Goal: Navigation & Orientation: Find specific page/section

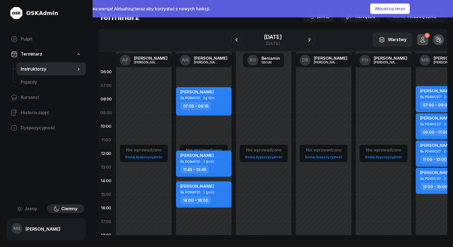
scroll to position [0, 167]
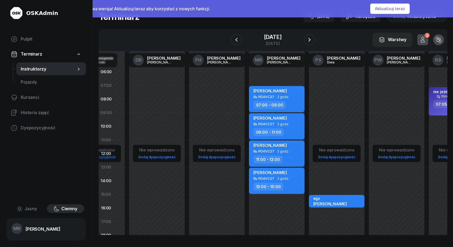
click at [394, 8] on button "Aktualizuj teraz" at bounding box center [390, 9] width 40 height 10
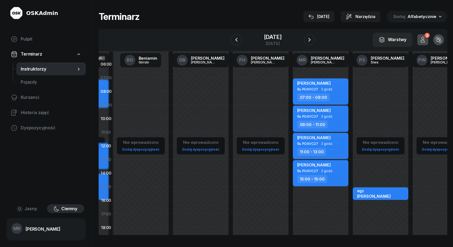
scroll to position [2, 125]
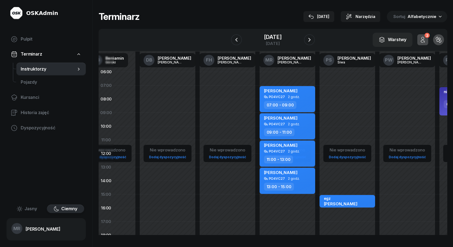
drag, startPoint x: 383, startPoint y: 100, endPoint x: 225, endPoint y: 119, distance: 159.5
click at [226, 119] on div "Nie wprowadzono Dodaj dyspozycyjność" at bounding box center [228, 194] width 60 height 259
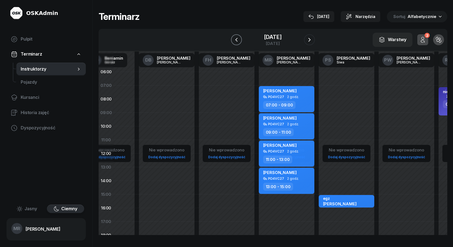
click at [237, 39] on icon "button" at bounding box center [236, 40] width 2 height 4
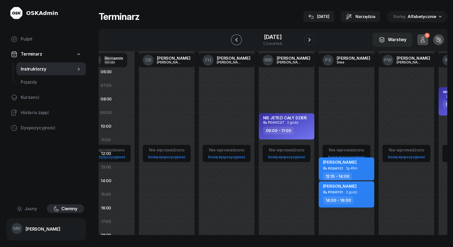
click at [234, 37] on icon "button" at bounding box center [236, 40] width 7 height 7
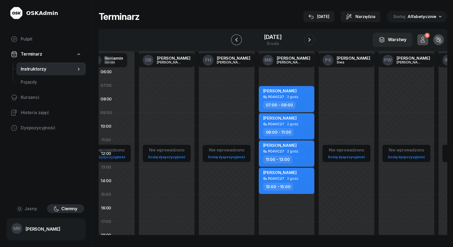
click at [234, 37] on icon "button" at bounding box center [236, 40] width 7 height 7
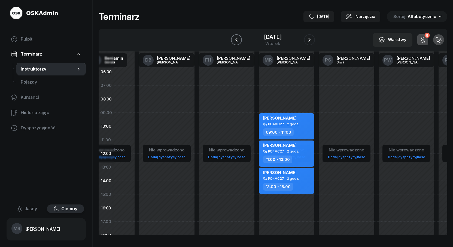
click at [234, 37] on icon "button" at bounding box center [236, 40] width 7 height 7
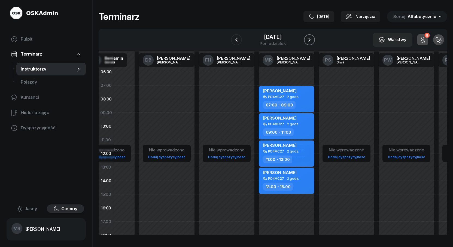
click at [308, 40] on icon "button" at bounding box center [309, 40] width 7 height 7
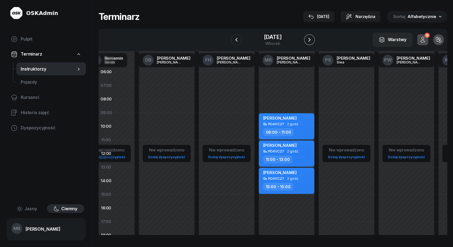
click at [308, 40] on icon "button" at bounding box center [309, 40] width 7 height 7
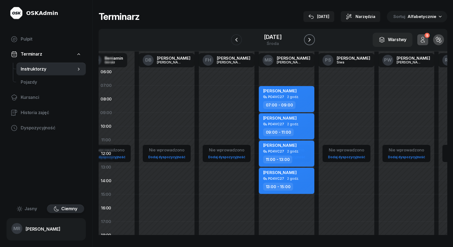
click at [308, 40] on icon "button" at bounding box center [309, 40] width 7 height 7
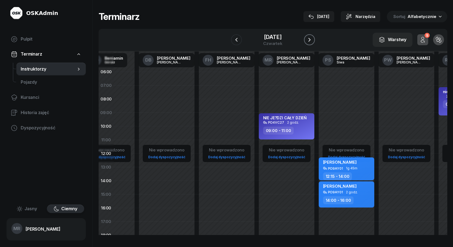
click at [308, 40] on icon "button" at bounding box center [309, 40] width 7 height 7
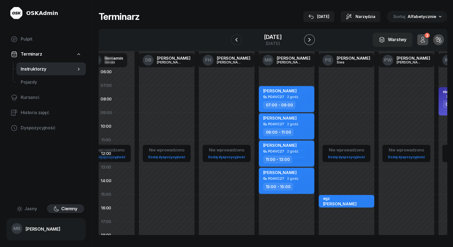
click at [308, 39] on icon "button" at bounding box center [309, 40] width 7 height 7
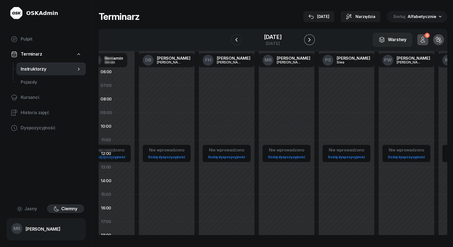
click at [308, 39] on icon "button" at bounding box center [309, 40] width 7 height 7
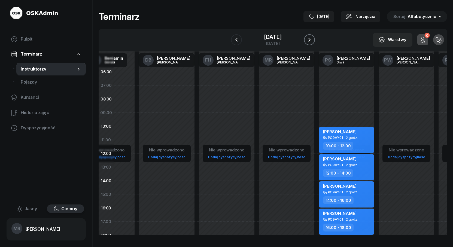
click at [308, 39] on icon "button" at bounding box center [309, 40] width 7 height 7
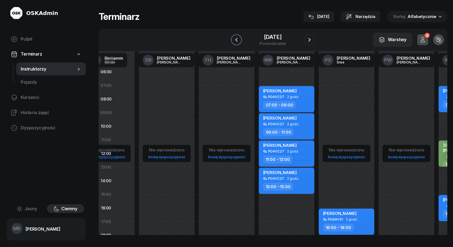
click at [235, 40] on icon "button" at bounding box center [236, 40] width 2 height 4
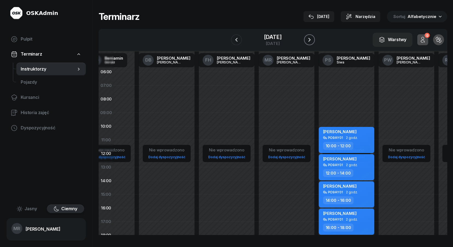
click at [309, 38] on icon "button" at bounding box center [309, 40] width 7 height 7
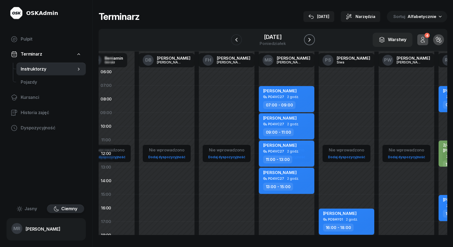
click at [309, 38] on icon "button" at bounding box center [310, 40] width 2 height 4
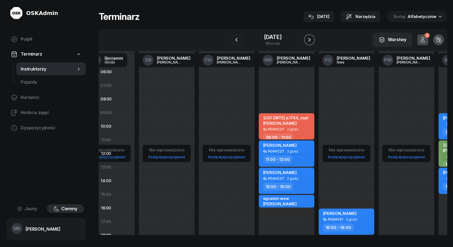
click at [309, 38] on icon "button" at bounding box center [309, 40] width 7 height 7
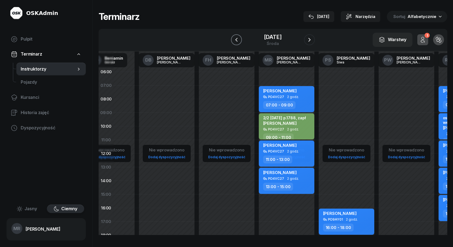
click at [235, 40] on icon "button" at bounding box center [236, 40] width 2 height 4
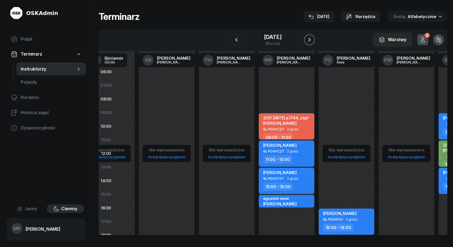
click at [307, 40] on icon "button" at bounding box center [309, 40] width 7 height 7
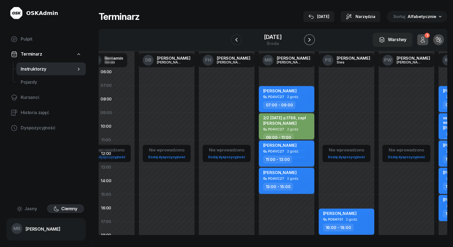
click at [307, 40] on icon "button" at bounding box center [309, 40] width 7 height 7
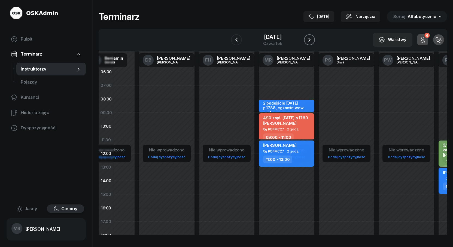
click at [307, 40] on icon "button" at bounding box center [309, 40] width 7 height 7
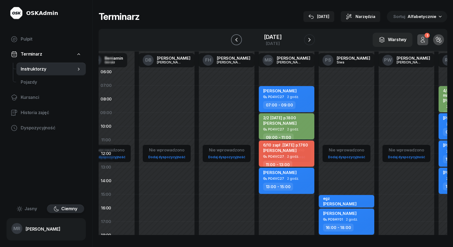
click at [237, 41] on icon "button" at bounding box center [236, 40] width 2 height 4
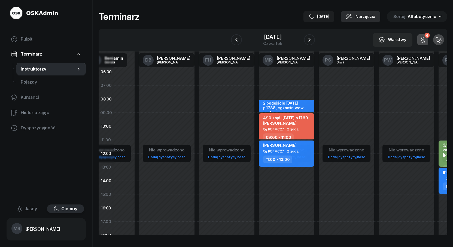
click at [352, 17] on icon "button" at bounding box center [349, 16] width 7 height 7
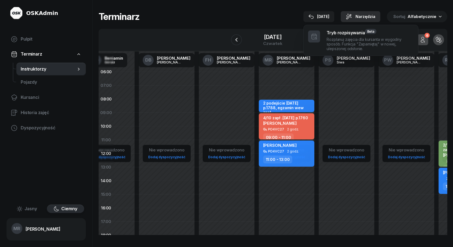
click at [352, 16] on icon "button" at bounding box center [349, 16] width 7 height 7
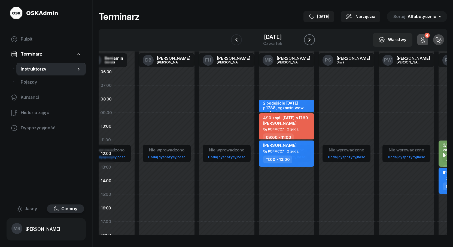
click at [311, 38] on icon "button" at bounding box center [309, 40] width 7 height 7
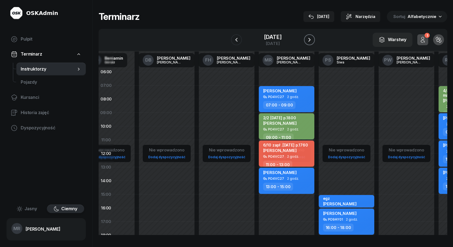
click at [311, 38] on icon "button" at bounding box center [309, 40] width 7 height 7
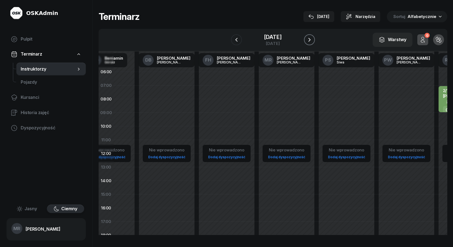
click at [311, 38] on icon "button" at bounding box center [309, 40] width 7 height 7
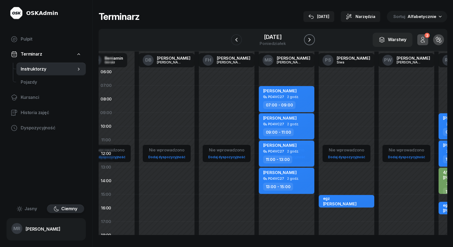
click at [311, 38] on icon "button" at bounding box center [309, 40] width 7 height 7
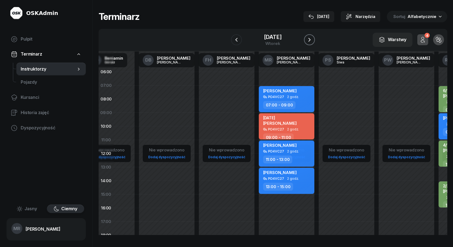
click at [311, 38] on icon "button" at bounding box center [309, 40] width 7 height 7
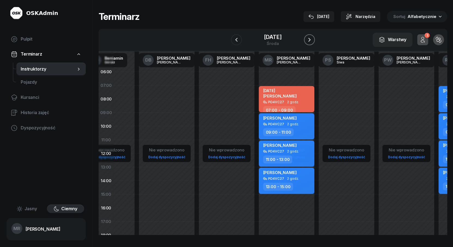
click at [311, 38] on icon "button" at bounding box center [309, 40] width 7 height 7
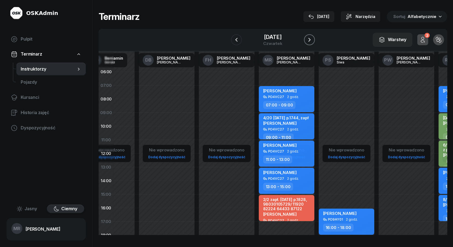
click at [311, 38] on icon "button" at bounding box center [309, 40] width 7 height 7
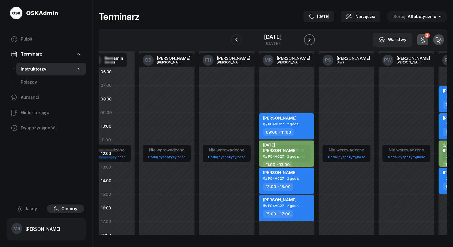
click at [311, 38] on icon "button" at bounding box center [309, 40] width 7 height 7
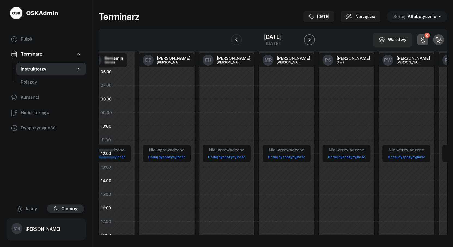
click at [311, 38] on icon "button" at bounding box center [309, 40] width 7 height 7
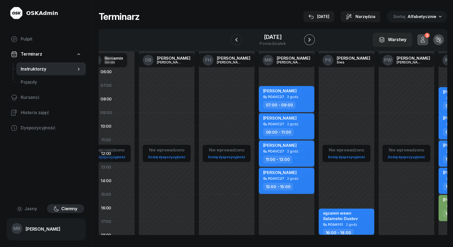
click at [311, 38] on icon "button" at bounding box center [309, 40] width 7 height 7
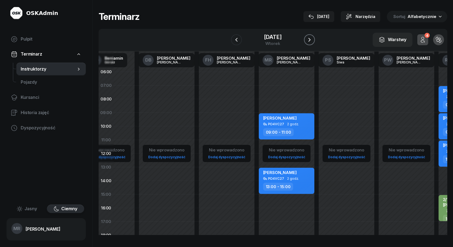
click at [311, 38] on icon "button" at bounding box center [309, 40] width 7 height 7
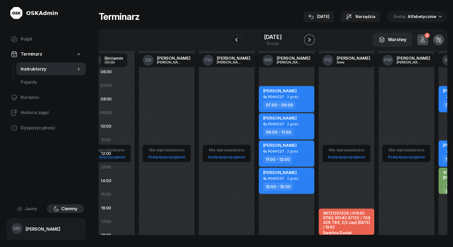
click at [311, 38] on icon "button" at bounding box center [309, 40] width 7 height 7
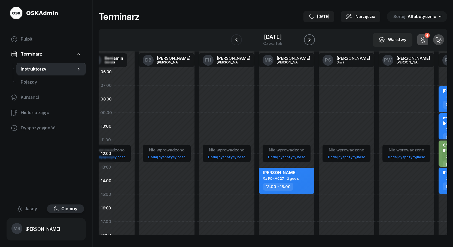
click at [311, 38] on icon "button" at bounding box center [309, 40] width 7 height 7
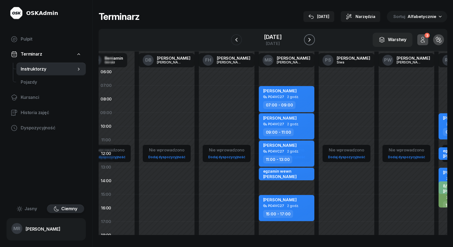
click at [311, 38] on icon "button" at bounding box center [309, 40] width 7 height 7
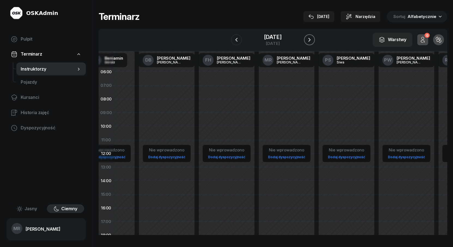
click at [311, 38] on icon "button" at bounding box center [309, 40] width 7 height 7
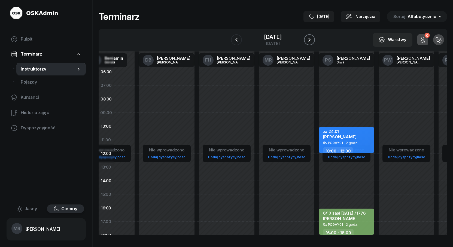
click at [311, 38] on icon "button" at bounding box center [309, 40] width 7 height 7
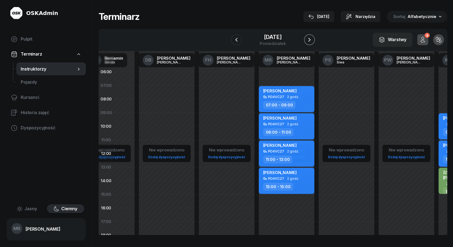
click at [311, 38] on icon "button" at bounding box center [309, 40] width 7 height 7
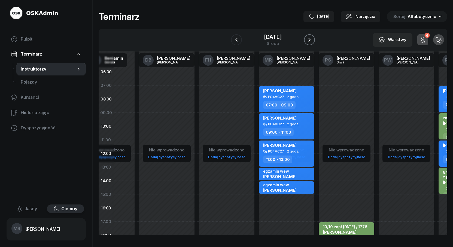
click at [311, 38] on icon "button" at bounding box center [309, 40] width 7 height 7
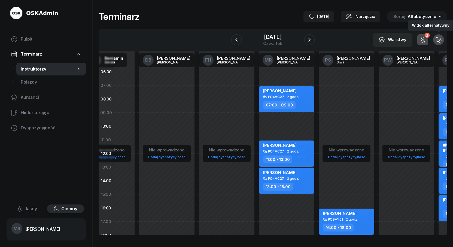
click at [437, 40] on icon "button" at bounding box center [439, 40] width 6 height 6
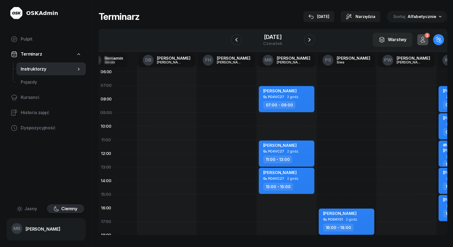
click at [437, 40] on icon "button" at bounding box center [439, 40] width 6 height 6
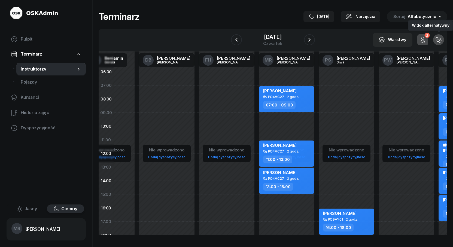
click at [437, 40] on icon "button" at bounding box center [439, 40] width 6 height 6
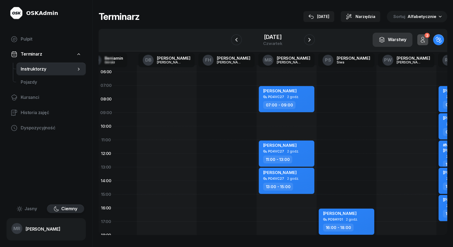
click at [392, 40] on div "Warstwy" at bounding box center [393, 39] width 28 height 7
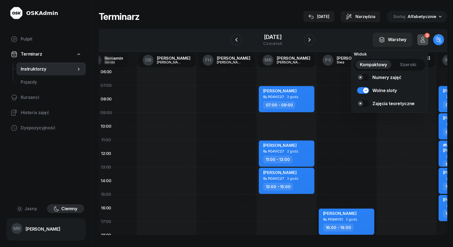
click at [412, 64] on span "Szeroki" at bounding box center [408, 64] width 16 height 7
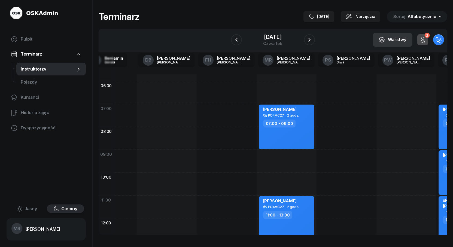
click at [396, 41] on div "Warstwy" at bounding box center [393, 39] width 28 height 7
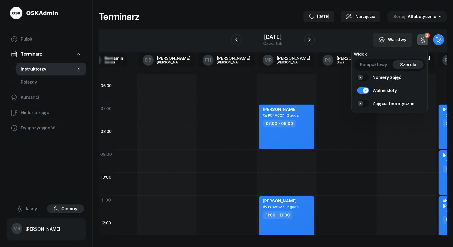
click at [379, 63] on span "Kompaktowy" at bounding box center [373, 64] width 27 height 7
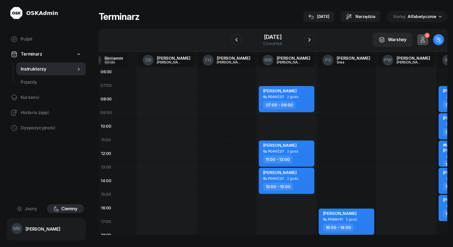
click at [397, 17] on span "Sortuj" at bounding box center [400, 16] width 13 height 7
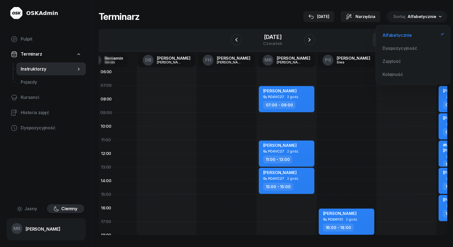
click at [397, 17] on span "Sortuj" at bounding box center [400, 16] width 13 height 7
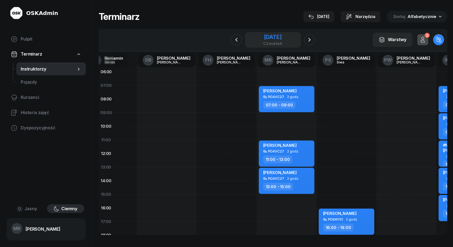
click at [271, 42] on div "czwartek" at bounding box center [272, 43] width 19 height 4
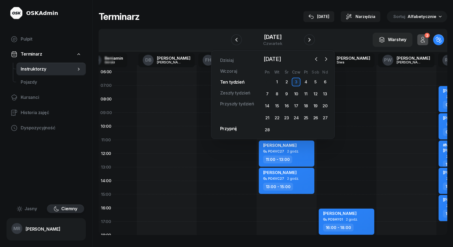
click at [232, 83] on link "Ten tydzień" at bounding box center [232, 82] width 33 height 11
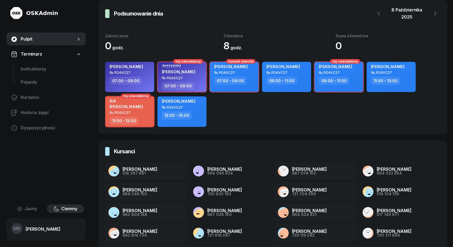
click at [407, 12] on div "8 października 2025" at bounding box center [407, 14] width 39 height 14
click at [38, 69] on span "Instruktorzy" at bounding box center [51, 69] width 61 height 7
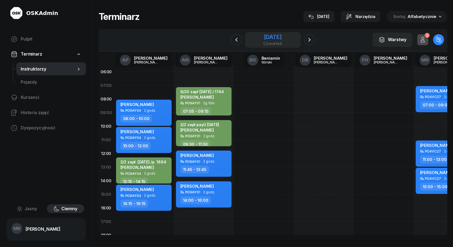
click at [271, 40] on div "[DATE]" at bounding box center [272, 36] width 19 height 5
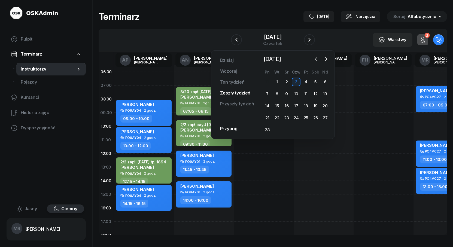
click at [231, 93] on link "Zeszły tydzień" at bounding box center [235, 93] width 39 height 11
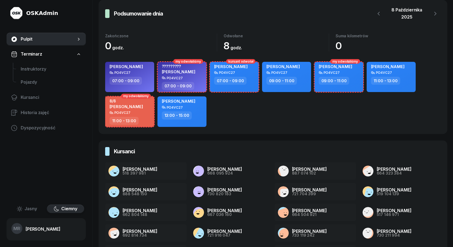
click at [404, 14] on div "8 października 2025" at bounding box center [407, 14] width 39 height 14
click at [35, 69] on span "Instruktorzy" at bounding box center [51, 69] width 61 height 7
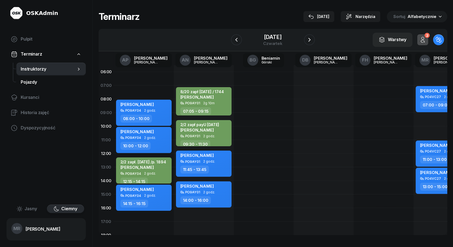
click at [32, 81] on span "Pojazdy" at bounding box center [51, 82] width 61 height 7
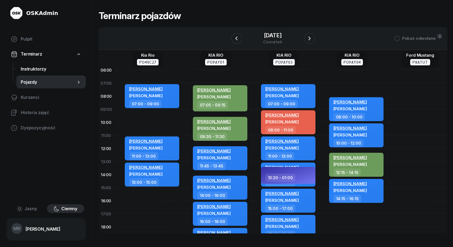
click at [29, 69] on span "Instruktorzy" at bounding box center [51, 69] width 61 height 7
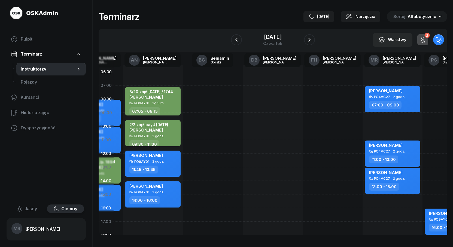
scroll to position [0, 80]
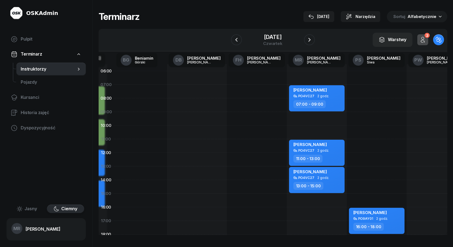
drag, startPoint x: 361, startPoint y: 111, endPoint x: 235, endPoint y: 113, distance: 125.7
click at [235, 113] on div at bounding box center [257, 193] width 60 height 259
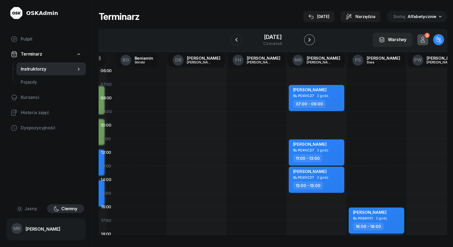
click at [310, 38] on icon "button" at bounding box center [309, 40] width 7 height 7
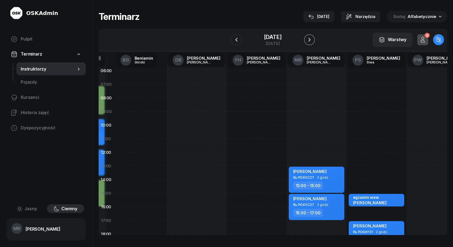
click at [310, 38] on icon "button" at bounding box center [309, 40] width 7 height 7
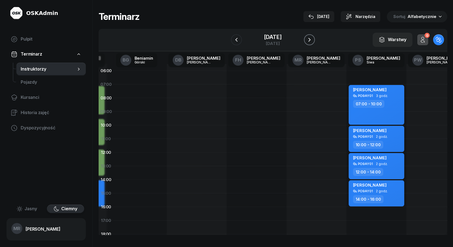
click at [310, 38] on icon "button" at bounding box center [309, 40] width 7 height 7
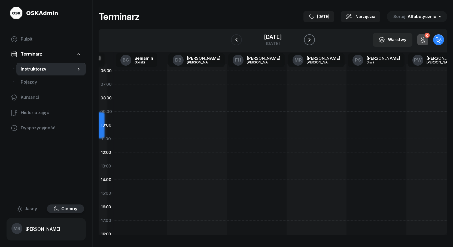
click at [310, 38] on icon "button" at bounding box center [309, 40] width 7 height 7
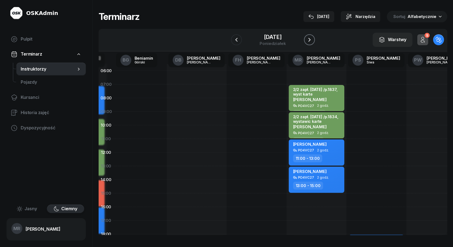
click at [310, 38] on icon "button" at bounding box center [309, 40] width 7 height 7
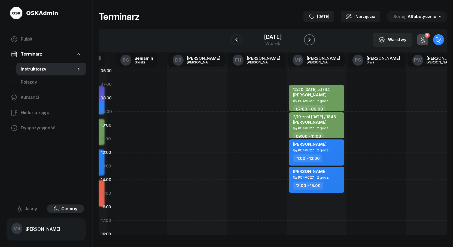
click at [310, 38] on icon "button" at bounding box center [309, 40] width 7 height 7
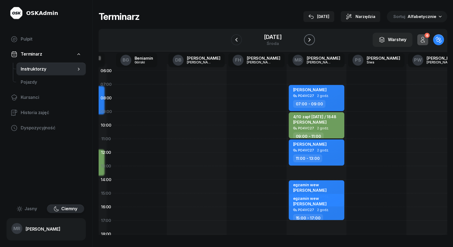
click at [310, 38] on icon "button" at bounding box center [309, 40] width 7 height 7
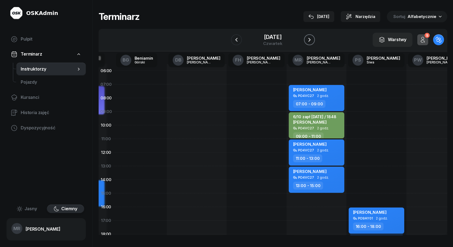
click at [310, 38] on icon "button" at bounding box center [309, 40] width 7 height 7
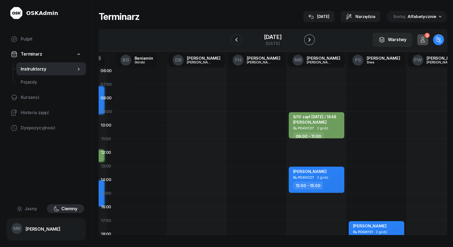
click at [310, 38] on icon "button" at bounding box center [309, 40] width 7 height 7
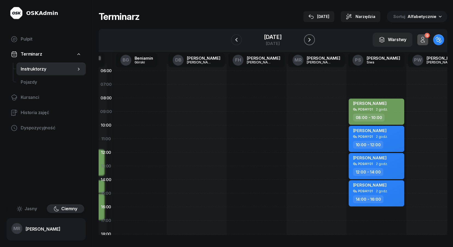
click at [310, 38] on icon "button" at bounding box center [309, 40] width 7 height 7
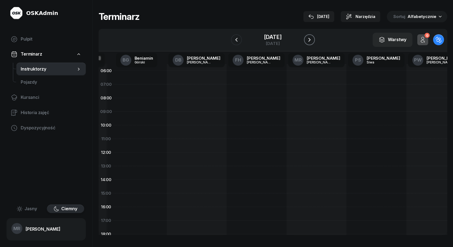
click at [310, 38] on icon "button" at bounding box center [309, 40] width 7 height 7
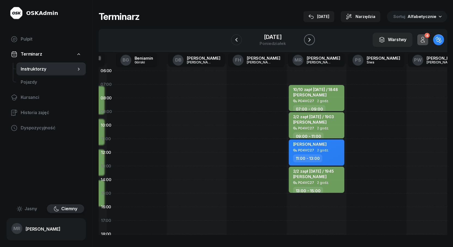
click at [310, 38] on icon "button" at bounding box center [309, 40] width 7 height 7
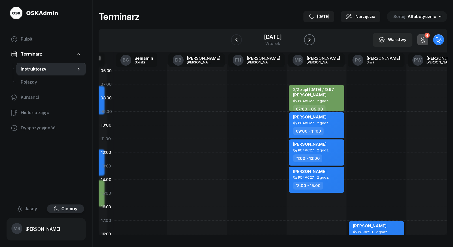
click at [309, 39] on icon "button" at bounding box center [310, 40] width 2 height 4
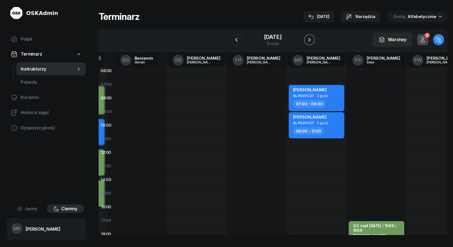
click at [309, 39] on icon "button" at bounding box center [310, 40] width 2 height 4
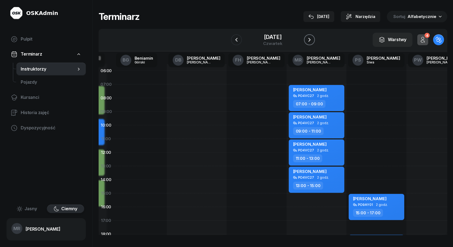
click at [309, 39] on icon "button" at bounding box center [310, 40] width 2 height 4
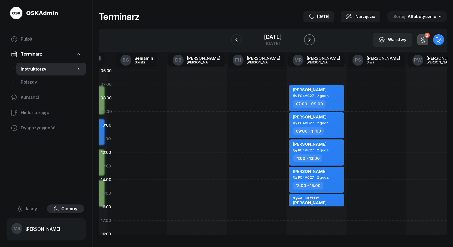
click at [309, 39] on icon "button" at bounding box center [310, 40] width 2 height 4
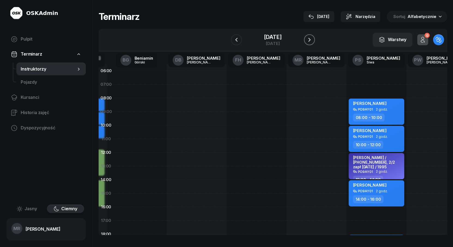
click at [309, 39] on icon "button" at bounding box center [310, 40] width 2 height 4
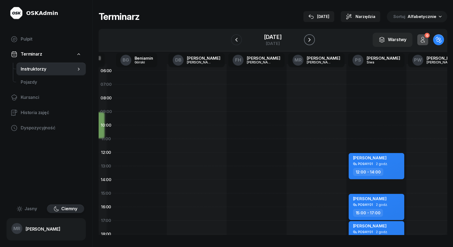
click at [309, 39] on icon "button" at bounding box center [310, 40] width 2 height 4
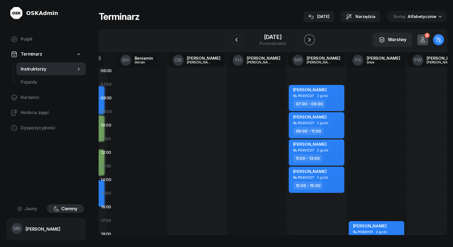
click at [309, 39] on icon "button" at bounding box center [310, 40] width 2 height 4
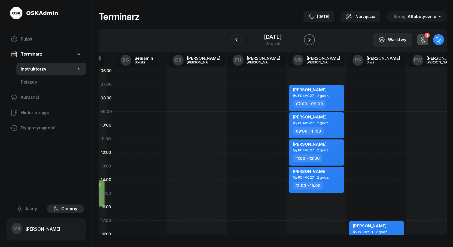
click at [309, 39] on icon "button" at bounding box center [310, 40] width 2 height 4
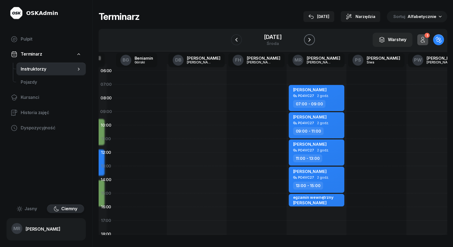
click at [309, 39] on icon "button" at bounding box center [310, 40] width 2 height 4
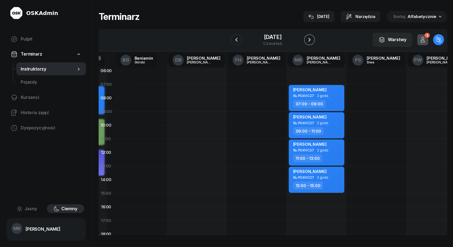
click at [309, 39] on icon "button" at bounding box center [310, 40] width 2 height 4
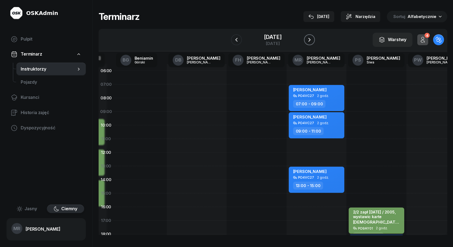
click at [309, 39] on icon "button" at bounding box center [310, 40] width 2 height 4
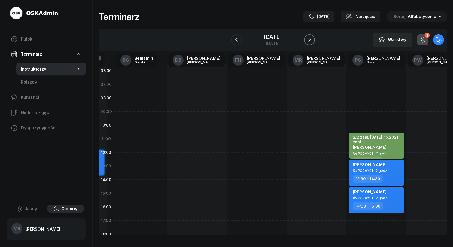
click at [309, 39] on icon "button" at bounding box center [310, 40] width 2 height 4
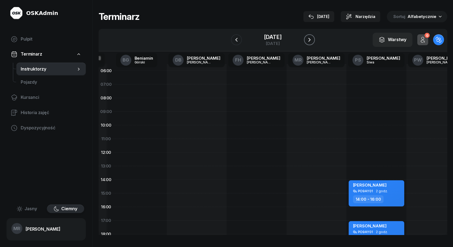
click at [309, 39] on icon "button" at bounding box center [310, 40] width 2 height 4
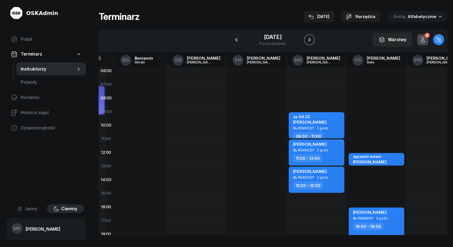
click at [309, 39] on icon "button" at bounding box center [310, 40] width 2 height 4
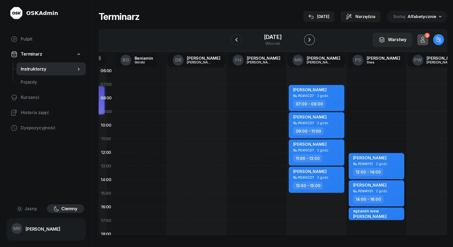
click at [309, 39] on icon "button" at bounding box center [310, 40] width 2 height 4
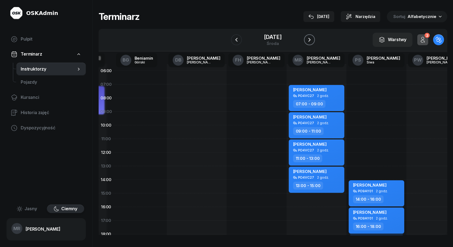
click at [309, 39] on icon "button" at bounding box center [310, 40] width 2 height 4
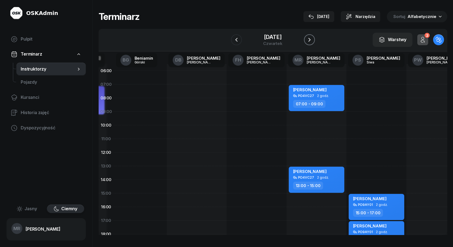
click at [309, 39] on icon "button" at bounding box center [310, 40] width 2 height 4
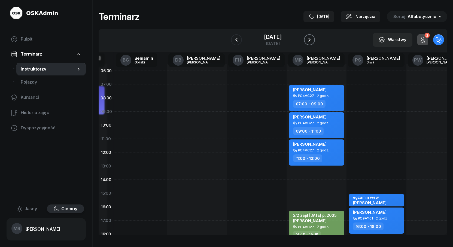
click at [309, 39] on icon "button" at bounding box center [310, 40] width 2 height 4
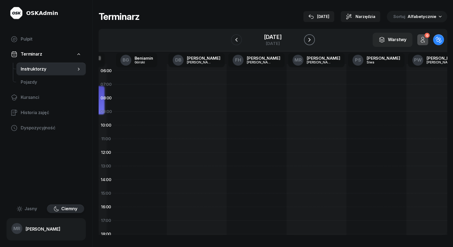
click at [309, 39] on icon "button" at bounding box center [310, 40] width 2 height 4
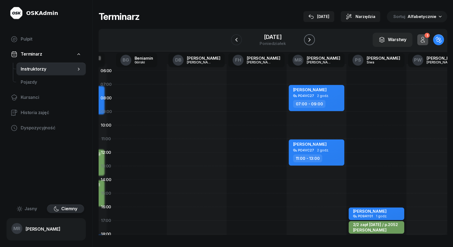
click at [309, 39] on icon "button" at bounding box center [310, 40] width 2 height 4
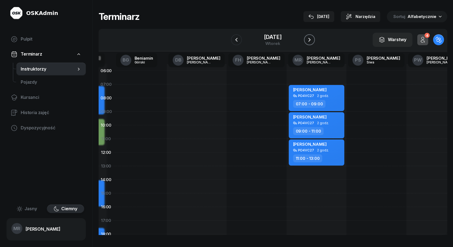
click at [309, 39] on icon "button" at bounding box center [310, 40] width 2 height 4
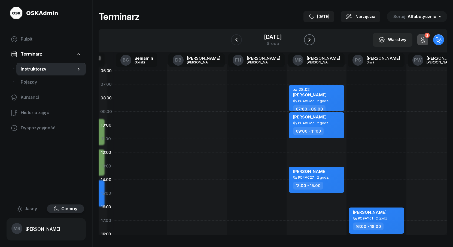
click at [309, 39] on icon "button" at bounding box center [310, 40] width 2 height 4
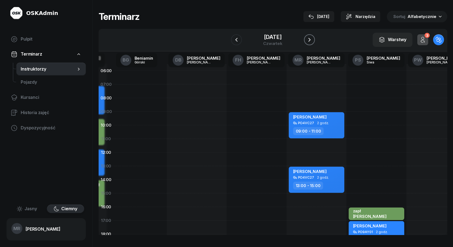
click at [309, 39] on icon "button" at bounding box center [310, 40] width 2 height 4
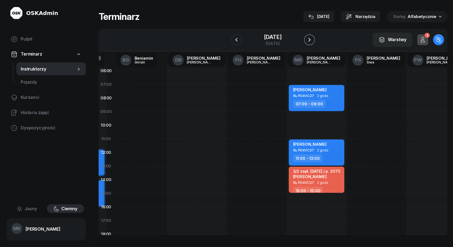
click at [309, 39] on icon "button" at bounding box center [310, 40] width 2 height 4
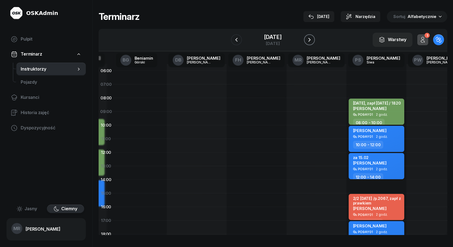
click at [309, 39] on icon "button" at bounding box center [310, 40] width 2 height 4
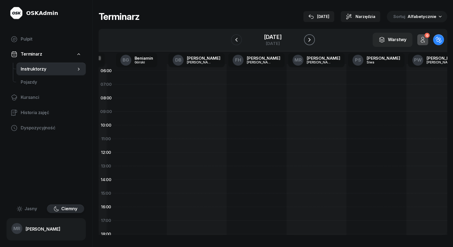
click at [309, 39] on icon "button" at bounding box center [310, 40] width 2 height 4
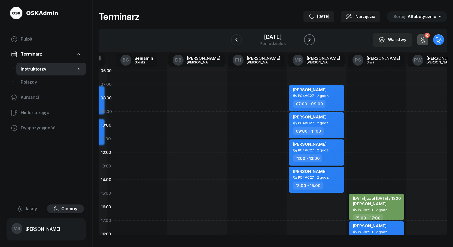
click at [309, 39] on icon "button" at bounding box center [310, 40] width 2 height 4
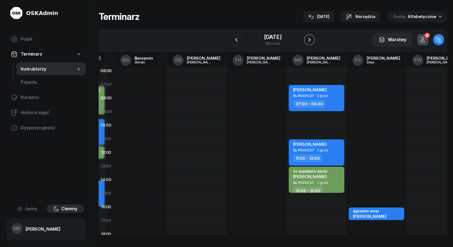
click at [309, 39] on icon "button" at bounding box center [310, 40] width 2 height 4
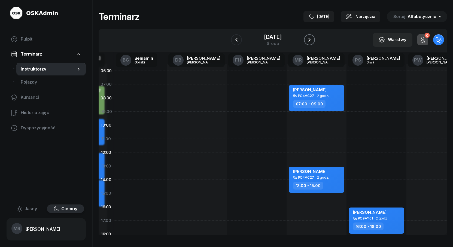
click at [309, 39] on icon "button" at bounding box center [310, 40] width 2 height 4
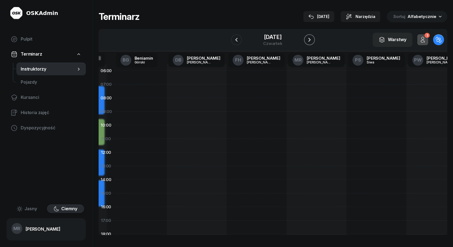
click at [309, 39] on icon "button" at bounding box center [310, 40] width 2 height 4
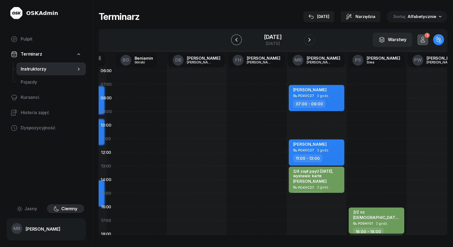
click at [237, 41] on icon "button" at bounding box center [236, 40] width 2 height 4
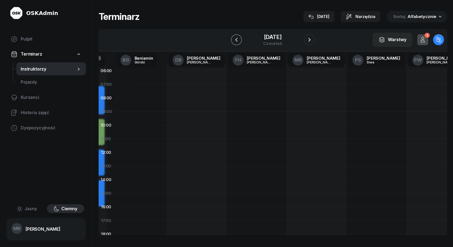
click at [236, 40] on icon "button" at bounding box center [236, 40] width 7 height 7
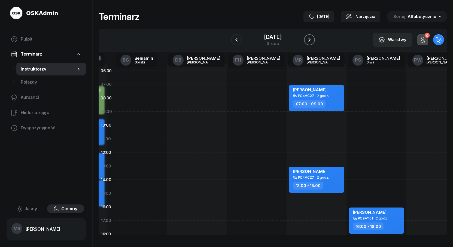
click at [307, 40] on icon "button" at bounding box center [309, 40] width 7 height 7
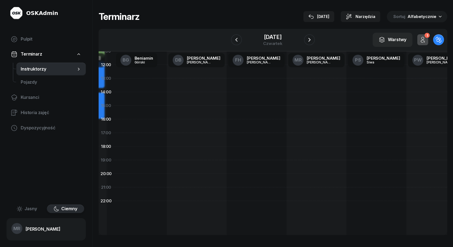
scroll to position [0, 127]
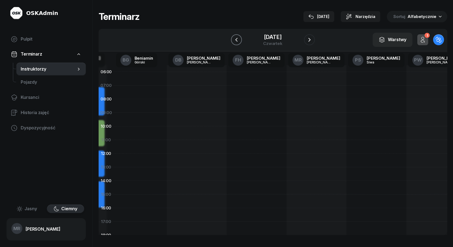
click at [235, 39] on icon "button" at bounding box center [236, 40] width 7 height 7
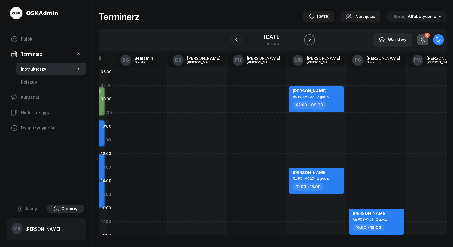
click at [310, 40] on icon "button" at bounding box center [310, 40] width 2 height 4
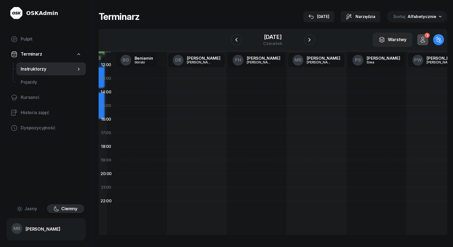
scroll to position [0, 127]
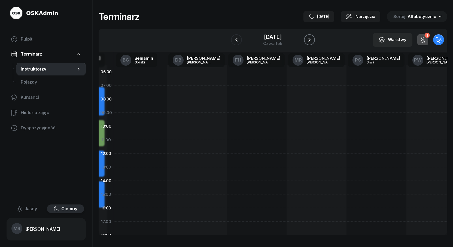
click at [309, 38] on icon "button" at bounding box center [310, 40] width 2 height 4
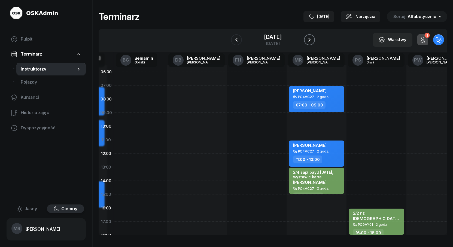
click at [309, 38] on icon "button" at bounding box center [310, 40] width 2 height 4
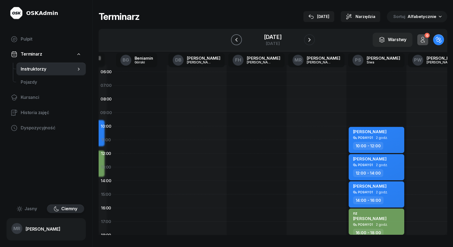
click at [234, 40] on icon "button" at bounding box center [236, 40] width 7 height 7
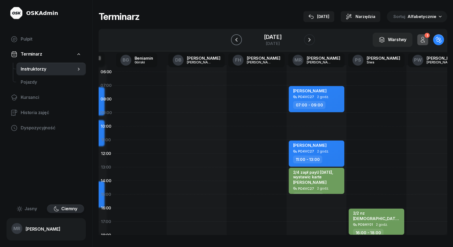
click at [234, 40] on icon "button" at bounding box center [236, 40] width 7 height 7
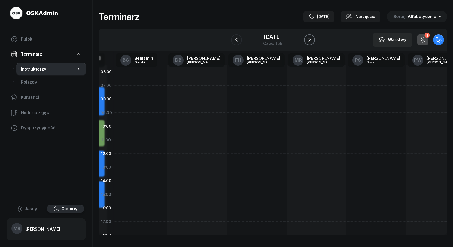
click at [308, 39] on icon "button" at bounding box center [309, 40] width 7 height 7
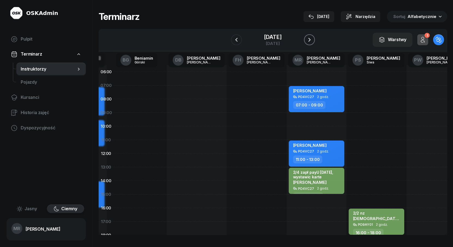
click at [308, 39] on icon "button" at bounding box center [309, 40] width 7 height 7
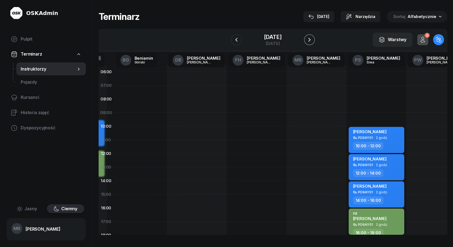
click at [308, 39] on icon "button" at bounding box center [309, 40] width 7 height 7
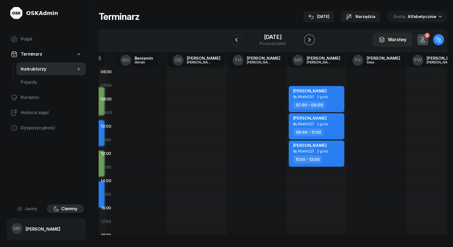
click at [308, 39] on icon "button" at bounding box center [309, 40] width 7 height 7
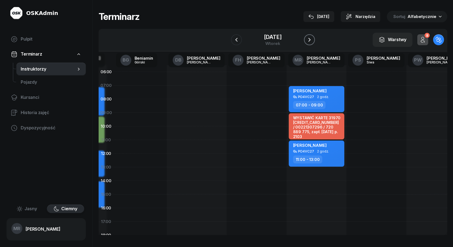
click at [308, 39] on icon "button" at bounding box center [309, 40] width 7 height 7
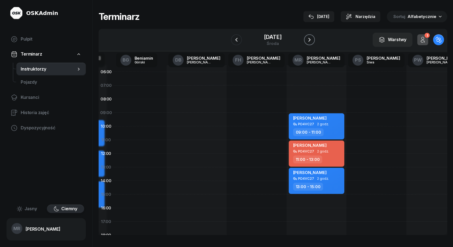
click at [308, 39] on icon "button" at bounding box center [309, 40] width 7 height 7
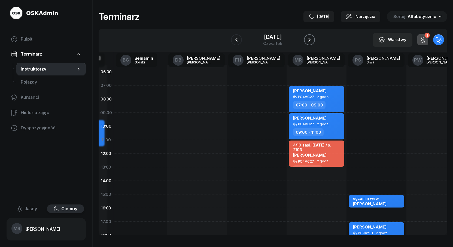
click at [308, 39] on icon "button" at bounding box center [309, 40] width 7 height 7
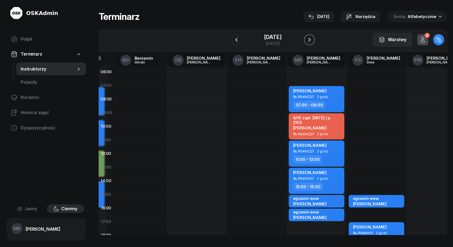
click at [308, 39] on icon "button" at bounding box center [309, 40] width 7 height 7
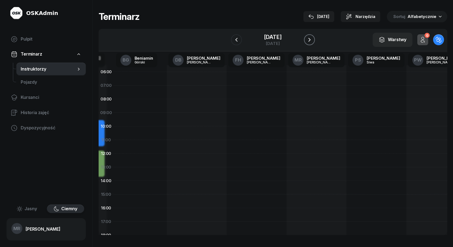
click at [308, 39] on icon "button" at bounding box center [309, 40] width 7 height 7
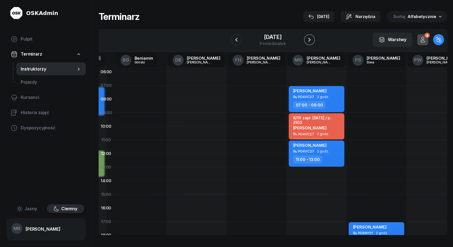
click at [308, 39] on icon "button" at bounding box center [309, 40] width 7 height 7
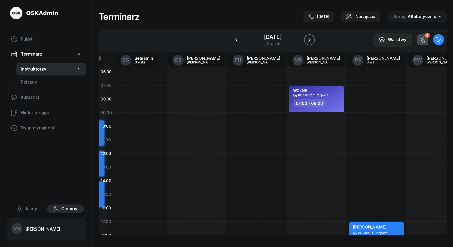
click at [307, 39] on icon "button" at bounding box center [309, 40] width 7 height 7
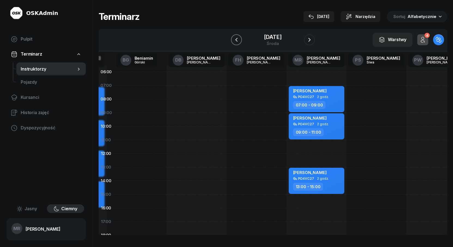
click at [237, 39] on icon "button" at bounding box center [236, 40] width 7 height 7
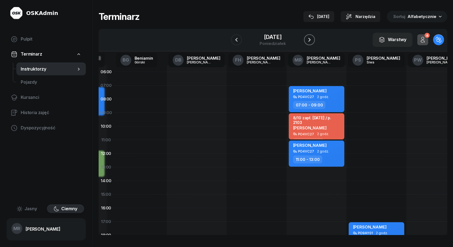
click at [307, 40] on icon "button" at bounding box center [309, 40] width 7 height 7
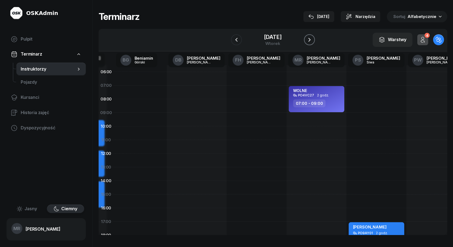
click at [307, 40] on icon "button" at bounding box center [309, 40] width 7 height 7
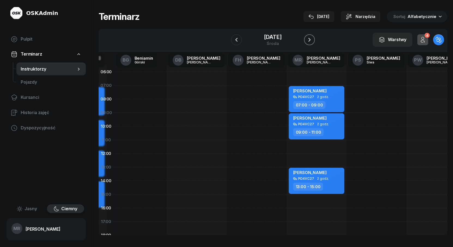
click at [307, 40] on icon "button" at bounding box center [309, 40] width 7 height 7
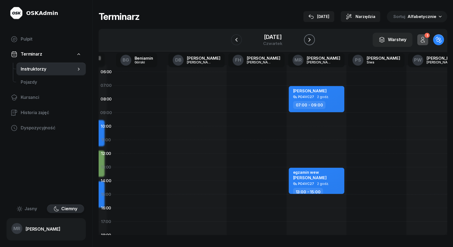
click at [307, 40] on icon "button" at bounding box center [309, 40] width 7 height 7
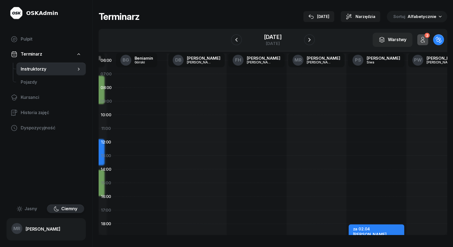
scroll to position [0, 127]
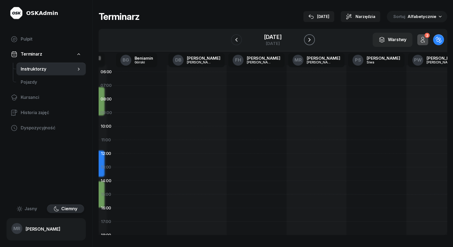
click at [310, 38] on icon "button" at bounding box center [309, 40] width 7 height 7
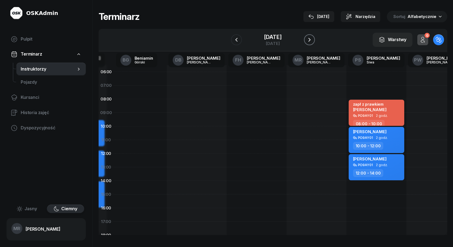
click at [310, 38] on icon "button" at bounding box center [309, 40] width 7 height 7
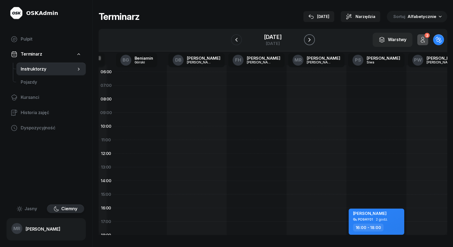
click at [310, 38] on icon "button" at bounding box center [309, 40] width 7 height 7
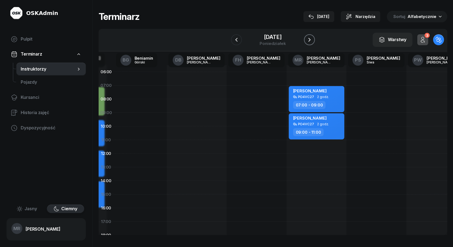
click at [310, 38] on icon "button" at bounding box center [309, 40] width 7 height 7
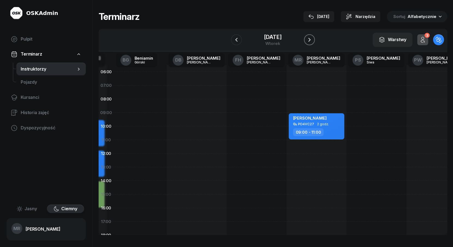
click at [310, 38] on icon "button" at bounding box center [309, 40] width 7 height 7
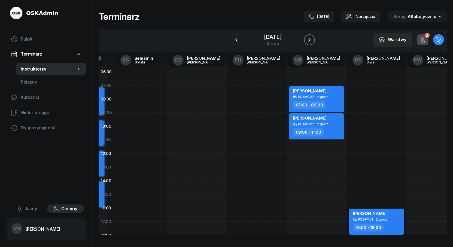
click at [310, 38] on icon "button" at bounding box center [309, 40] width 7 height 7
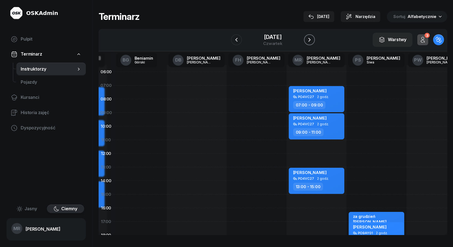
click at [310, 38] on icon "button" at bounding box center [309, 40] width 7 height 7
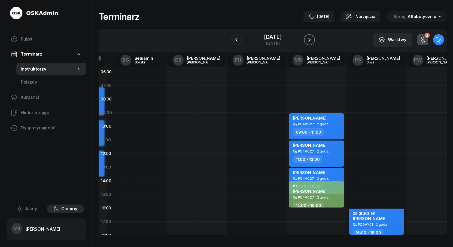
click at [310, 38] on icon "button" at bounding box center [309, 40] width 7 height 7
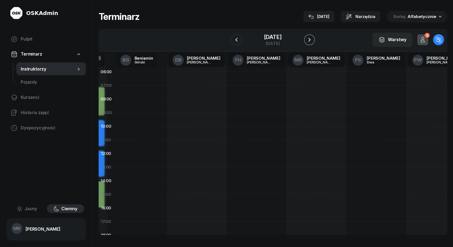
click at [310, 38] on icon "button" at bounding box center [309, 40] width 7 height 7
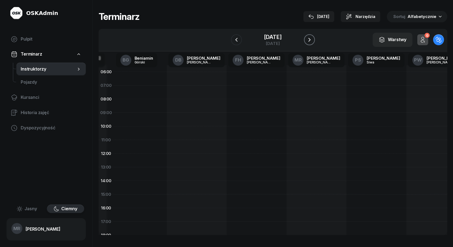
click at [310, 38] on icon "button" at bounding box center [309, 40] width 7 height 7
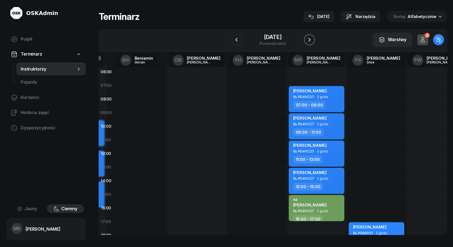
click at [310, 38] on icon "button" at bounding box center [309, 40] width 7 height 7
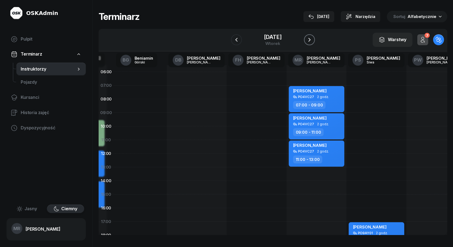
click at [310, 38] on icon "button" at bounding box center [309, 40] width 7 height 7
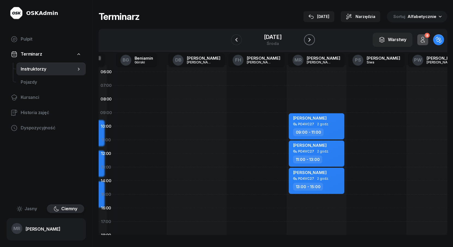
click at [310, 38] on icon "button" at bounding box center [309, 40] width 7 height 7
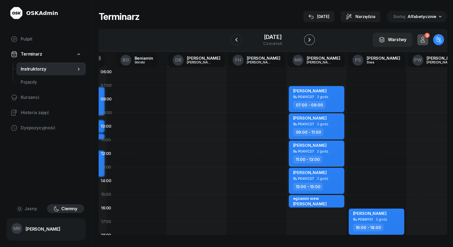
click at [310, 38] on icon "button" at bounding box center [309, 40] width 7 height 7
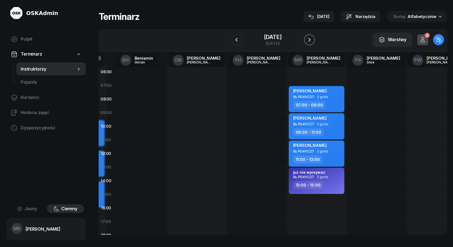
click at [310, 38] on icon "button" at bounding box center [309, 40] width 7 height 7
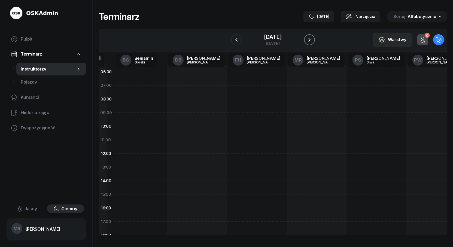
click at [310, 38] on icon "button" at bounding box center [309, 40] width 7 height 7
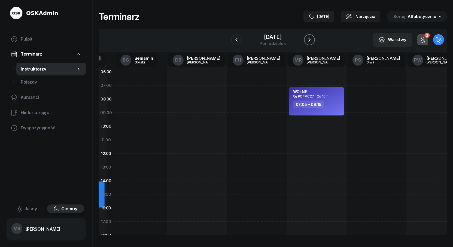
click at [310, 38] on icon "button" at bounding box center [309, 40] width 7 height 7
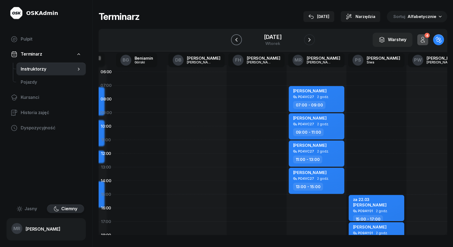
click at [238, 38] on icon "button" at bounding box center [236, 40] width 7 height 7
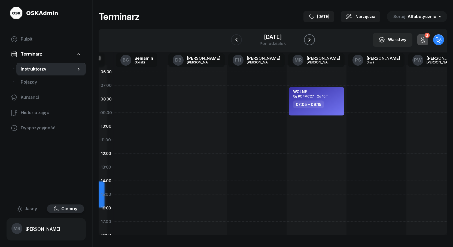
click at [308, 39] on icon "button" at bounding box center [309, 40] width 7 height 7
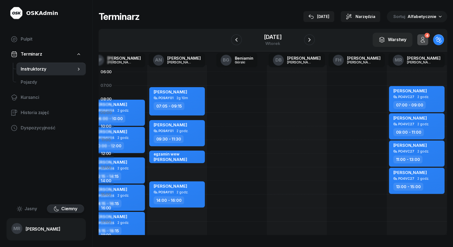
scroll to position [0, 25]
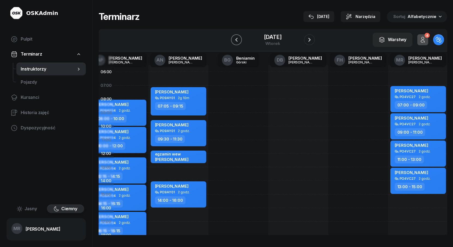
click at [238, 38] on icon "button" at bounding box center [236, 40] width 7 height 7
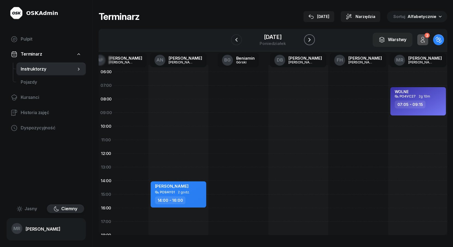
click at [308, 40] on icon "button" at bounding box center [309, 40] width 7 height 7
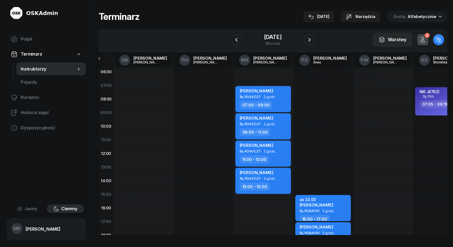
scroll to position [0, 183]
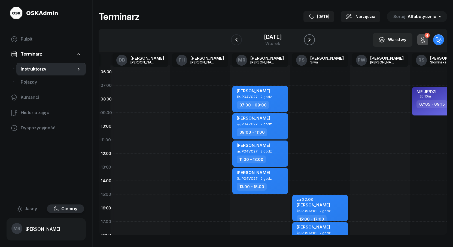
click at [310, 40] on icon "button" at bounding box center [310, 40] width 2 height 4
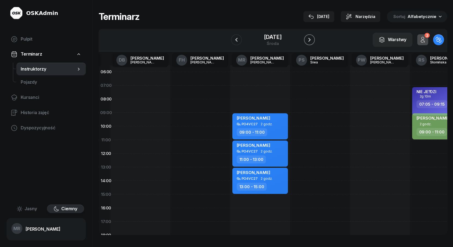
click at [310, 40] on icon "button" at bounding box center [309, 40] width 7 height 7
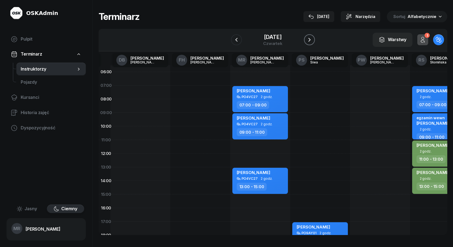
click at [310, 40] on icon "button" at bounding box center [310, 40] width 2 height 4
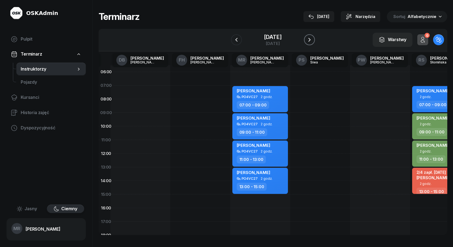
click at [310, 40] on icon "button" at bounding box center [310, 40] width 2 height 4
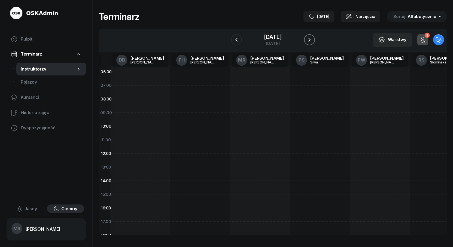
click at [310, 40] on icon "button" at bounding box center [310, 40] width 2 height 4
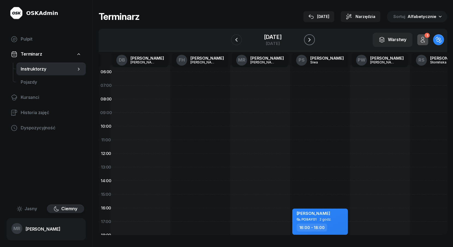
click at [310, 40] on icon "button" at bounding box center [310, 40] width 2 height 4
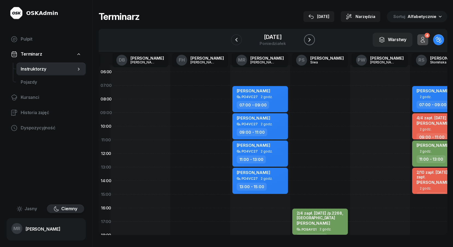
click at [310, 40] on icon "button" at bounding box center [310, 40] width 2 height 4
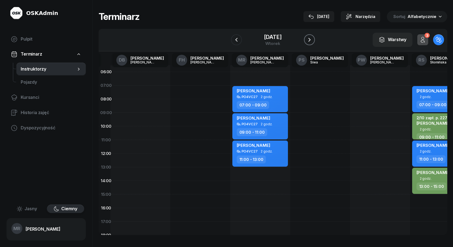
click at [310, 40] on icon "button" at bounding box center [309, 40] width 7 height 7
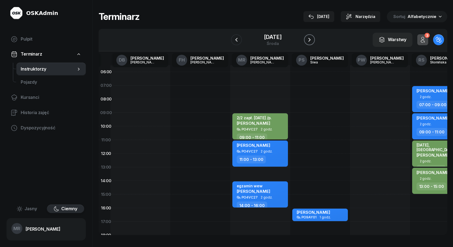
click at [310, 40] on icon "button" at bounding box center [310, 40] width 2 height 4
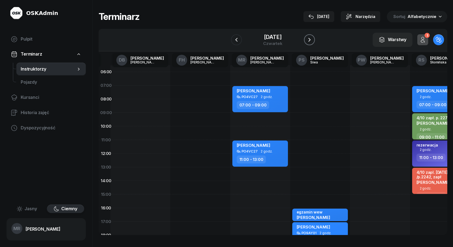
click at [310, 40] on icon "button" at bounding box center [310, 40] width 2 height 4
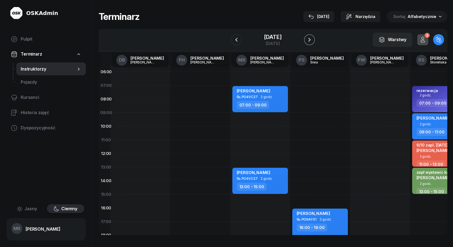
click at [310, 40] on icon "button" at bounding box center [309, 40] width 7 height 7
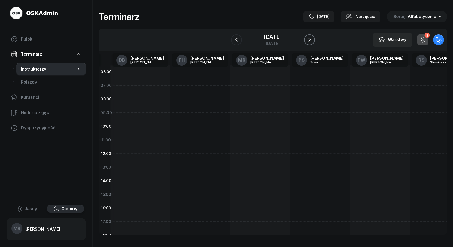
click at [310, 40] on icon "button" at bounding box center [309, 40] width 7 height 7
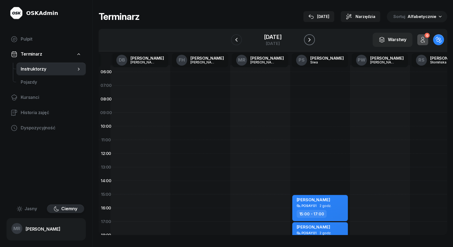
click at [310, 40] on icon "button" at bounding box center [309, 40] width 7 height 7
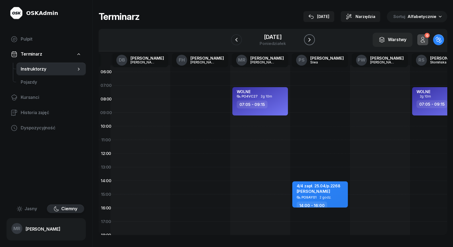
click at [309, 41] on icon "button" at bounding box center [309, 40] width 7 height 7
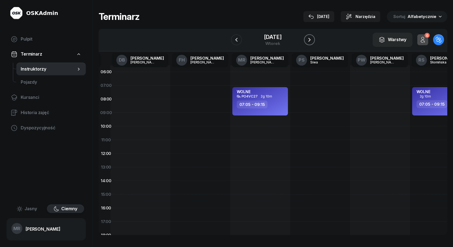
click at [309, 40] on icon "button" at bounding box center [309, 40] width 7 height 7
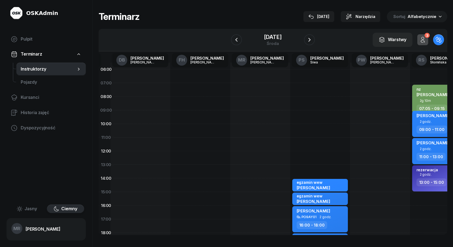
scroll to position [2, 183]
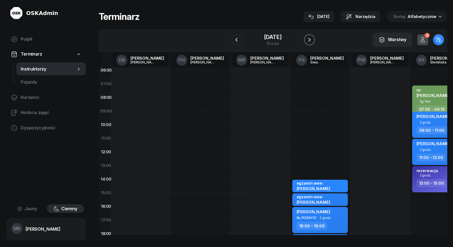
click at [310, 39] on icon "button" at bounding box center [309, 40] width 7 height 7
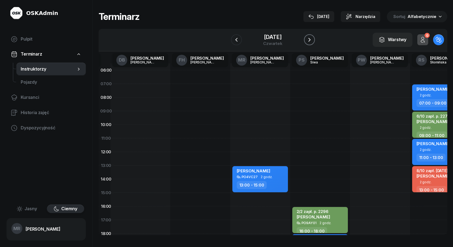
click at [310, 39] on icon "button" at bounding box center [309, 40] width 7 height 7
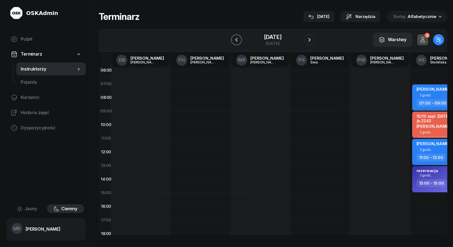
click at [240, 40] on button "button" at bounding box center [236, 39] width 11 height 11
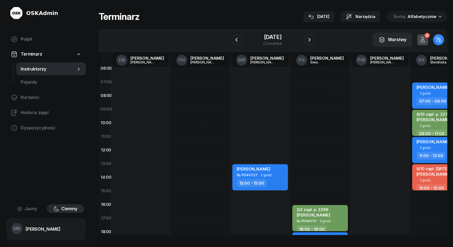
scroll to position [0, 183]
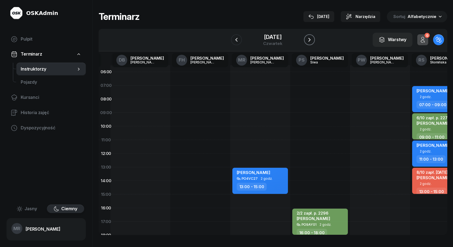
click at [310, 41] on icon "button" at bounding box center [310, 40] width 2 height 4
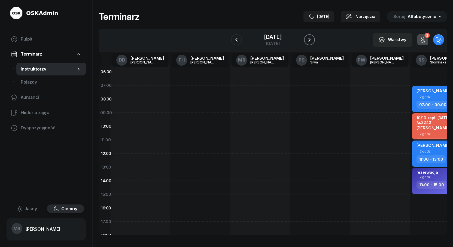
click at [310, 41] on icon "button" at bounding box center [310, 40] width 2 height 4
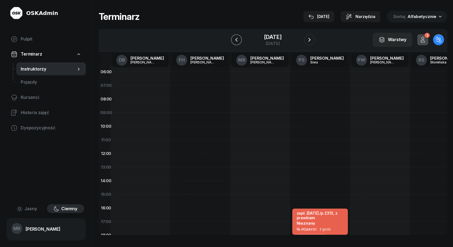
click at [236, 39] on icon "button" at bounding box center [236, 40] width 2 height 4
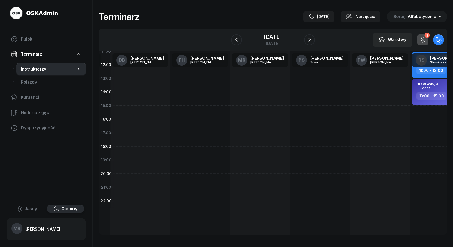
scroll to position [0, 183]
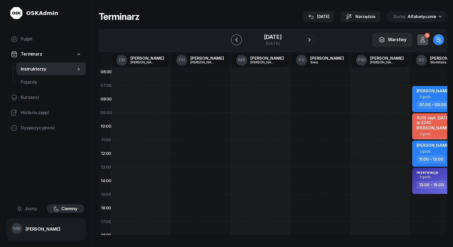
click at [237, 40] on icon "button" at bounding box center [236, 40] width 7 height 7
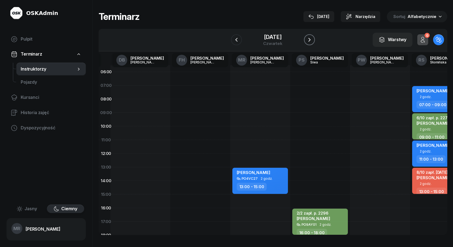
click at [308, 40] on icon "button" at bounding box center [309, 40] width 7 height 7
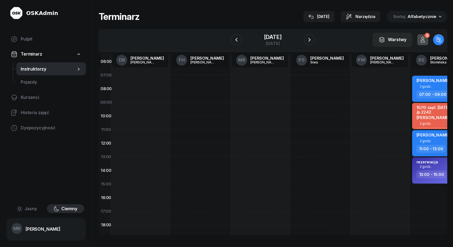
scroll to position [0, 183]
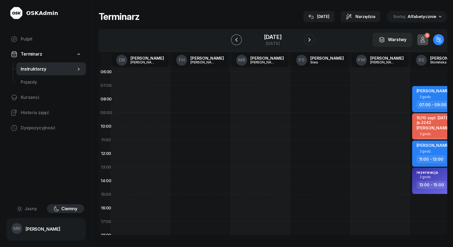
click at [236, 40] on icon "button" at bounding box center [236, 40] width 7 height 7
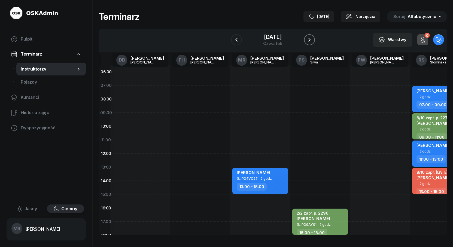
click at [309, 40] on icon "button" at bounding box center [309, 40] width 7 height 7
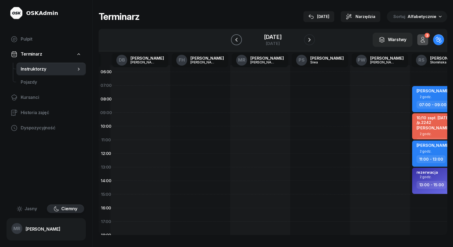
click at [238, 38] on icon "button" at bounding box center [236, 40] width 7 height 7
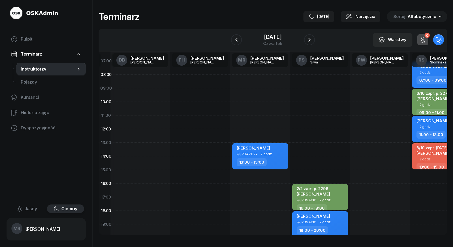
scroll to position [26, 183]
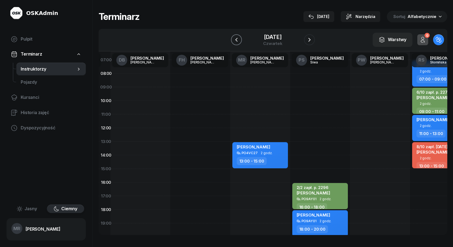
click at [235, 40] on icon "button" at bounding box center [236, 40] width 7 height 7
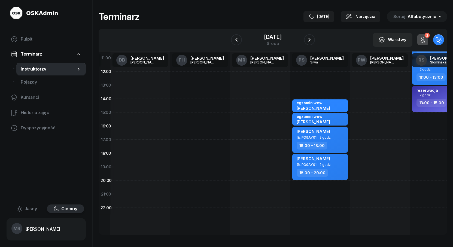
scroll to position [93, 183]
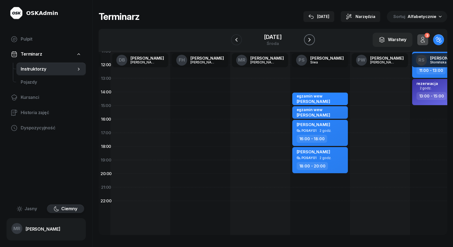
click at [311, 41] on icon "button" at bounding box center [309, 40] width 7 height 7
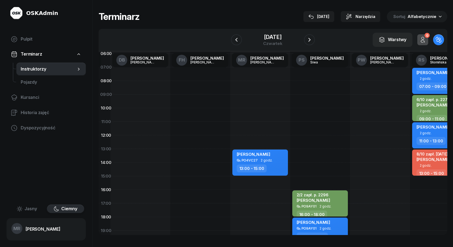
scroll to position [16, 183]
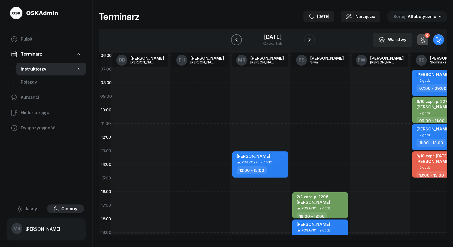
click at [235, 38] on icon "button" at bounding box center [236, 40] width 7 height 7
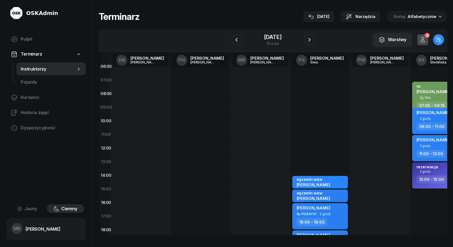
scroll to position [0, 183]
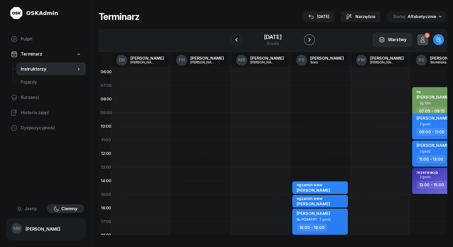
click at [311, 40] on icon "button" at bounding box center [309, 40] width 7 height 7
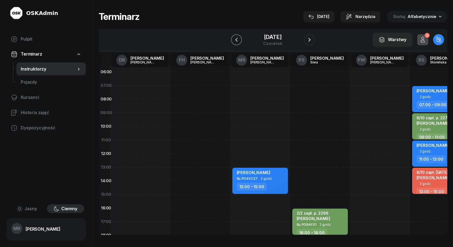
click at [234, 39] on icon "button" at bounding box center [236, 40] width 7 height 7
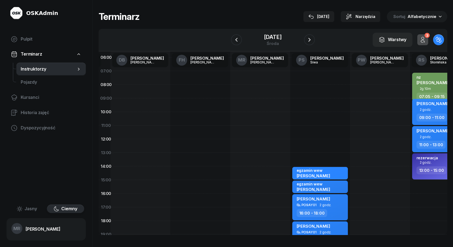
scroll to position [0, 183]
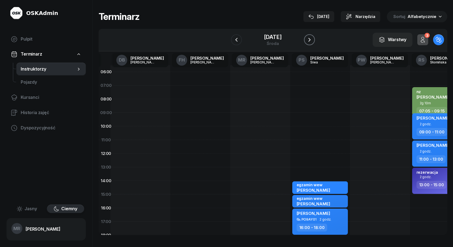
click at [311, 40] on icon "button" at bounding box center [309, 40] width 7 height 7
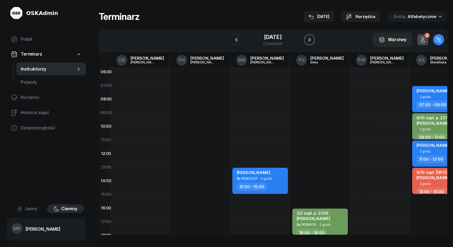
click at [310, 40] on icon "button" at bounding box center [310, 40] width 2 height 4
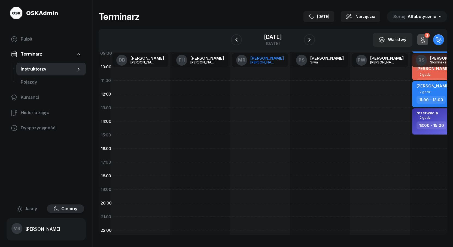
scroll to position [58, 183]
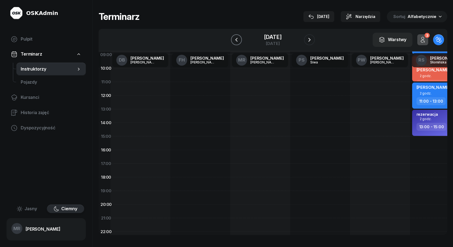
click at [235, 39] on icon "button" at bounding box center [236, 40] width 7 height 7
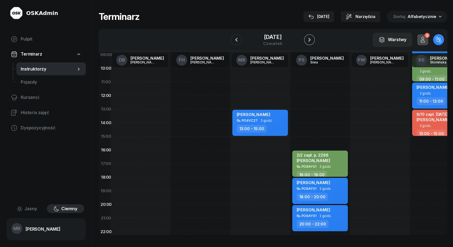
click at [310, 40] on icon "button" at bounding box center [310, 40] width 2 height 4
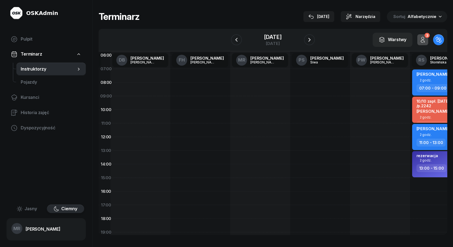
scroll to position [0, 183]
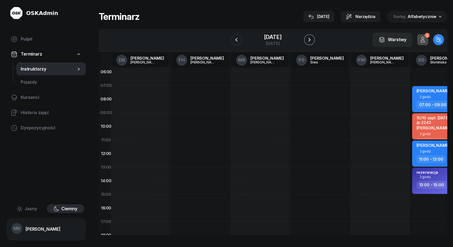
click at [310, 40] on icon "button" at bounding box center [310, 40] width 2 height 4
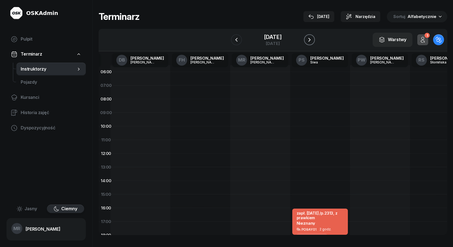
click at [310, 40] on icon "button" at bounding box center [310, 40] width 2 height 4
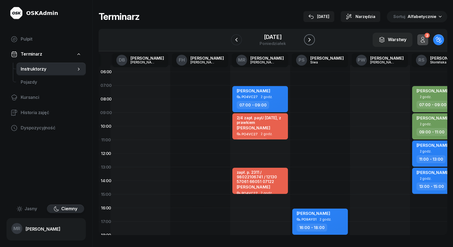
click at [310, 41] on icon "button" at bounding box center [309, 40] width 7 height 7
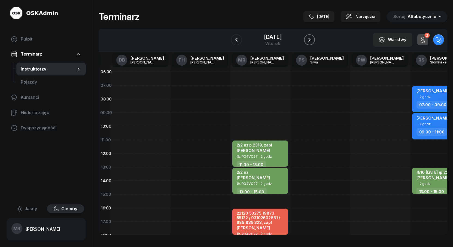
click at [310, 41] on icon "button" at bounding box center [309, 40] width 7 height 7
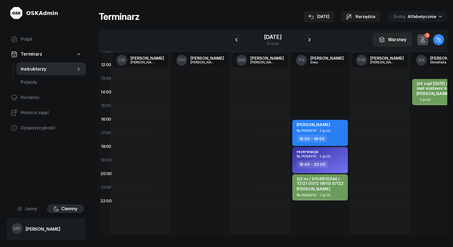
scroll to position [0, 183]
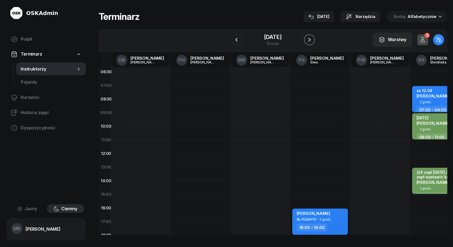
click at [308, 39] on icon "button" at bounding box center [309, 40] width 7 height 7
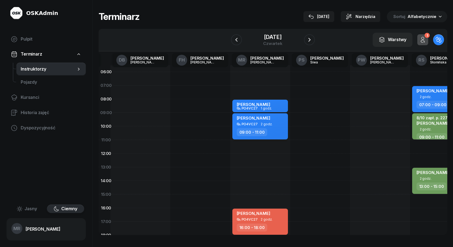
click at [249, 119] on span "[PERSON_NAME]" at bounding box center [254, 118] width 34 height 5
click at [280, 124] on div "PO4VC27 2 godz." at bounding box center [261, 124] width 48 height 4
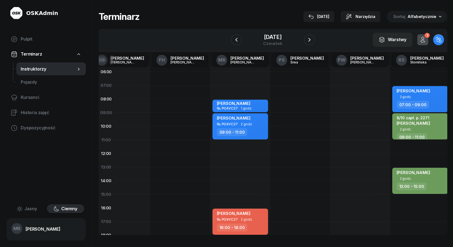
scroll to position [0, 209]
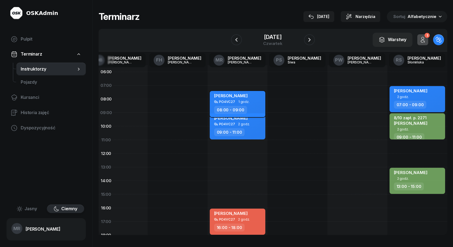
click at [235, 96] on span "[PERSON_NAME]" at bounding box center [231, 95] width 34 height 5
click at [255, 105] on div "[PERSON_NAME] PO4VC27 1 godz. 08:00 - 09:00" at bounding box center [238, 104] width 56 height 26
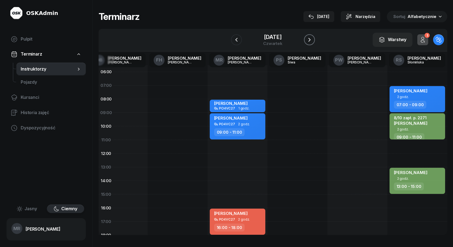
click at [311, 41] on icon "button" at bounding box center [309, 40] width 7 height 7
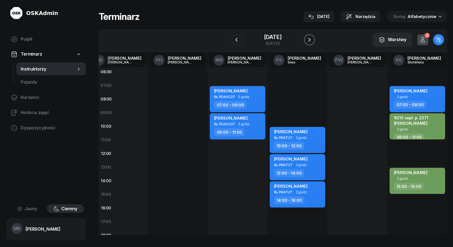
click at [311, 41] on icon "button" at bounding box center [309, 40] width 7 height 7
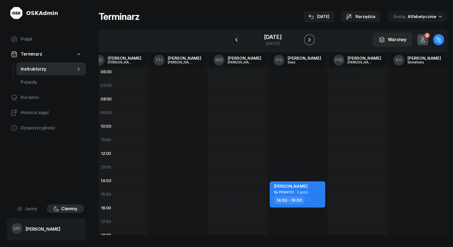
click at [309, 41] on icon "button" at bounding box center [309, 40] width 7 height 7
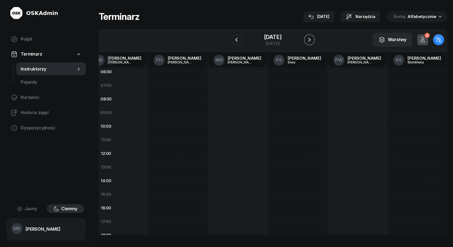
click at [309, 41] on icon "button" at bounding box center [309, 40] width 7 height 7
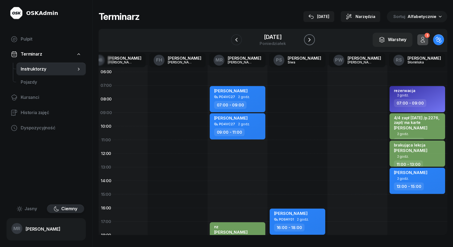
click at [309, 41] on icon "button" at bounding box center [309, 40] width 7 height 7
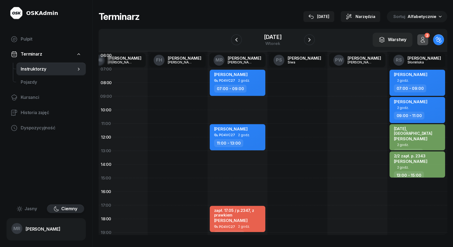
scroll to position [0, 209]
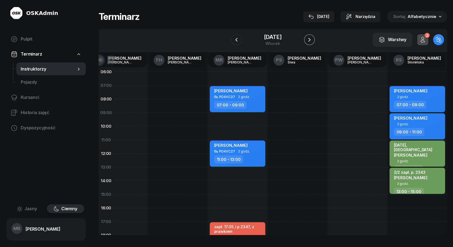
click at [311, 40] on icon "button" at bounding box center [309, 40] width 7 height 7
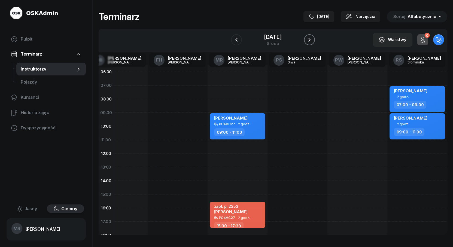
click at [311, 40] on icon "button" at bounding box center [309, 40] width 7 height 7
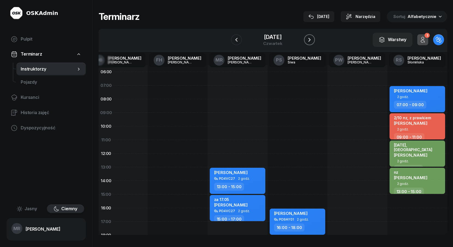
click at [311, 40] on icon "button" at bounding box center [309, 40] width 7 height 7
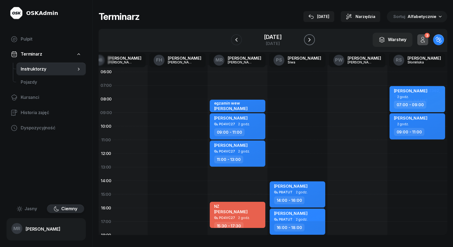
click at [311, 40] on icon "button" at bounding box center [309, 40] width 7 height 7
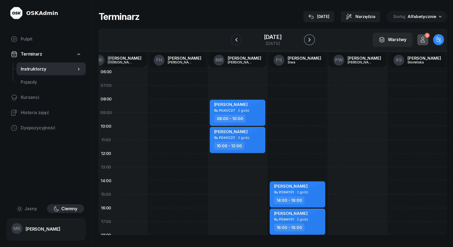
click at [311, 40] on icon "button" at bounding box center [309, 40] width 7 height 7
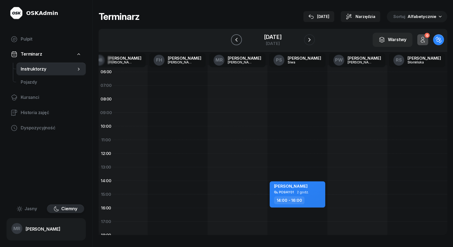
click at [237, 39] on icon "button" at bounding box center [236, 40] width 7 height 7
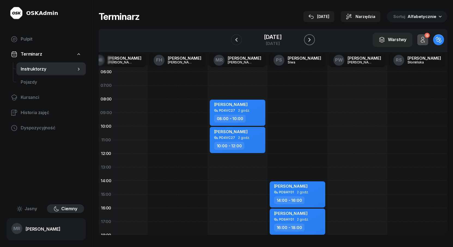
click at [310, 39] on icon "button" at bounding box center [310, 40] width 2 height 4
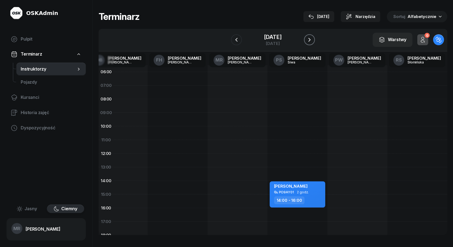
click at [310, 39] on icon "button" at bounding box center [310, 40] width 2 height 4
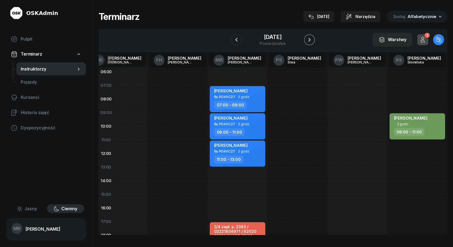
click at [310, 39] on icon "button" at bounding box center [310, 40] width 2 height 4
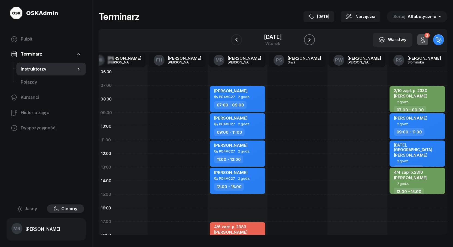
click at [310, 39] on icon "button" at bounding box center [310, 40] width 2 height 4
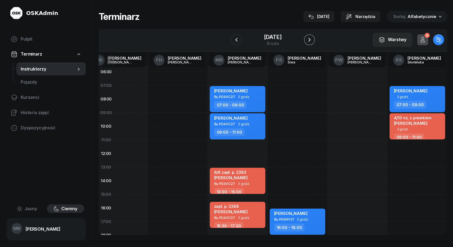
click at [310, 39] on icon "button" at bounding box center [310, 40] width 2 height 4
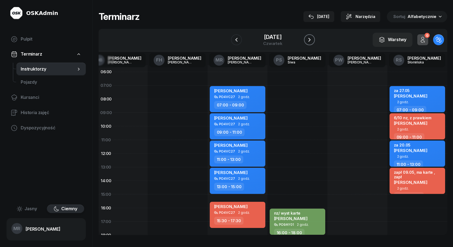
click at [310, 39] on icon "button" at bounding box center [310, 40] width 2 height 4
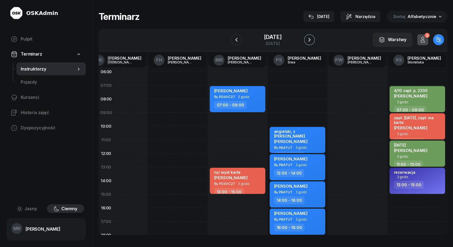
click at [310, 39] on icon "button" at bounding box center [310, 40] width 2 height 4
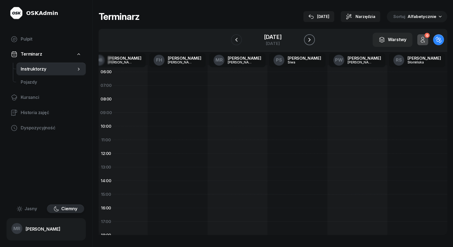
click at [310, 39] on icon "button" at bounding box center [310, 40] width 2 height 4
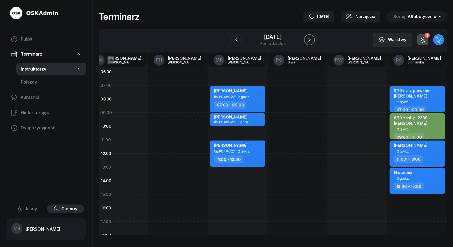
click at [310, 39] on icon "button" at bounding box center [310, 40] width 2 height 4
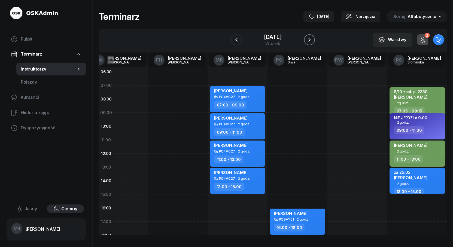
click at [310, 39] on icon "button" at bounding box center [310, 40] width 2 height 4
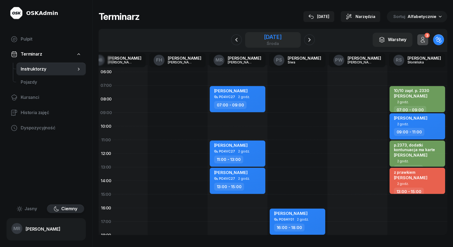
click at [275, 40] on div "[DATE]" at bounding box center [272, 36] width 17 height 5
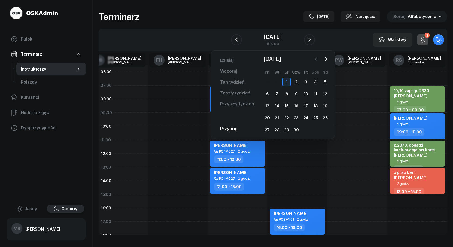
click at [316, 58] on icon "button" at bounding box center [316, 58] width 5 height 5
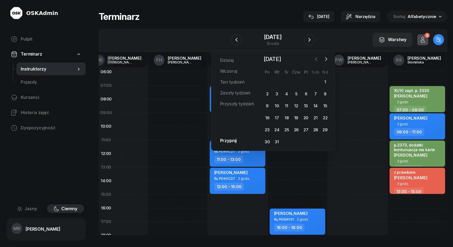
click at [316, 58] on icon "button" at bounding box center [316, 58] width 5 height 5
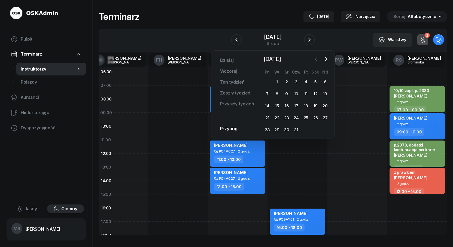
click at [316, 58] on icon "button" at bounding box center [316, 58] width 5 height 5
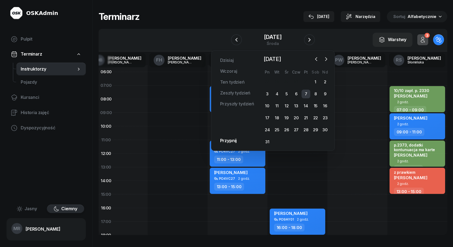
click at [306, 93] on div "7" at bounding box center [306, 94] width 9 height 9
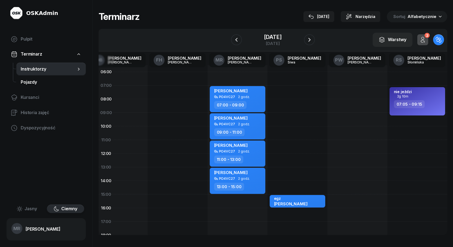
click at [33, 82] on span "Pojazdy" at bounding box center [51, 82] width 61 height 7
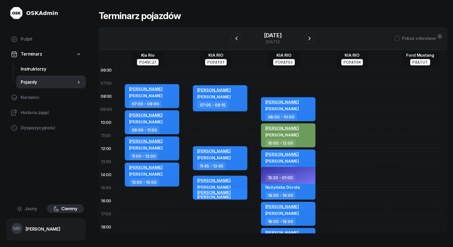
click at [33, 69] on span "Instruktorzy" at bounding box center [51, 69] width 61 height 7
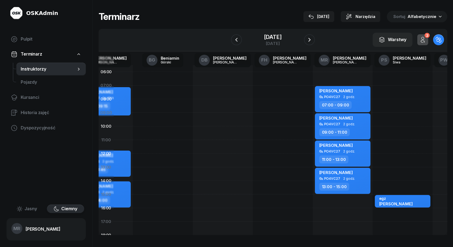
scroll to position [0, 106]
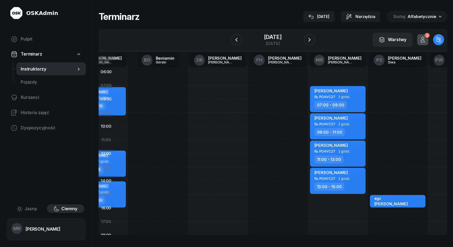
drag, startPoint x: 379, startPoint y: 118, endPoint x: 274, endPoint y: 129, distance: 106.4
click at [274, 129] on div at bounding box center [278, 194] width 60 height 259
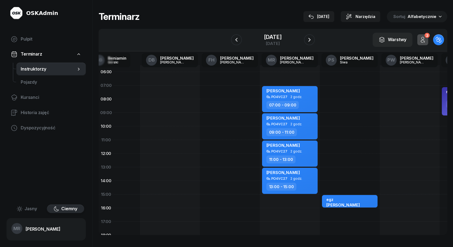
drag, startPoint x: 396, startPoint y: 106, endPoint x: 347, endPoint y: 110, distance: 49.8
click at [347, 110] on div "egz [PERSON_NAME] PO9AY01 1 godz. 15:00 - 16:00" at bounding box center [350, 194] width 60 height 259
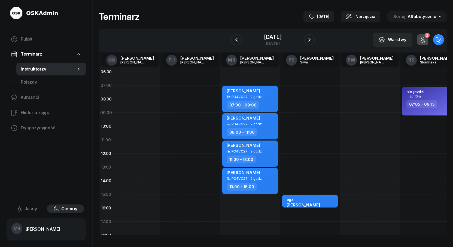
scroll to position [0, 198]
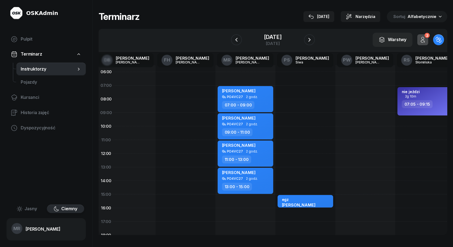
drag, startPoint x: 337, startPoint y: 126, endPoint x: 295, endPoint y: 131, distance: 43.0
click at [295, 131] on div "egz [PERSON_NAME] PO9AY01 1 godz. 15:00 - 16:00" at bounding box center [306, 194] width 60 height 259
click at [235, 40] on icon "button" at bounding box center [236, 40] width 7 height 7
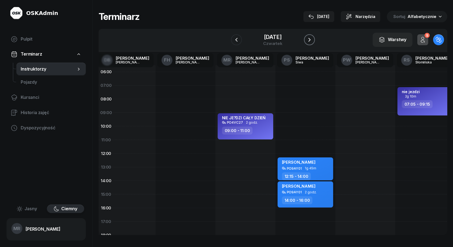
click at [308, 41] on icon "button" at bounding box center [309, 40] width 7 height 7
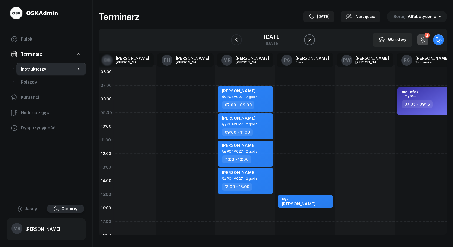
click at [308, 41] on icon "button" at bounding box center [309, 40] width 7 height 7
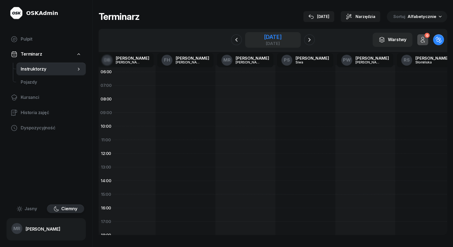
click at [277, 39] on div "[DATE]" at bounding box center [272, 36] width 17 height 5
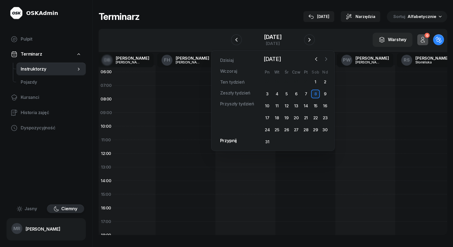
click at [326, 58] on icon "button" at bounding box center [326, 59] width 2 height 3
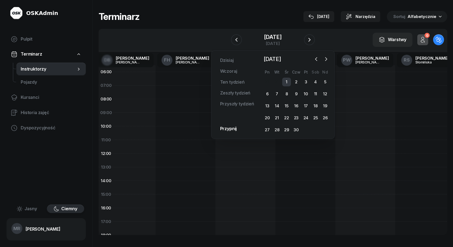
click at [288, 81] on div "1" at bounding box center [286, 82] width 9 height 9
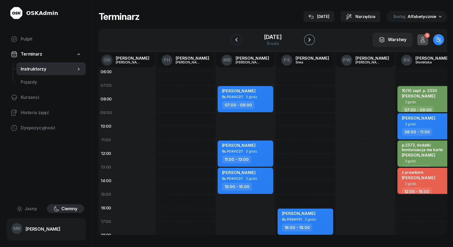
click at [309, 41] on icon "button" at bounding box center [309, 40] width 7 height 7
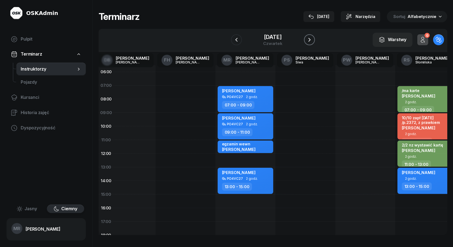
click at [309, 41] on icon "button" at bounding box center [309, 40] width 7 height 7
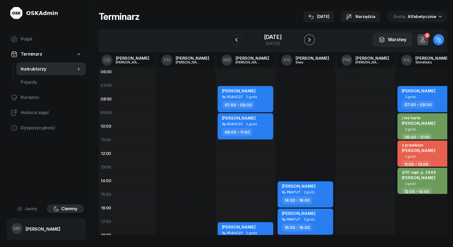
click at [309, 41] on icon "button" at bounding box center [309, 40] width 7 height 7
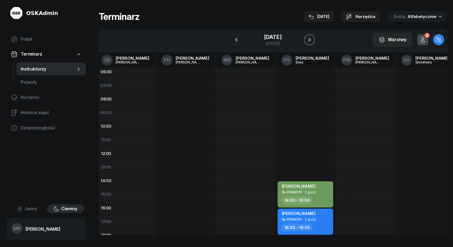
click at [309, 41] on icon "button" at bounding box center [309, 40] width 7 height 7
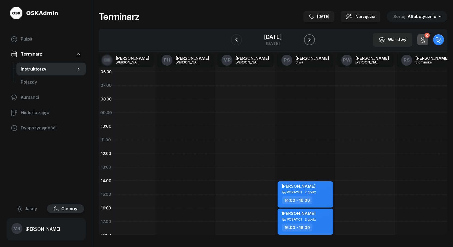
click at [309, 41] on icon "button" at bounding box center [309, 40] width 7 height 7
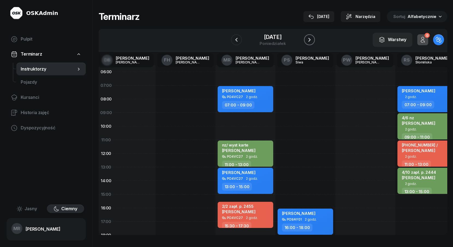
click at [309, 41] on icon "button" at bounding box center [309, 40] width 7 height 7
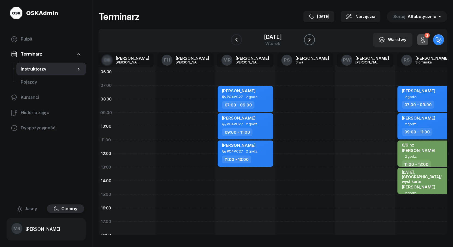
click at [309, 41] on icon "button" at bounding box center [309, 40] width 7 height 7
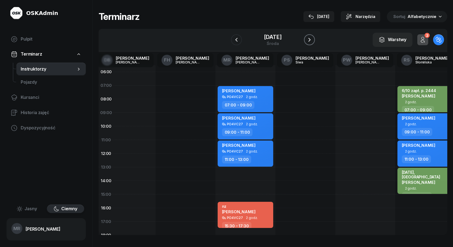
click at [309, 41] on icon "button" at bounding box center [309, 40] width 7 height 7
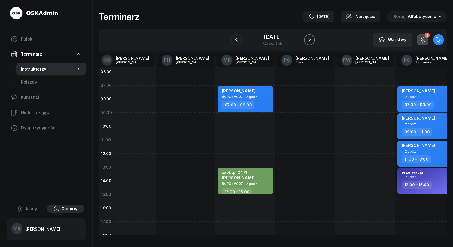
click at [309, 41] on icon "button" at bounding box center [309, 40] width 7 height 7
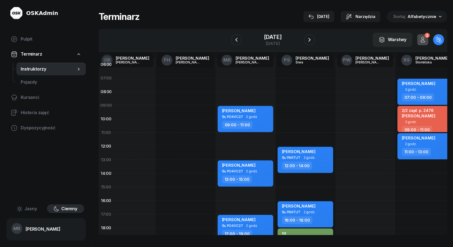
scroll to position [0, 198]
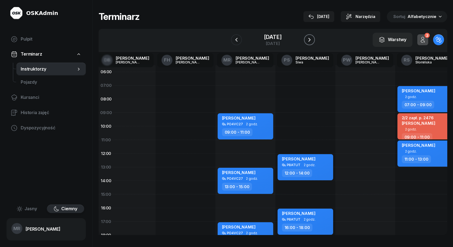
click at [312, 39] on icon "button" at bounding box center [309, 40] width 7 height 7
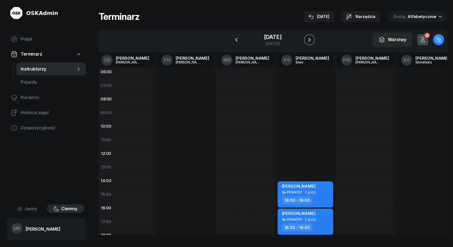
click at [312, 40] on icon "button" at bounding box center [309, 40] width 7 height 7
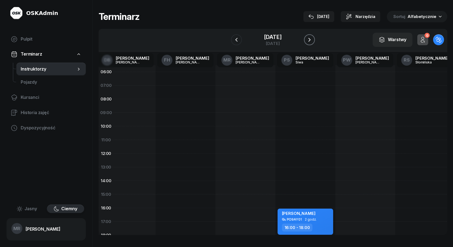
click at [312, 40] on icon "button" at bounding box center [309, 40] width 7 height 7
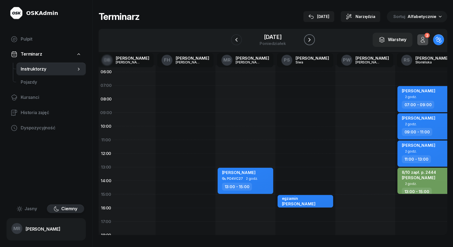
click at [312, 40] on icon "button" at bounding box center [309, 40] width 7 height 7
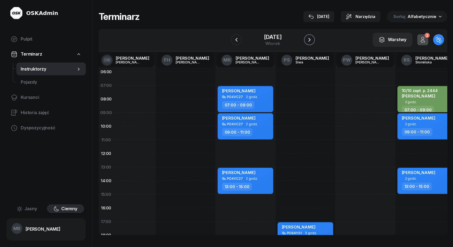
click at [312, 40] on icon "button" at bounding box center [309, 40] width 7 height 7
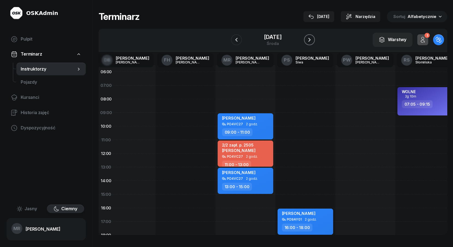
click at [312, 40] on icon "button" at bounding box center [309, 40] width 7 height 7
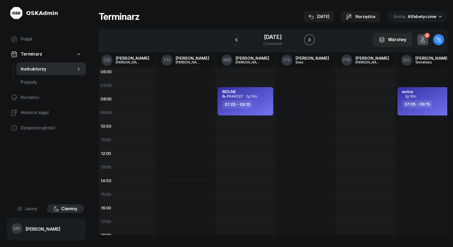
click at [309, 39] on icon "button" at bounding box center [309, 40] width 7 height 7
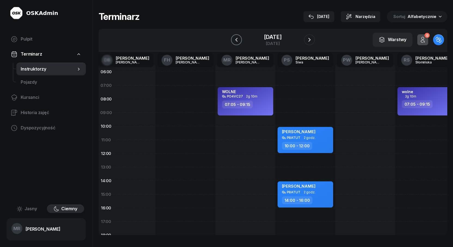
click at [236, 40] on icon "button" at bounding box center [236, 40] width 2 height 4
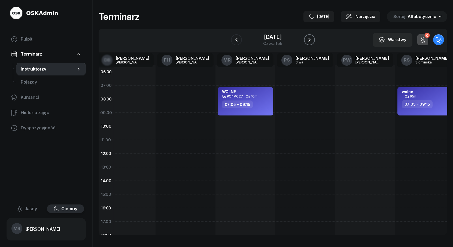
click at [310, 41] on icon "button" at bounding box center [309, 40] width 7 height 7
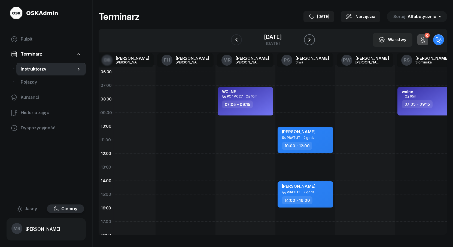
click at [310, 41] on icon "button" at bounding box center [309, 40] width 7 height 7
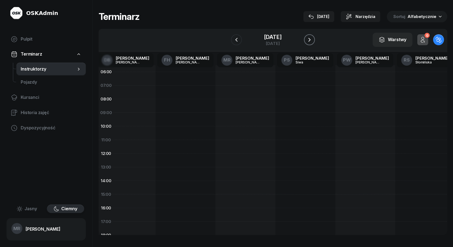
click at [310, 41] on icon "button" at bounding box center [309, 40] width 7 height 7
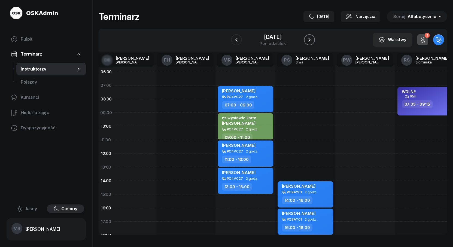
click at [310, 41] on icon "button" at bounding box center [309, 40] width 7 height 7
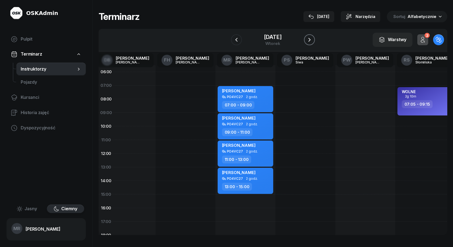
click at [310, 41] on icon "button" at bounding box center [309, 40] width 7 height 7
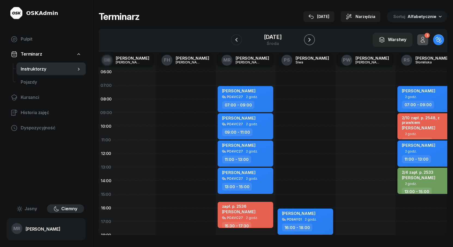
click at [310, 41] on icon "button" at bounding box center [309, 40] width 7 height 7
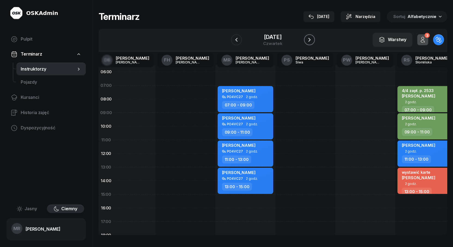
click at [310, 41] on icon "button" at bounding box center [309, 40] width 7 height 7
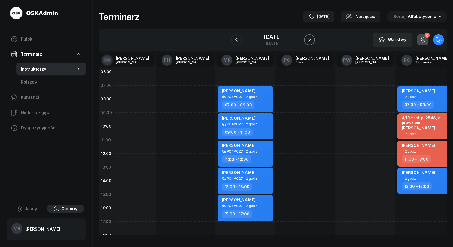
click at [310, 41] on icon "button" at bounding box center [309, 40] width 7 height 7
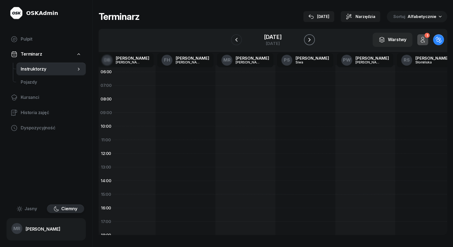
click at [310, 41] on icon "button" at bounding box center [309, 40] width 7 height 7
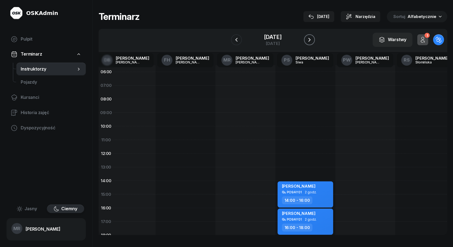
click at [310, 41] on icon "button" at bounding box center [309, 40] width 7 height 7
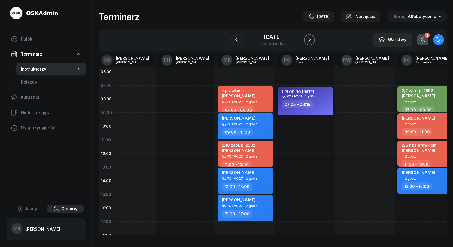
click at [310, 41] on icon "button" at bounding box center [309, 40] width 7 height 7
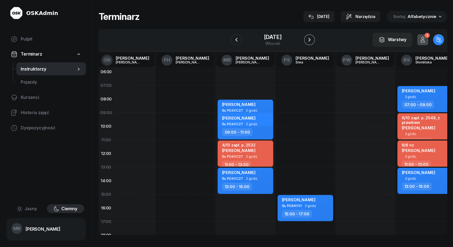
click at [310, 41] on icon "button" at bounding box center [309, 40] width 7 height 7
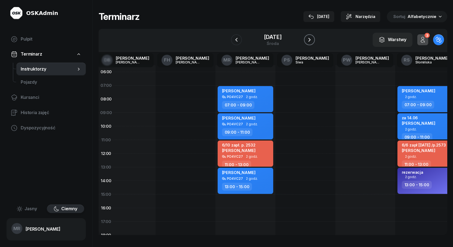
click at [310, 41] on icon "button" at bounding box center [309, 40] width 7 height 7
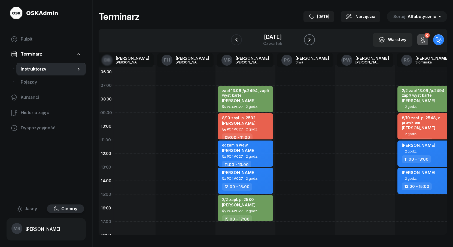
click at [310, 41] on icon "button" at bounding box center [309, 40] width 7 height 7
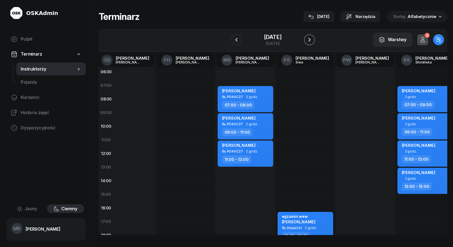
click at [310, 40] on icon "button" at bounding box center [310, 40] width 2 height 4
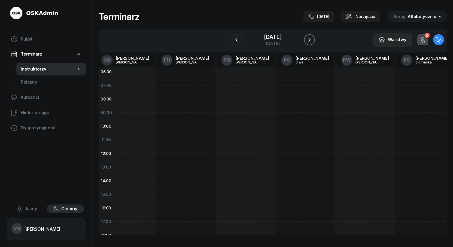
click at [310, 40] on icon "button" at bounding box center [310, 40] width 2 height 4
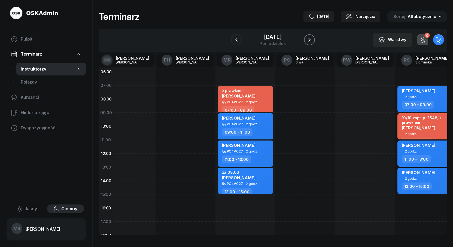
click at [310, 40] on icon "button" at bounding box center [310, 40] width 2 height 4
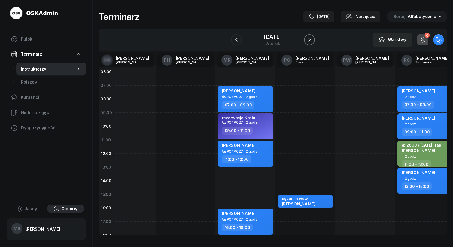
click at [310, 40] on icon "button" at bounding box center [310, 40] width 2 height 4
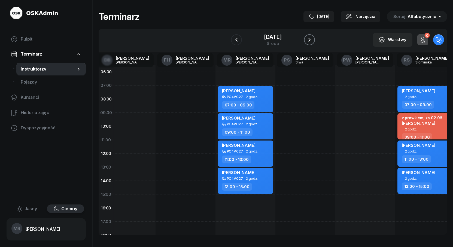
click at [310, 40] on icon "button" at bounding box center [310, 40] width 2 height 4
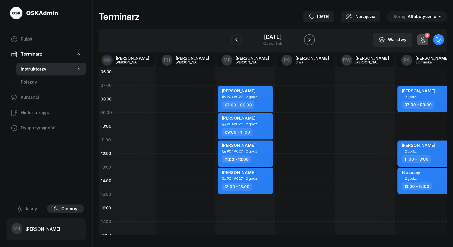
click at [310, 40] on icon "button" at bounding box center [310, 40] width 2 height 4
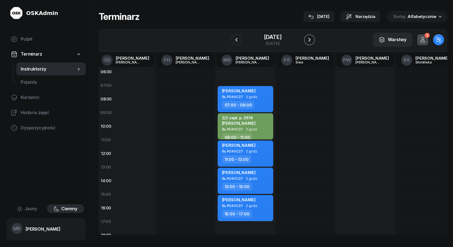
click at [310, 40] on icon "button" at bounding box center [310, 40] width 2 height 4
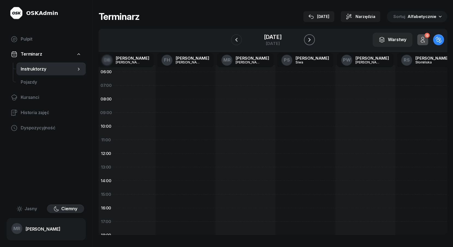
click at [310, 40] on icon "button" at bounding box center [310, 40] width 2 height 4
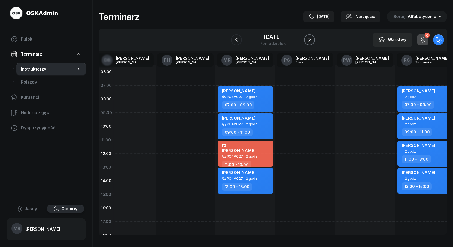
click at [310, 39] on icon "button" at bounding box center [309, 40] width 7 height 7
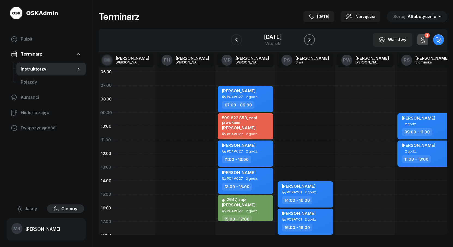
click at [311, 39] on icon "button" at bounding box center [309, 40] width 7 height 7
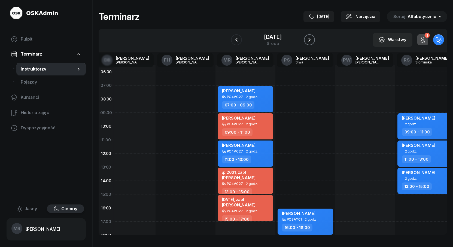
click at [311, 39] on icon "button" at bounding box center [309, 40] width 7 height 7
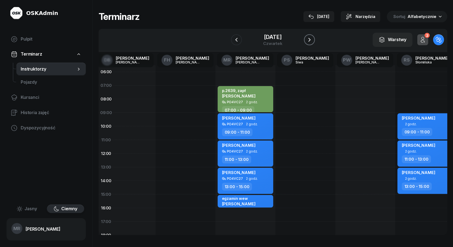
click at [311, 39] on icon "button" at bounding box center [309, 40] width 7 height 7
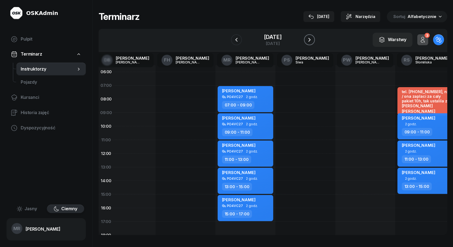
click at [311, 39] on icon "button" at bounding box center [309, 40] width 7 height 7
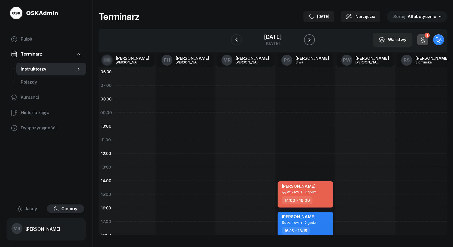
click at [311, 39] on icon "button" at bounding box center [309, 40] width 7 height 7
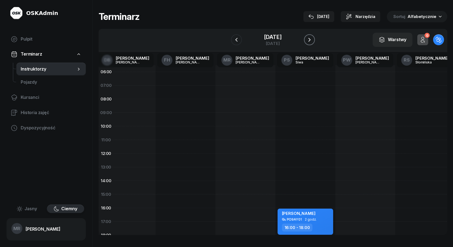
click at [311, 39] on icon "button" at bounding box center [309, 40] width 7 height 7
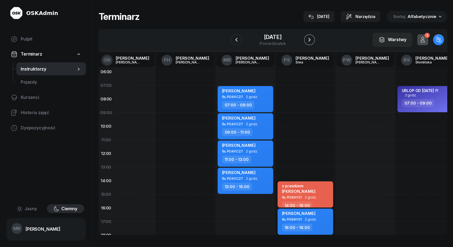
click at [312, 39] on icon "button" at bounding box center [309, 40] width 7 height 7
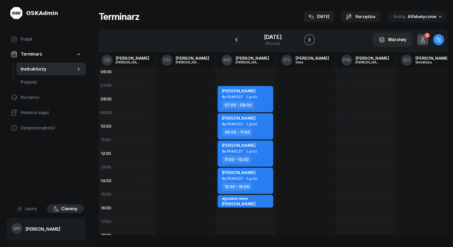
click at [312, 39] on icon "button" at bounding box center [309, 40] width 7 height 7
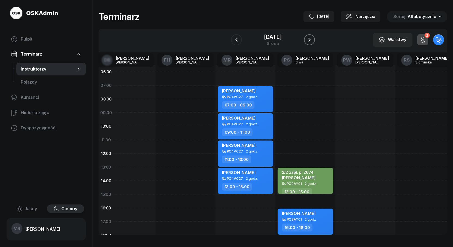
click at [312, 39] on icon "button" at bounding box center [309, 40] width 7 height 7
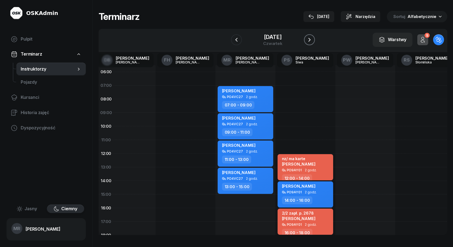
click at [310, 41] on icon "button" at bounding box center [309, 40] width 7 height 7
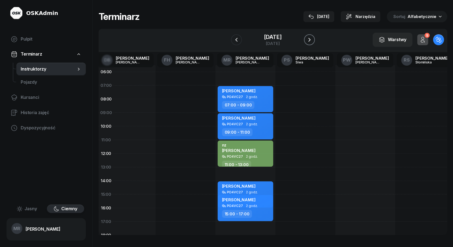
click at [310, 41] on icon "button" at bounding box center [309, 40] width 7 height 7
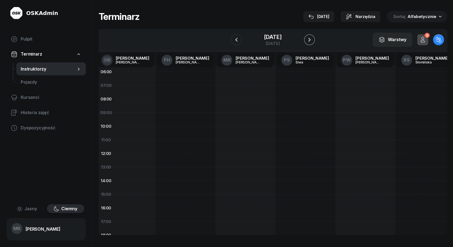
click at [310, 41] on icon "button" at bounding box center [309, 40] width 7 height 7
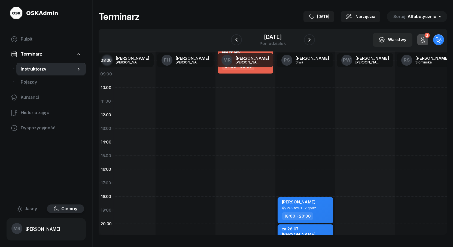
scroll to position [36, 198]
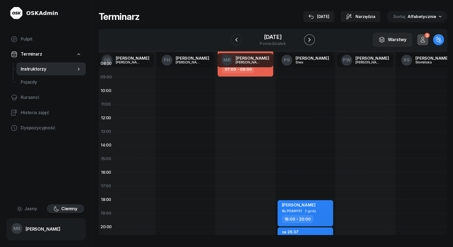
click at [308, 38] on icon "button" at bounding box center [309, 40] width 7 height 7
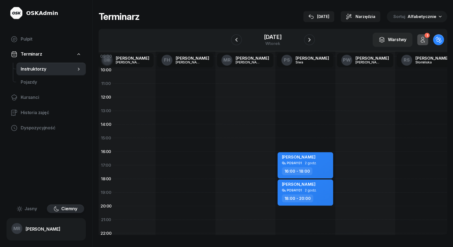
scroll to position [62, 198]
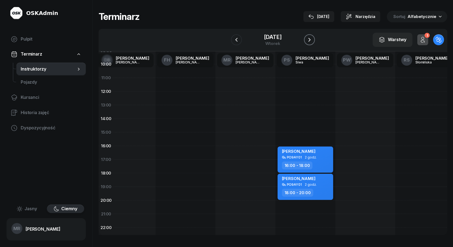
click at [311, 38] on icon "button" at bounding box center [309, 40] width 7 height 7
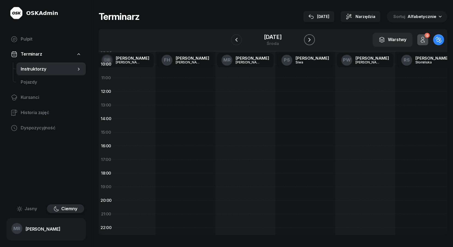
click at [311, 38] on icon "button" at bounding box center [309, 40] width 7 height 7
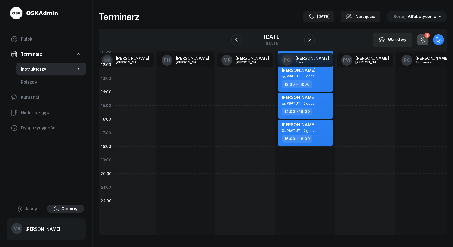
scroll to position [22, 198]
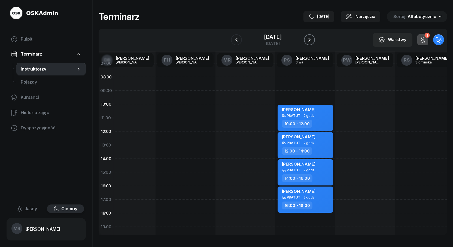
click at [311, 39] on icon "button" at bounding box center [309, 40] width 7 height 7
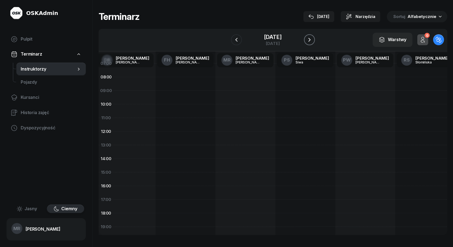
click at [311, 39] on icon "button" at bounding box center [309, 40] width 7 height 7
click at [309, 41] on icon "button" at bounding box center [310, 40] width 2 height 4
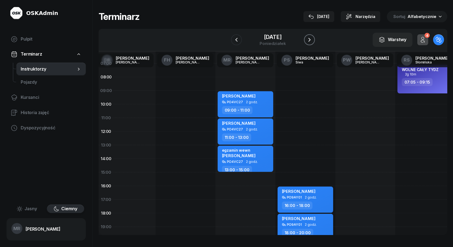
click at [309, 41] on icon "button" at bounding box center [310, 40] width 2 height 4
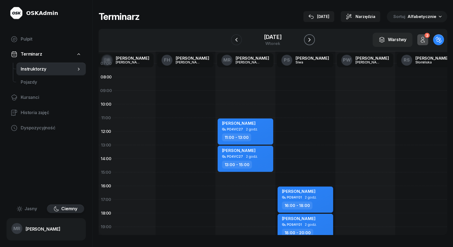
click at [309, 41] on icon "button" at bounding box center [310, 40] width 2 height 4
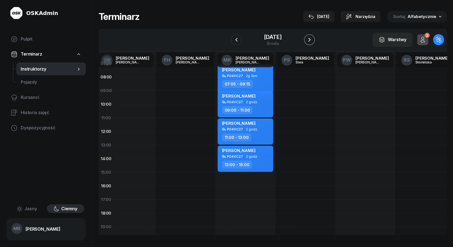
click at [309, 41] on icon "button" at bounding box center [310, 40] width 2 height 4
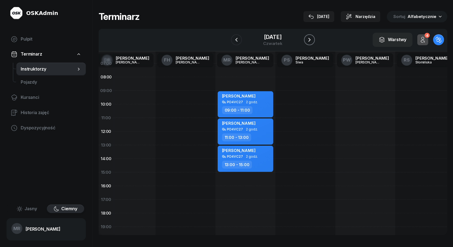
click at [309, 41] on icon "button" at bounding box center [310, 40] width 2 height 4
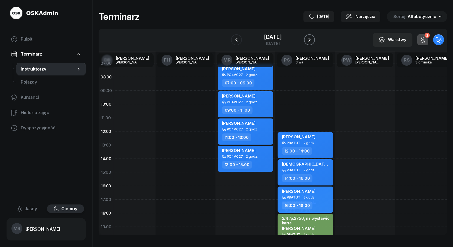
click at [309, 41] on icon "button" at bounding box center [310, 40] width 2 height 4
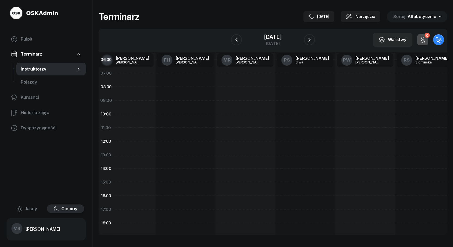
scroll to position [0, 198]
click at [310, 40] on icon "button" at bounding box center [310, 40] width 2 height 4
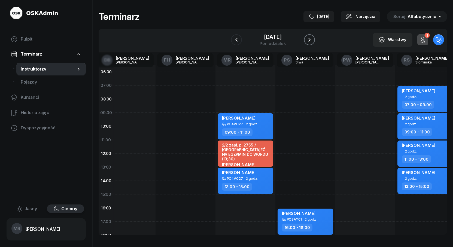
click at [310, 40] on icon "button" at bounding box center [310, 40] width 2 height 4
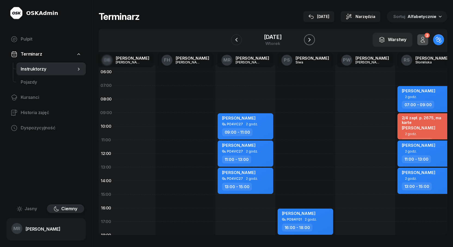
click at [310, 40] on icon "button" at bounding box center [310, 40] width 2 height 4
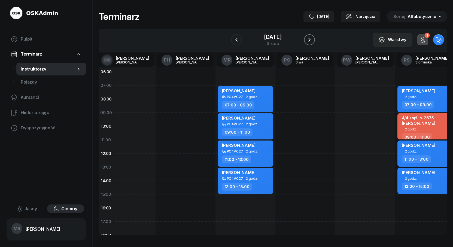
click at [310, 40] on icon "button" at bounding box center [310, 40] width 2 height 4
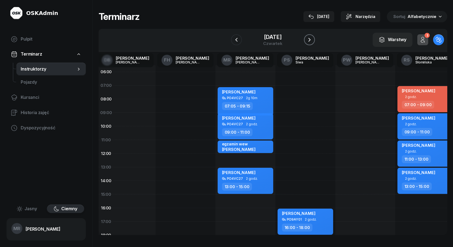
click at [310, 40] on icon "button" at bounding box center [310, 40] width 2 height 4
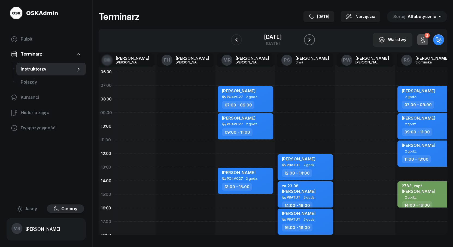
click at [310, 40] on icon "button" at bounding box center [310, 40] width 2 height 4
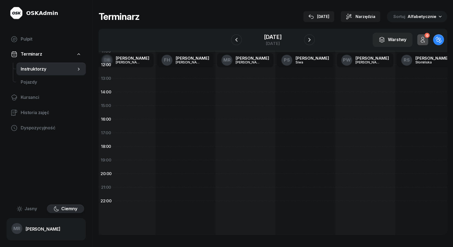
scroll to position [0, 198]
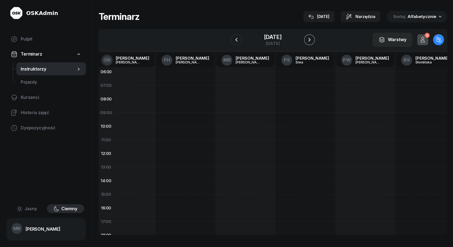
click at [310, 40] on icon "button" at bounding box center [310, 40] width 2 height 4
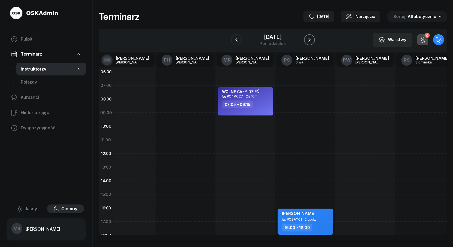
click at [310, 40] on icon "button" at bounding box center [310, 40] width 2 height 4
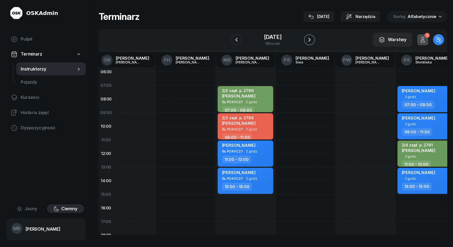
click at [308, 40] on icon "button" at bounding box center [309, 40] width 7 height 7
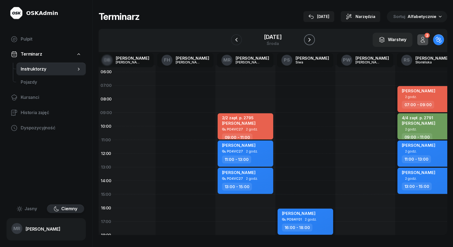
click at [308, 40] on icon "button" at bounding box center [309, 40] width 7 height 7
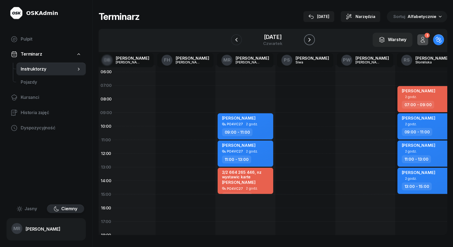
click at [308, 40] on icon "button" at bounding box center [309, 40] width 7 height 7
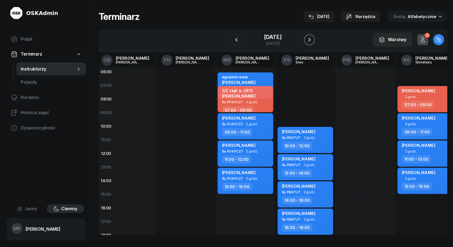
click at [308, 40] on icon "button" at bounding box center [309, 40] width 7 height 7
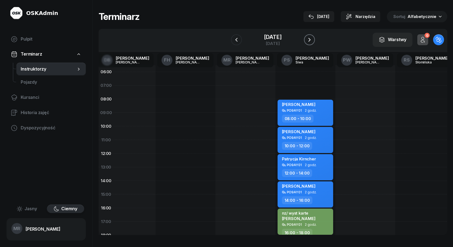
click at [308, 40] on icon "button" at bounding box center [309, 40] width 7 height 7
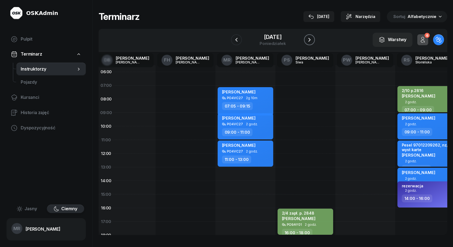
click at [308, 40] on icon "button" at bounding box center [309, 40] width 7 height 7
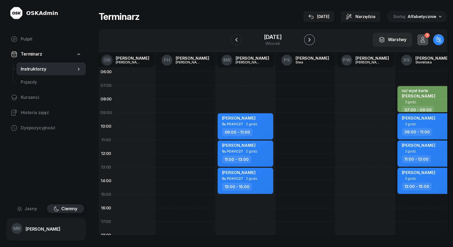
click at [308, 40] on icon "button" at bounding box center [309, 40] width 7 height 7
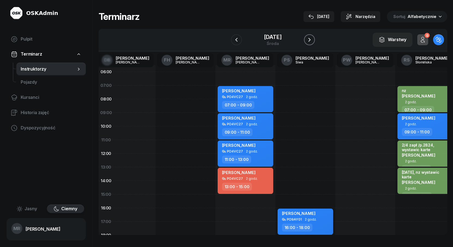
click at [308, 40] on icon "button" at bounding box center [309, 40] width 7 height 7
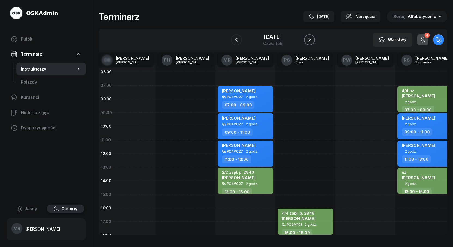
click at [308, 40] on icon "button" at bounding box center [309, 40] width 7 height 7
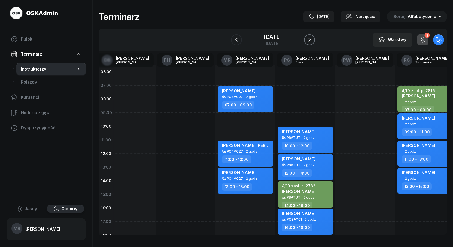
click at [308, 40] on icon "button" at bounding box center [309, 40] width 7 height 7
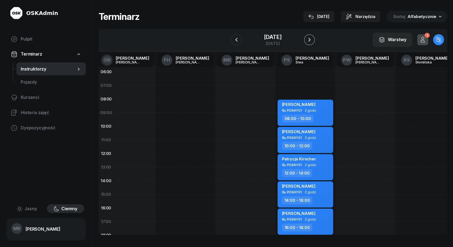
click at [308, 40] on icon "button" at bounding box center [309, 40] width 7 height 7
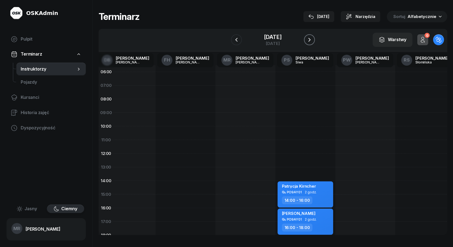
click at [308, 40] on icon "button" at bounding box center [309, 40] width 7 height 7
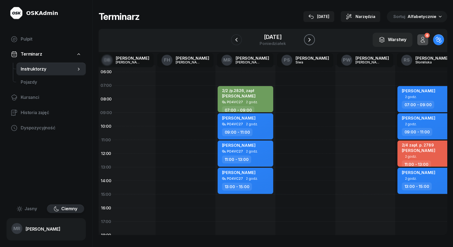
click at [308, 40] on icon "button" at bounding box center [309, 40] width 7 height 7
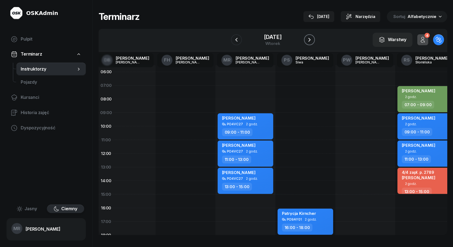
click at [308, 40] on icon "button" at bounding box center [309, 40] width 7 height 7
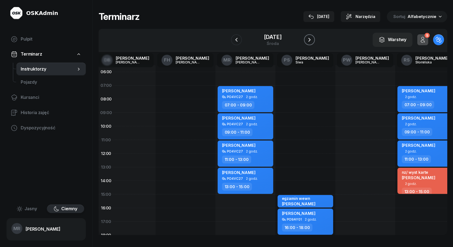
click at [308, 40] on icon "button" at bounding box center [309, 40] width 7 height 7
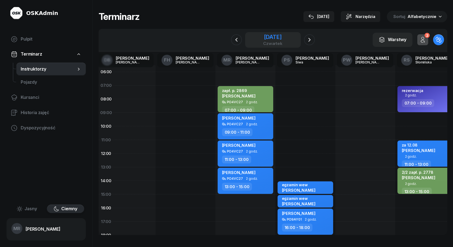
click at [264, 39] on div "[DATE]" at bounding box center [272, 36] width 19 height 5
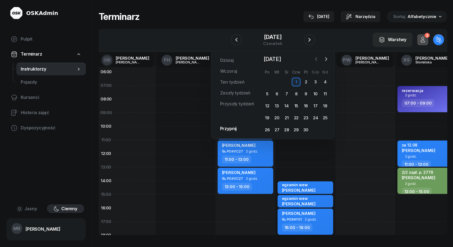
click at [315, 61] on icon "button" at bounding box center [316, 58] width 5 height 5
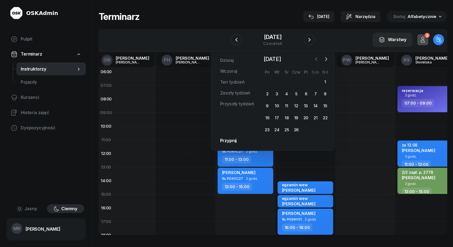
click at [315, 61] on icon "button" at bounding box center [316, 58] width 5 height 5
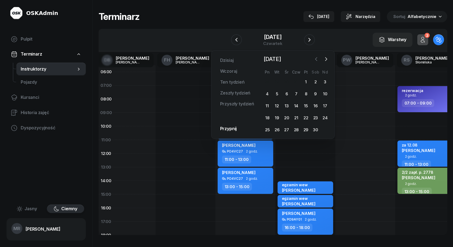
click at [315, 61] on icon "button" at bounding box center [316, 58] width 5 height 5
click at [325, 61] on icon "button" at bounding box center [326, 58] width 5 height 5
click at [306, 81] on div "1" at bounding box center [306, 82] width 9 height 9
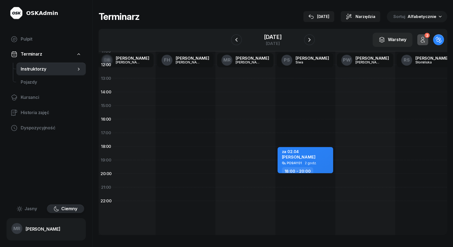
scroll to position [0, 198]
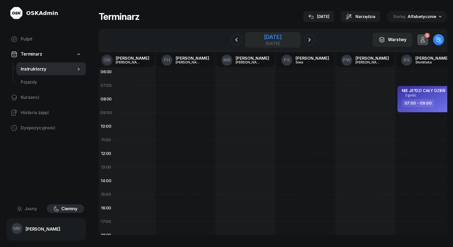
click at [274, 37] on div "[DATE]" at bounding box center [272, 36] width 17 height 5
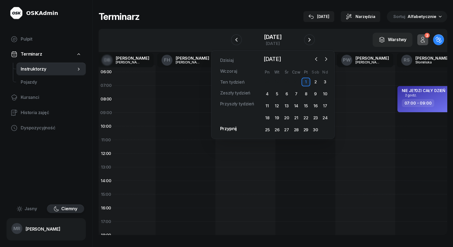
drag, startPoint x: 316, startPoint y: 61, endPoint x: 310, endPoint y: 100, distance: 40.1
click at [315, 61] on icon "button" at bounding box center [316, 58] width 5 height 5
click at [297, 105] on div "17" at bounding box center [296, 106] width 9 height 9
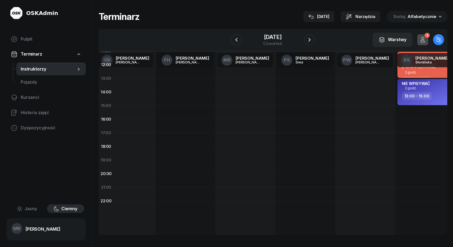
scroll to position [0, 198]
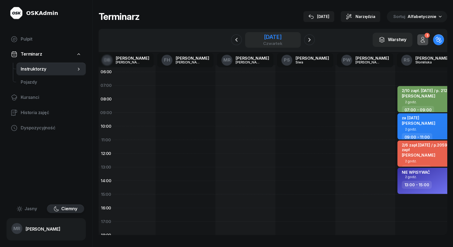
click at [283, 40] on div "[DATE]" at bounding box center [272, 36] width 19 height 5
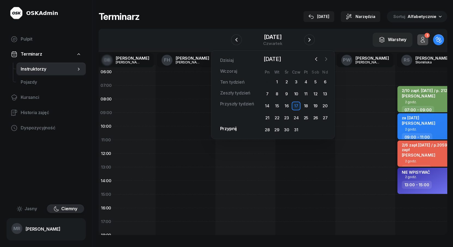
click at [324, 59] on icon "button" at bounding box center [326, 58] width 5 height 5
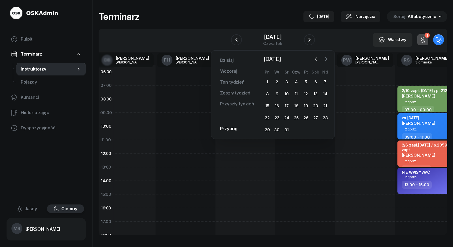
click at [324, 59] on icon "button" at bounding box center [326, 58] width 5 height 5
click at [304, 130] on div "30" at bounding box center [306, 130] width 9 height 9
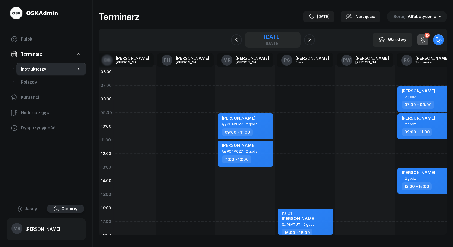
click at [279, 38] on div "[DATE]" at bounding box center [272, 36] width 17 height 5
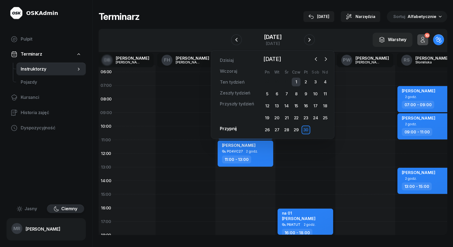
click at [297, 82] on div "1" at bounding box center [296, 82] width 9 height 9
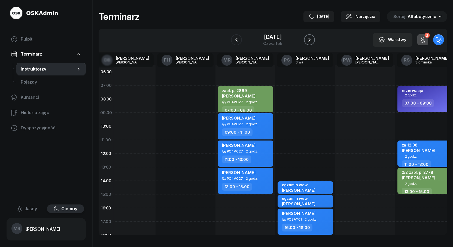
click at [310, 41] on icon "button" at bounding box center [309, 40] width 7 height 7
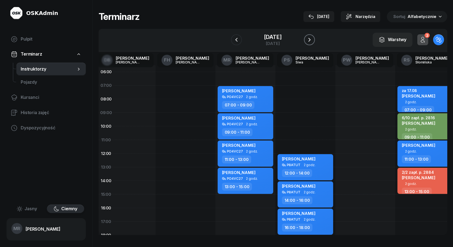
click at [310, 41] on icon "button" at bounding box center [309, 40] width 7 height 7
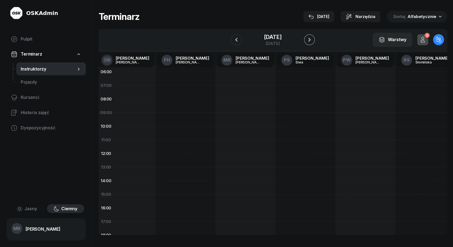
click at [310, 41] on icon "button" at bounding box center [309, 40] width 7 height 7
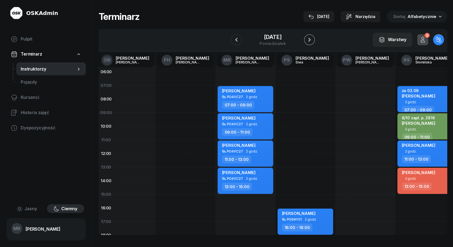
click at [310, 41] on icon "button" at bounding box center [309, 40] width 7 height 7
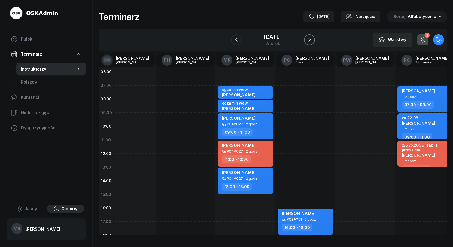
click at [310, 41] on icon "button" at bounding box center [309, 40] width 7 height 7
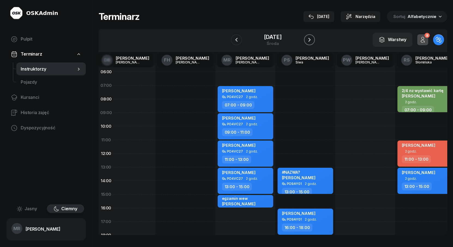
click at [310, 41] on icon "button" at bounding box center [309, 40] width 7 height 7
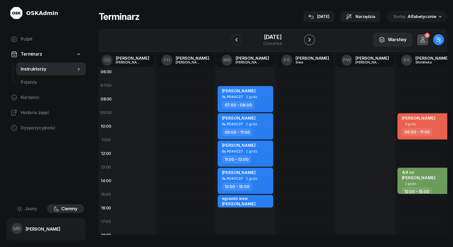
click at [310, 41] on icon "button" at bounding box center [309, 40] width 7 height 7
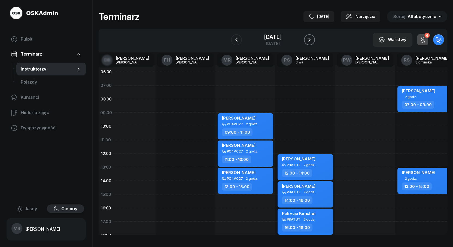
click at [310, 41] on icon "button" at bounding box center [309, 40] width 7 height 7
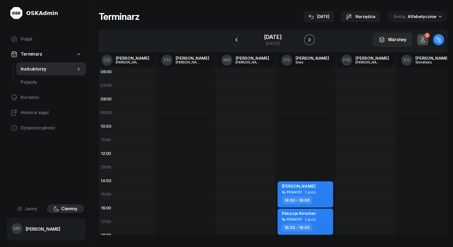
click at [310, 41] on icon "button" at bounding box center [310, 40] width 2 height 4
click at [310, 41] on icon "button" at bounding box center [309, 40] width 7 height 7
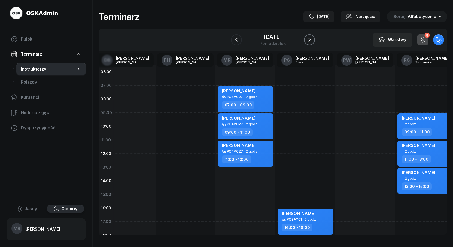
click at [310, 41] on icon "button" at bounding box center [310, 40] width 2 height 4
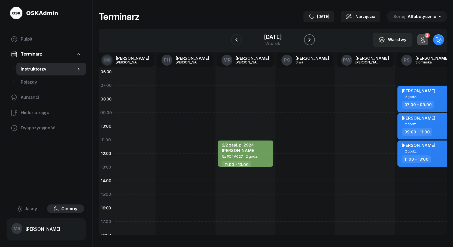
click at [310, 41] on icon "button" at bounding box center [310, 40] width 2 height 4
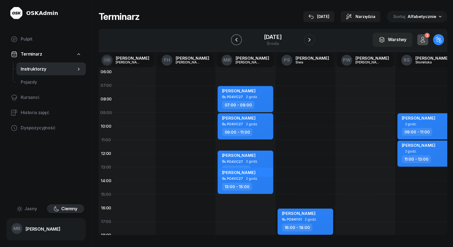
click at [238, 41] on button "button" at bounding box center [236, 39] width 11 height 11
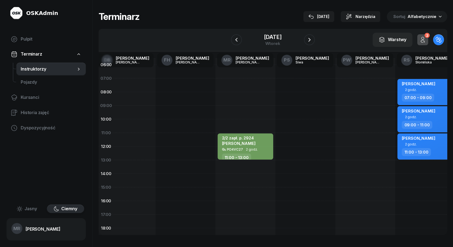
scroll to position [0, 198]
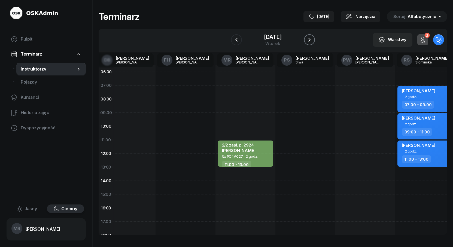
click at [313, 40] on icon "button" at bounding box center [309, 40] width 7 height 7
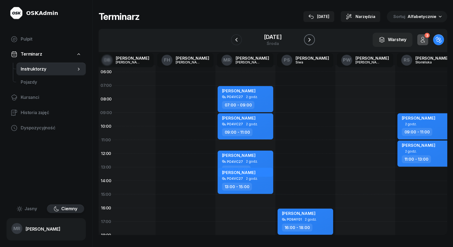
click at [313, 40] on icon "button" at bounding box center [309, 40] width 7 height 7
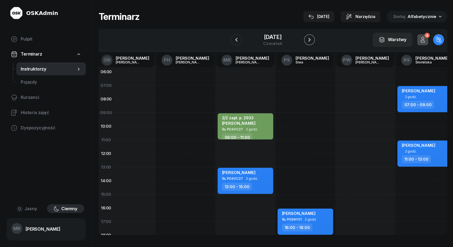
click at [313, 40] on icon "button" at bounding box center [309, 40] width 7 height 7
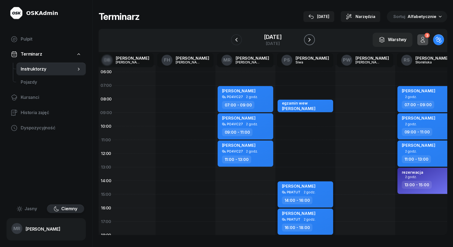
click at [313, 40] on icon "button" at bounding box center [309, 40] width 7 height 7
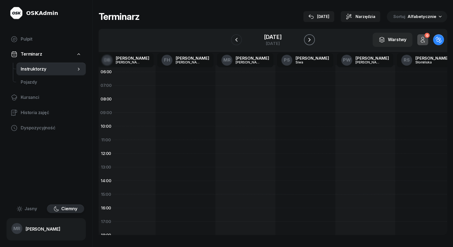
click at [313, 40] on icon "button" at bounding box center [309, 40] width 7 height 7
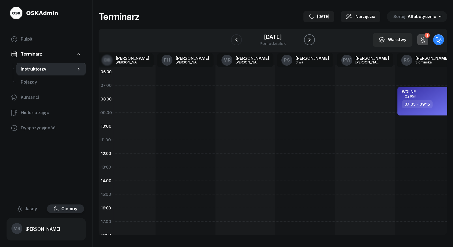
click at [313, 40] on icon "button" at bounding box center [309, 40] width 7 height 7
click at [233, 41] on icon "button" at bounding box center [236, 40] width 7 height 7
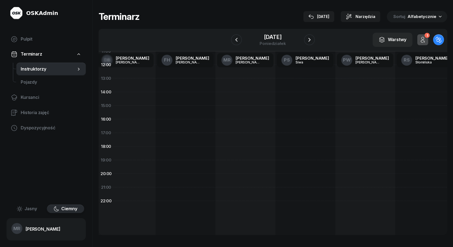
scroll to position [0, 198]
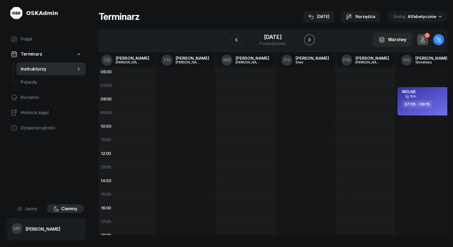
click at [313, 40] on icon "button" at bounding box center [309, 40] width 7 height 7
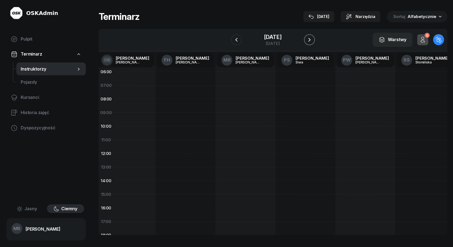
click at [313, 40] on icon "button" at bounding box center [309, 40] width 7 height 7
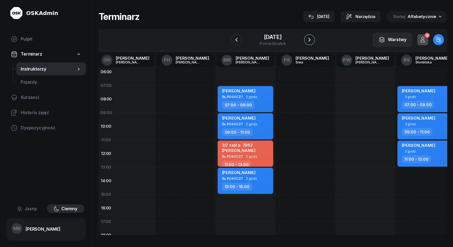
click at [313, 40] on icon "button" at bounding box center [309, 40] width 7 height 7
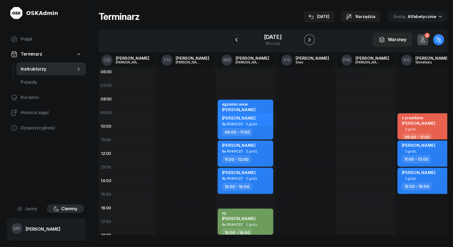
click at [313, 40] on icon "button" at bounding box center [309, 40] width 7 height 7
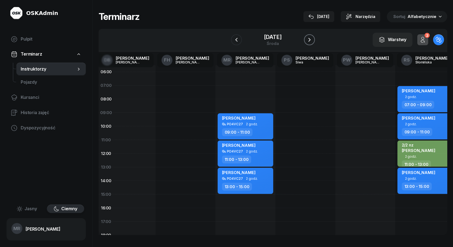
click at [313, 40] on icon "button" at bounding box center [309, 40] width 7 height 7
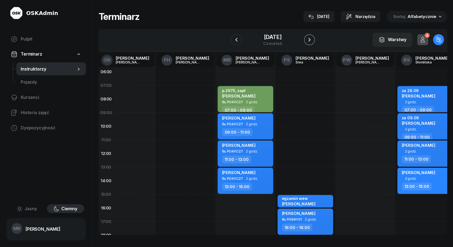
click at [313, 40] on icon "button" at bounding box center [309, 40] width 7 height 7
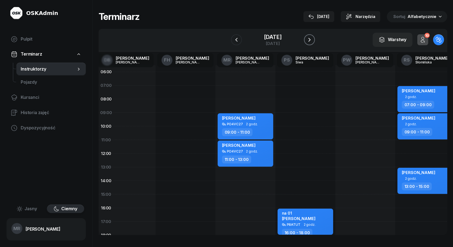
click at [313, 40] on icon "button" at bounding box center [309, 40] width 7 height 7
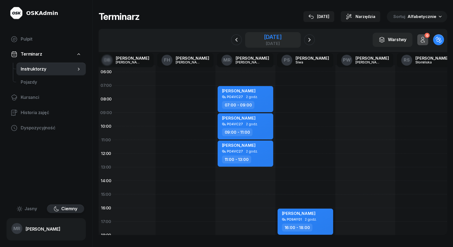
click at [270, 41] on div "[DATE]" at bounding box center [272, 43] width 17 height 4
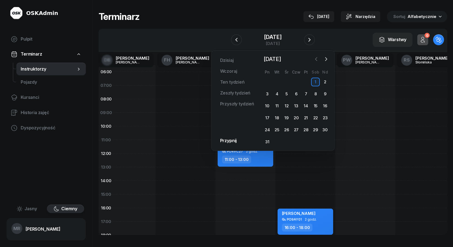
click at [315, 58] on icon "button" at bounding box center [316, 58] width 5 height 5
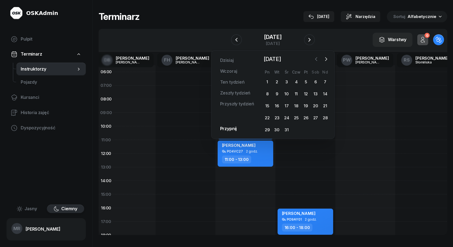
click at [315, 58] on icon "button" at bounding box center [316, 58] width 5 height 5
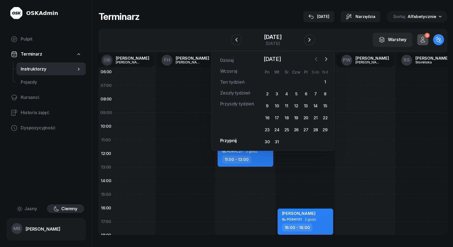
click at [315, 58] on icon "button" at bounding box center [316, 58] width 5 height 5
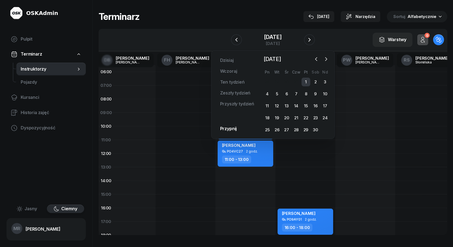
click at [306, 80] on div "1" at bounding box center [306, 82] width 9 height 9
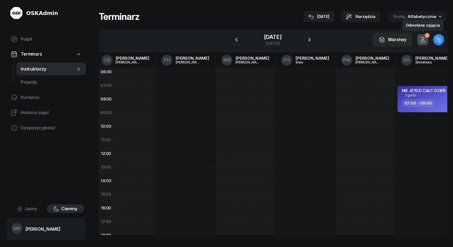
click at [422, 39] on icon "button" at bounding box center [423, 40] width 7 height 7
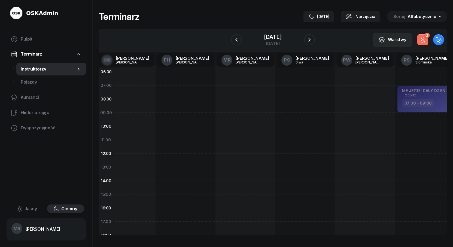
click at [422, 39] on icon "button" at bounding box center [423, 40] width 7 height 7
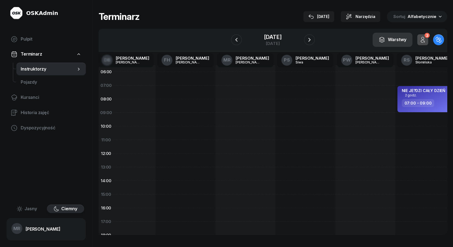
click at [389, 40] on div "Warstwy" at bounding box center [393, 39] width 28 height 7
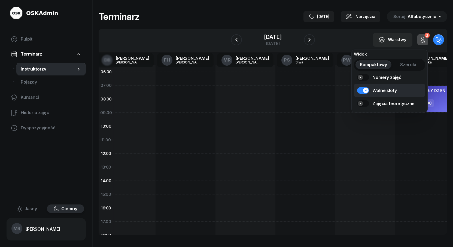
click at [367, 90] on link "Wolne sloty" at bounding box center [389, 90] width 71 height 13
click at [360, 89] on link "Wolne sloty" at bounding box center [389, 90] width 71 height 13
click at [393, 41] on div "Warstwy" at bounding box center [393, 39] width 28 height 7
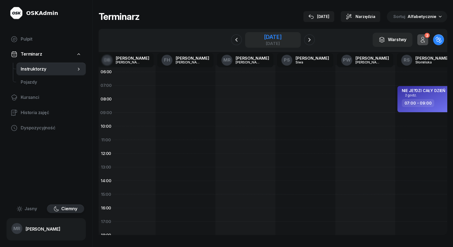
click at [275, 40] on div "[DATE]" at bounding box center [272, 36] width 17 height 5
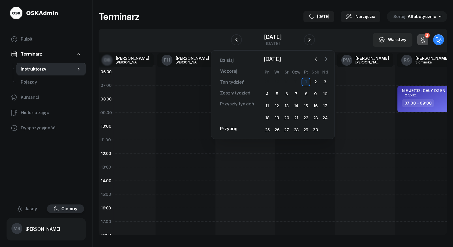
click at [327, 61] on icon "button" at bounding box center [326, 58] width 5 height 5
click at [286, 104] on div "11" at bounding box center [286, 106] width 9 height 9
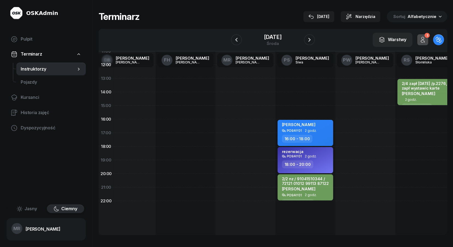
scroll to position [0, 198]
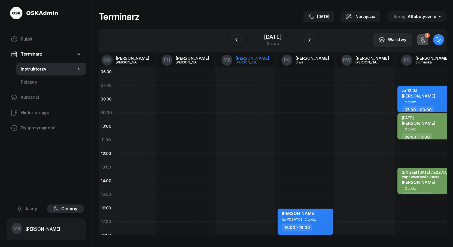
click at [249, 61] on div "[PERSON_NAME]" at bounding box center [249, 63] width 26 height 4
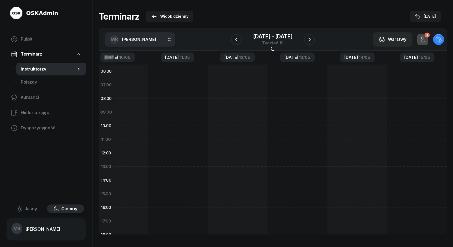
scroll to position [0, 89]
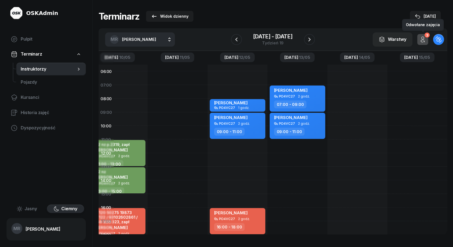
click at [427, 35] on div "3" at bounding box center [427, 34] width 5 height 5
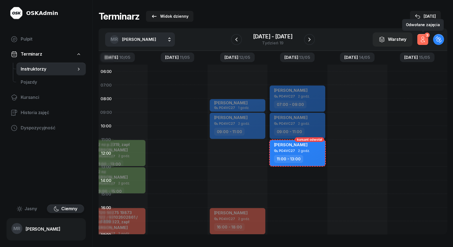
click at [424, 37] on icon "button" at bounding box center [423, 39] width 7 height 7
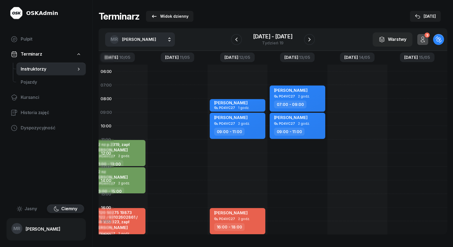
click at [424, 37] on icon "button" at bounding box center [423, 39] width 7 height 7
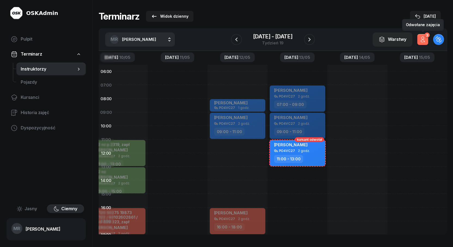
click at [424, 37] on icon "button" at bounding box center [423, 39] width 7 height 7
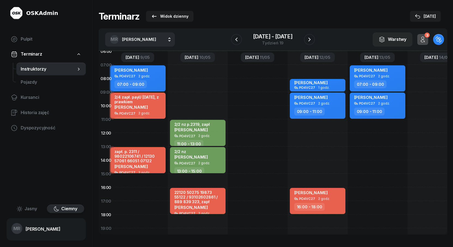
scroll to position [21, 6]
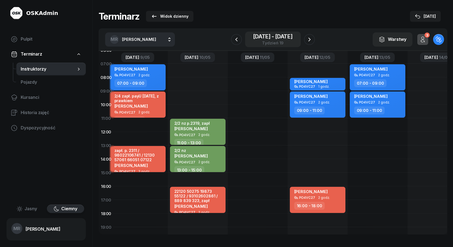
click at [277, 39] on div "[DATE] - [DATE]" at bounding box center [273, 36] width 40 height 5
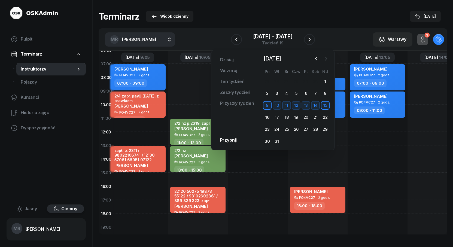
click at [327, 59] on icon "button" at bounding box center [326, 58] width 2 height 3
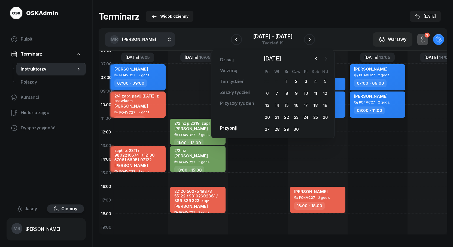
click at [327, 59] on icon "button" at bounding box center [326, 58] width 2 height 3
click at [266, 93] on div "3" at bounding box center [267, 93] width 9 height 9
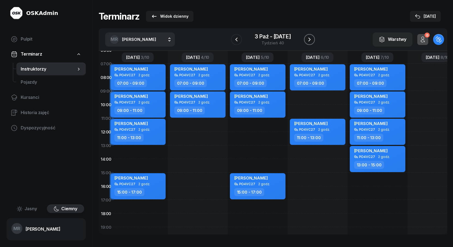
click at [309, 38] on icon "button" at bounding box center [310, 40] width 2 height 4
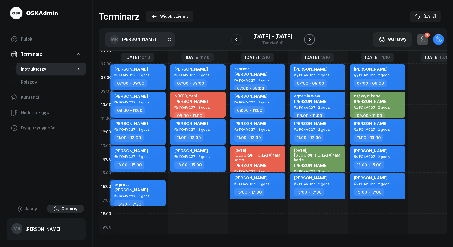
click at [309, 38] on icon "button" at bounding box center [310, 40] width 2 height 4
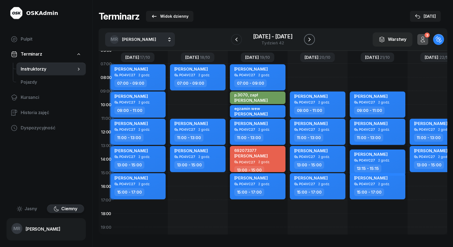
click at [309, 38] on icon "button" at bounding box center [310, 40] width 2 height 4
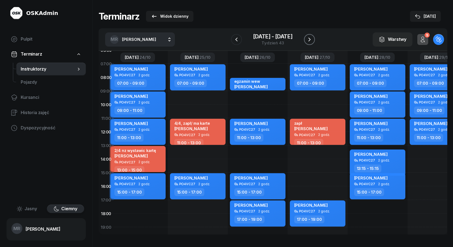
click at [309, 38] on icon "button" at bounding box center [310, 40] width 2 height 4
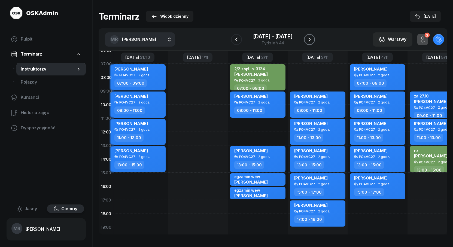
click at [308, 40] on icon "button" at bounding box center [309, 39] width 7 height 7
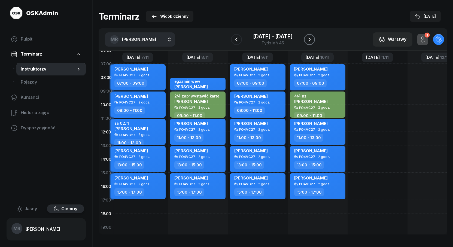
click at [308, 40] on icon "button" at bounding box center [309, 39] width 7 height 7
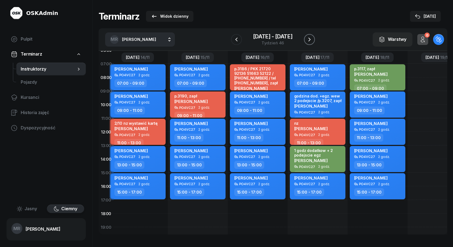
click at [308, 40] on icon "button" at bounding box center [309, 39] width 7 height 7
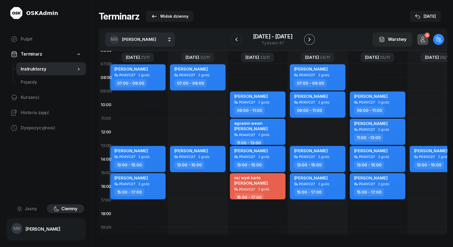
click at [308, 40] on icon "button" at bounding box center [309, 39] width 7 height 7
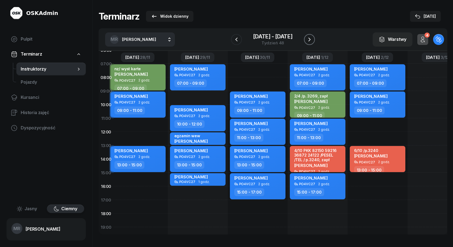
click at [308, 40] on icon "button" at bounding box center [309, 39] width 7 height 7
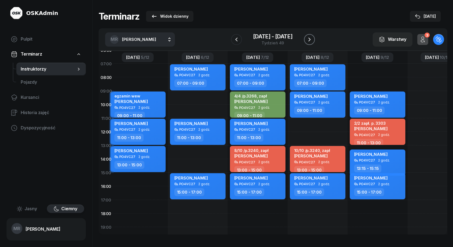
click at [308, 40] on icon "button" at bounding box center [309, 39] width 7 height 7
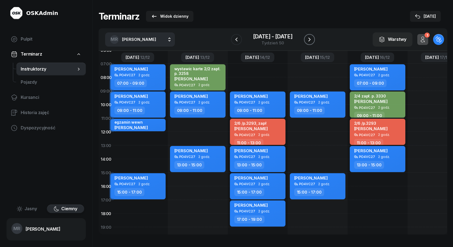
click at [308, 40] on icon "button" at bounding box center [309, 39] width 7 height 7
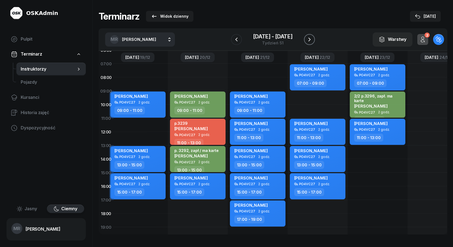
click at [308, 40] on icon "button" at bounding box center [309, 39] width 7 height 7
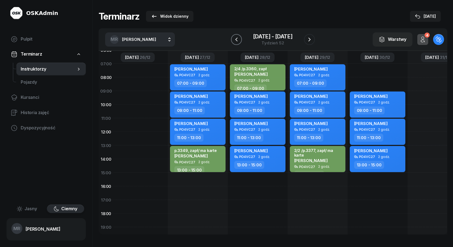
click at [235, 41] on icon "button" at bounding box center [236, 39] width 7 height 7
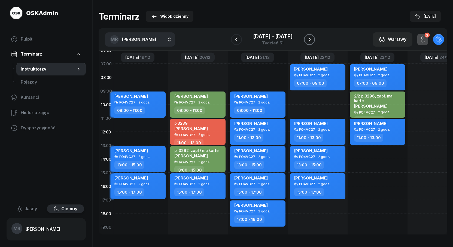
click at [309, 38] on icon "button" at bounding box center [310, 40] width 2 height 4
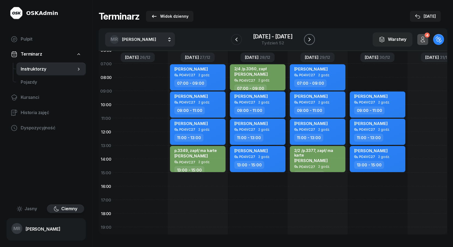
click at [308, 38] on icon "button" at bounding box center [309, 39] width 7 height 7
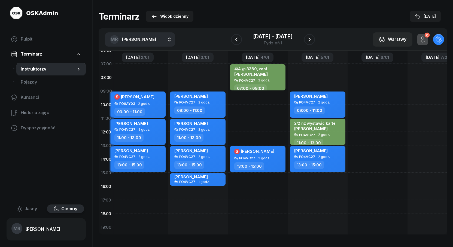
drag, startPoint x: 239, startPoint y: 40, endPoint x: 283, endPoint y: 105, distance: 78.8
click at [239, 40] on icon "button" at bounding box center [236, 39] width 7 height 7
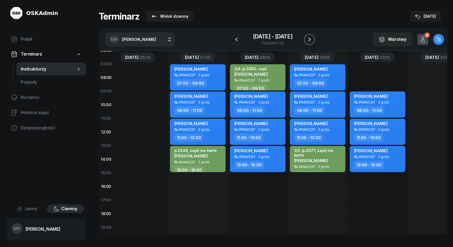
click at [308, 40] on icon "button" at bounding box center [309, 39] width 7 height 7
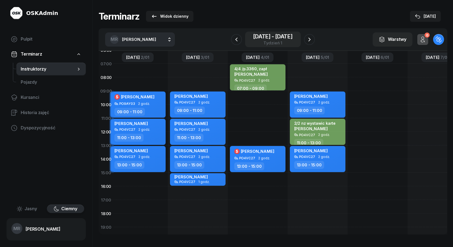
click at [277, 38] on div "[DATE] - [DATE]" at bounding box center [273, 36] width 40 height 5
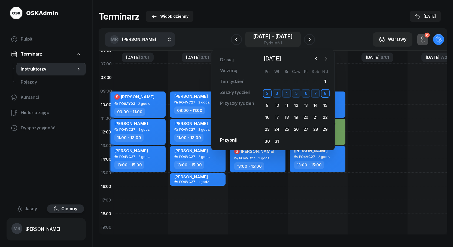
click at [277, 38] on div "[DATE] - [DATE]" at bounding box center [273, 36] width 40 height 5
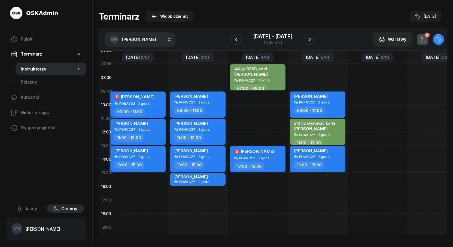
click at [142, 40] on span "[PERSON_NAME]" at bounding box center [139, 39] width 34 height 5
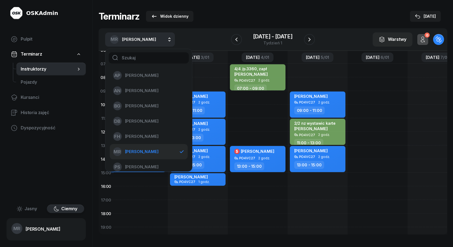
click at [137, 150] on span "[PERSON_NAME]" at bounding box center [142, 151] width 34 height 7
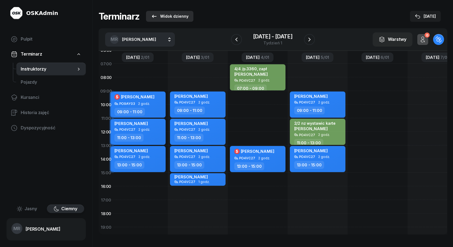
click at [167, 14] on div "Widok dzienny" at bounding box center [170, 16] width 38 height 7
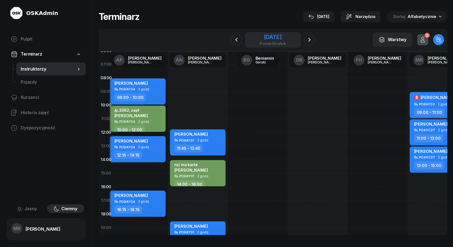
click at [276, 39] on div "[DATE]" at bounding box center [273, 36] width 26 height 5
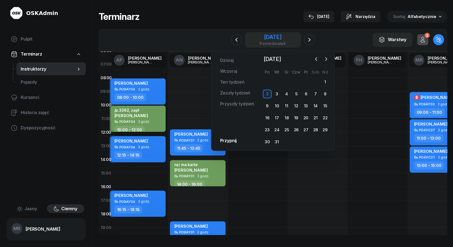
click at [276, 39] on div "[DATE]" at bounding box center [273, 36] width 26 height 5
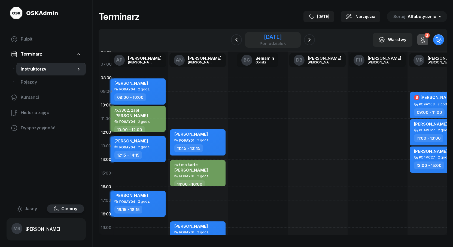
click at [274, 37] on div "[DATE]" at bounding box center [273, 36] width 26 height 5
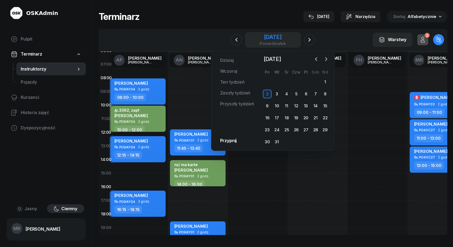
click at [274, 37] on div "[DATE]" at bounding box center [273, 36] width 26 height 5
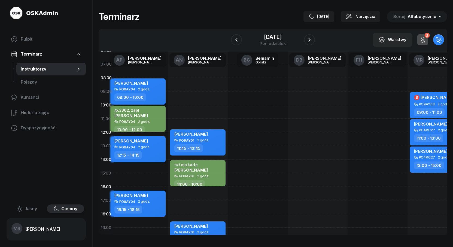
click at [380, 110] on div at bounding box center [378, 173] width 60 height 259
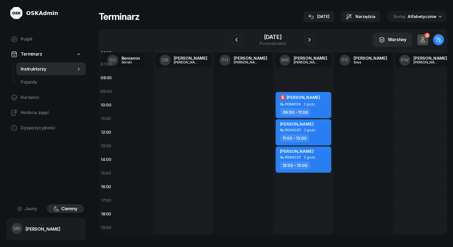
scroll to position [21, 161]
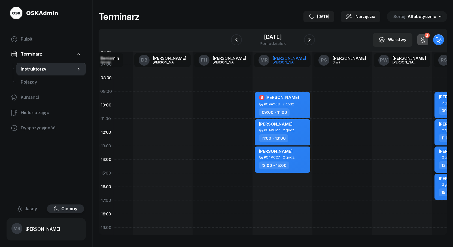
click at [285, 59] on div "[PERSON_NAME]" at bounding box center [290, 58] width 34 height 4
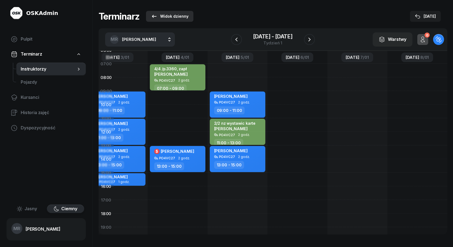
click at [180, 15] on div "Widok dzienny" at bounding box center [170, 16] width 38 height 7
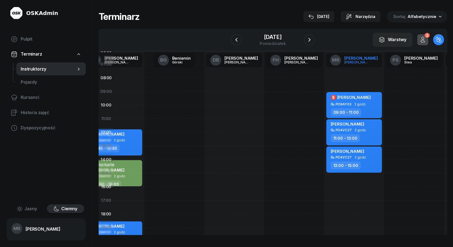
click at [362, 60] on div "[PERSON_NAME]" at bounding box center [361, 58] width 34 height 4
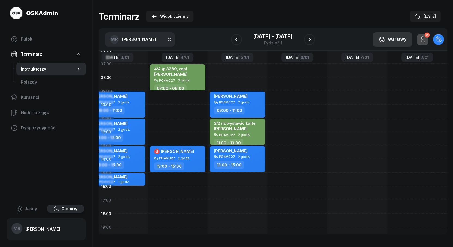
click at [397, 40] on div "Warstwy" at bounding box center [393, 39] width 28 height 7
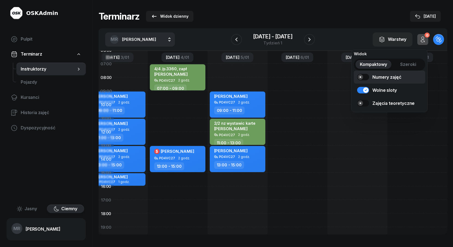
click at [380, 76] on div "Numery zajęć" at bounding box center [387, 77] width 29 height 7
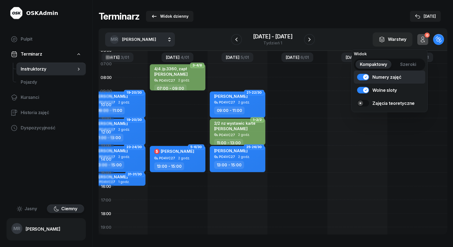
click at [380, 76] on div "Numery zajęć" at bounding box center [387, 77] width 29 height 7
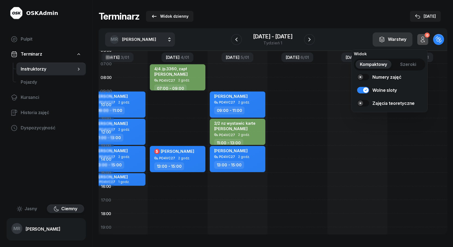
click at [399, 41] on div "Warstwy" at bounding box center [393, 39] width 28 height 7
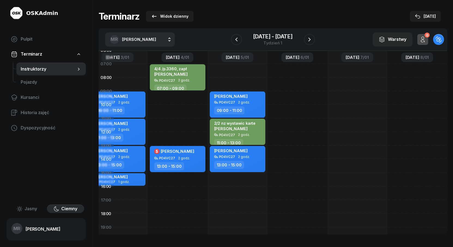
scroll to position [21, 89]
click at [309, 40] on icon "button" at bounding box center [309, 39] width 7 height 7
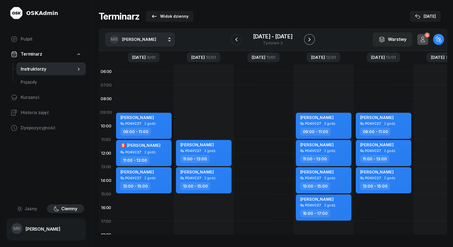
click at [311, 39] on icon "button" at bounding box center [309, 39] width 7 height 7
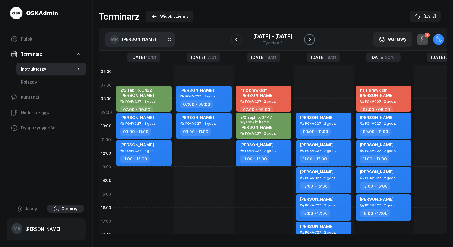
click at [311, 40] on icon "button" at bounding box center [309, 39] width 7 height 7
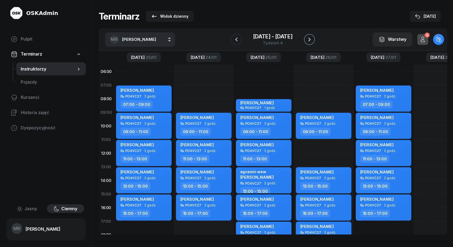
click at [311, 40] on icon "button" at bounding box center [309, 39] width 7 height 7
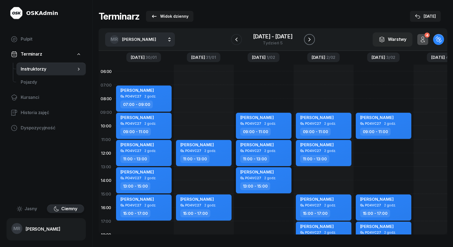
click at [310, 37] on icon "button" at bounding box center [309, 39] width 7 height 7
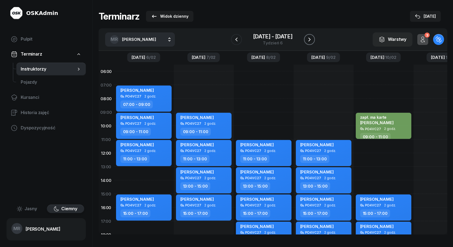
click at [310, 37] on icon "button" at bounding box center [309, 39] width 7 height 7
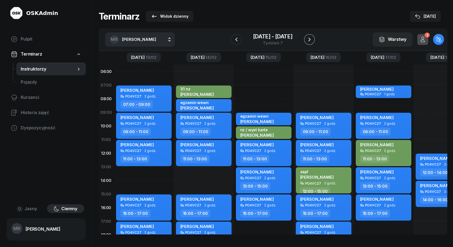
click at [310, 37] on icon "button" at bounding box center [309, 39] width 7 height 7
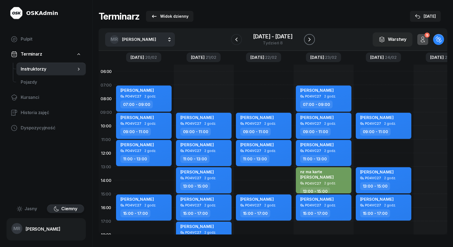
click at [310, 37] on icon "button" at bounding box center [309, 39] width 7 height 7
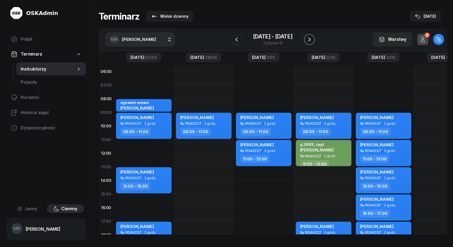
click at [310, 37] on icon "button" at bounding box center [309, 39] width 7 height 7
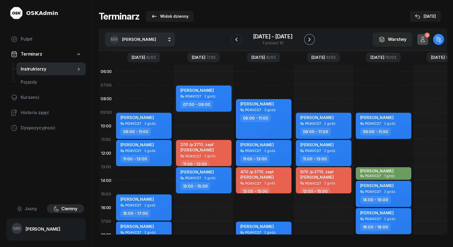
click at [310, 37] on icon "button" at bounding box center [309, 39] width 7 height 7
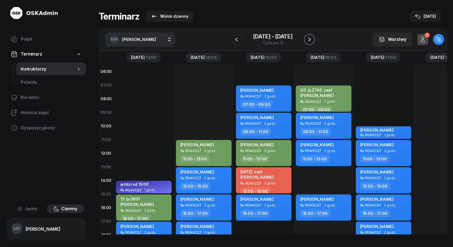
click at [308, 39] on icon "button" at bounding box center [309, 39] width 7 height 7
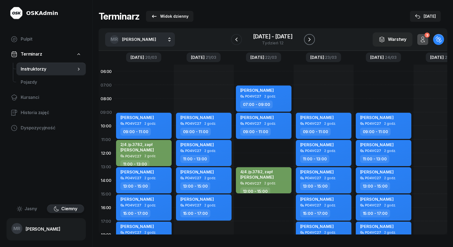
click at [308, 39] on icon "button" at bounding box center [309, 39] width 7 height 7
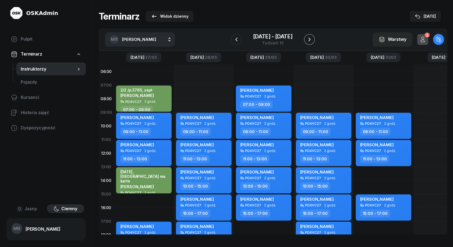
click at [308, 39] on icon "button" at bounding box center [309, 39] width 7 height 7
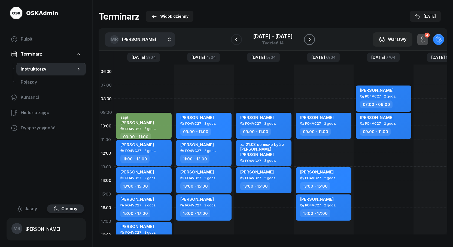
click at [307, 39] on icon "button" at bounding box center [309, 39] width 7 height 7
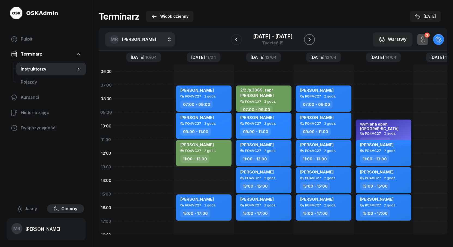
click at [309, 39] on icon "button" at bounding box center [309, 39] width 7 height 7
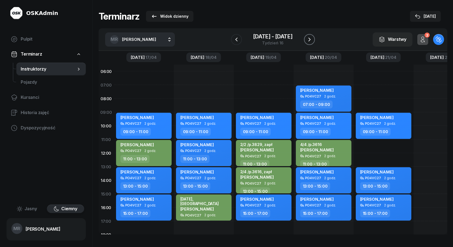
click at [309, 39] on icon "button" at bounding box center [309, 39] width 7 height 7
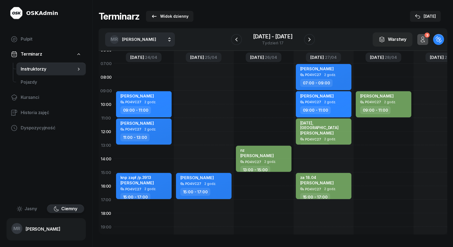
scroll to position [21, 0]
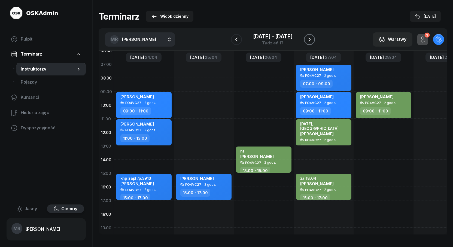
click at [307, 38] on icon "button" at bounding box center [309, 39] width 7 height 7
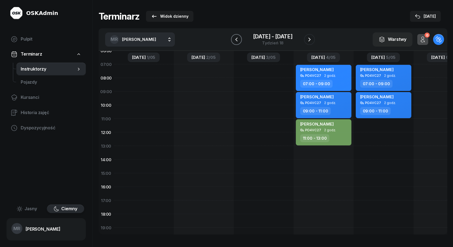
click at [237, 41] on icon "button" at bounding box center [236, 39] width 2 height 4
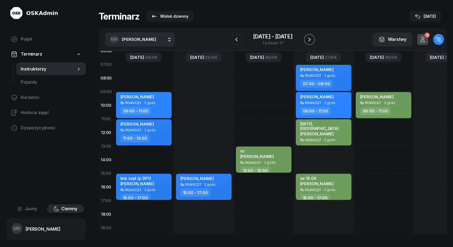
click at [309, 39] on icon "button" at bounding box center [309, 39] width 7 height 7
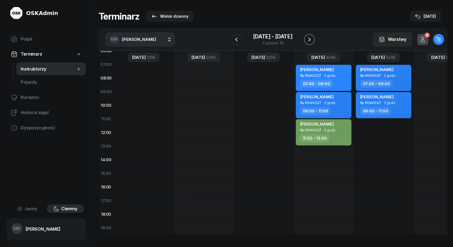
click at [307, 38] on icon "button" at bounding box center [309, 39] width 7 height 7
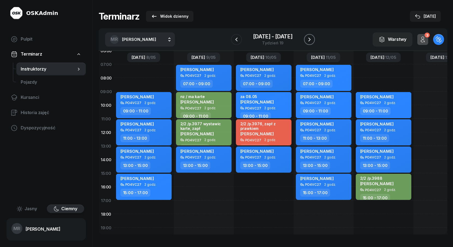
click at [307, 38] on icon "button" at bounding box center [309, 39] width 7 height 7
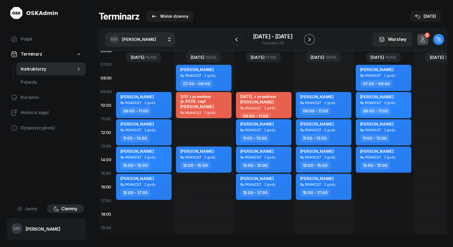
click at [307, 38] on icon "button" at bounding box center [309, 39] width 7 height 7
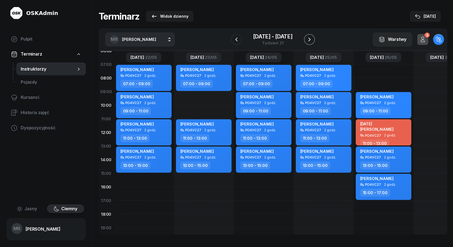
click at [307, 38] on icon "button" at bounding box center [309, 39] width 7 height 7
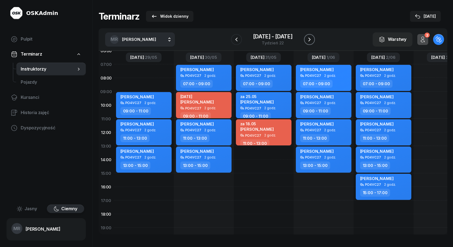
click at [307, 38] on icon "button" at bounding box center [309, 39] width 7 height 7
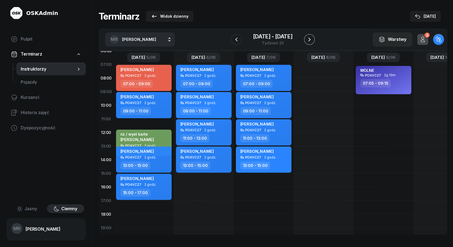
click at [307, 38] on icon "button" at bounding box center [309, 39] width 7 height 7
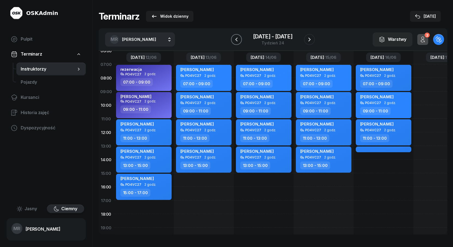
click at [236, 38] on icon "button" at bounding box center [236, 39] width 7 height 7
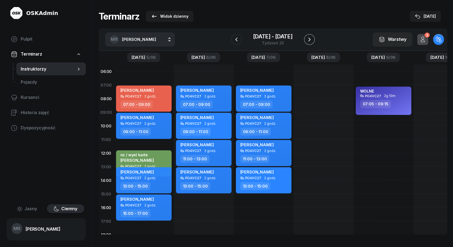
click at [310, 39] on icon "button" at bounding box center [309, 39] width 7 height 7
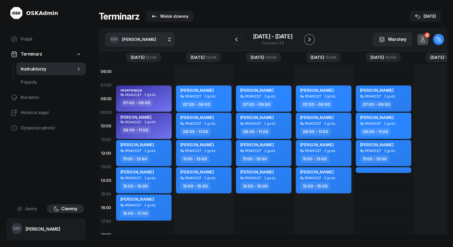
click at [309, 38] on icon "button" at bounding box center [310, 40] width 2 height 4
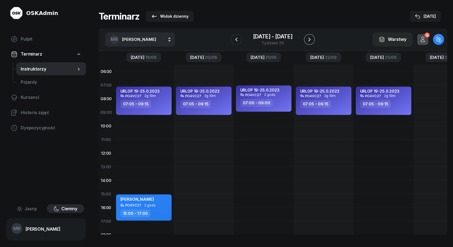
click at [307, 40] on icon "button" at bounding box center [309, 39] width 7 height 7
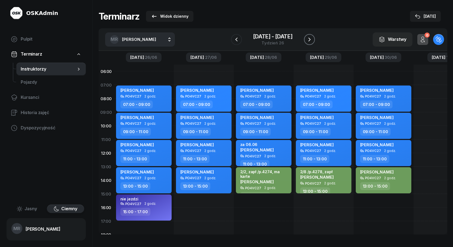
click at [307, 40] on icon "button" at bounding box center [309, 39] width 7 height 7
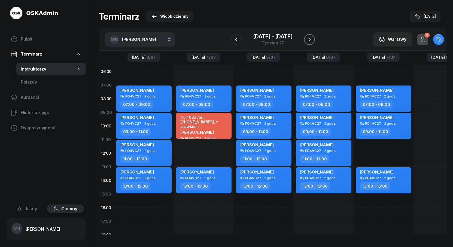
click at [309, 40] on icon "button" at bounding box center [309, 39] width 7 height 7
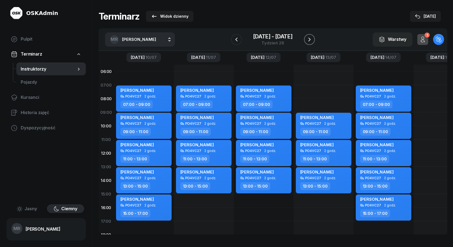
click at [309, 40] on icon "button" at bounding box center [309, 39] width 7 height 7
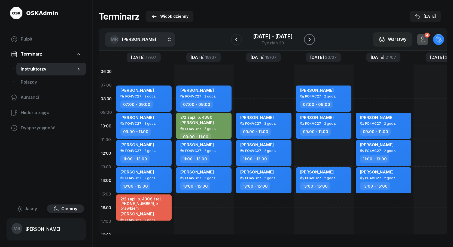
click at [311, 41] on icon "button" at bounding box center [309, 39] width 7 height 7
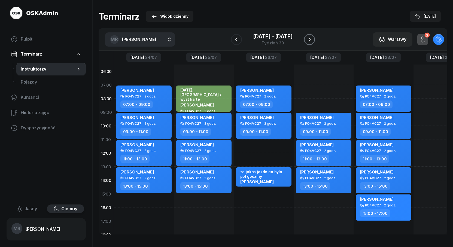
click at [311, 41] on icon "button" at bounding box center [309, 39] width 7 height 7
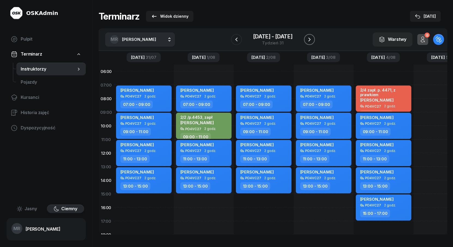
click at [311, 41] on icon "button" at bounding box center [309, 39] width 7 height 7
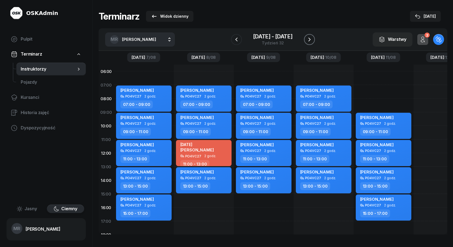
click at [311, 41] on icon "button" at bounding box center [309, 39] width 7 height 7
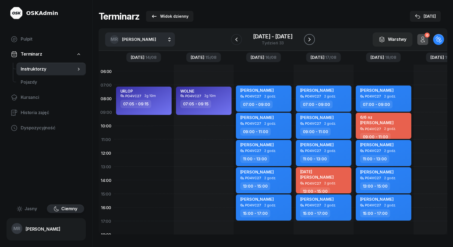
click at [310, 38] on icon "button" at bounding box center [309, 39] width 7 height 7
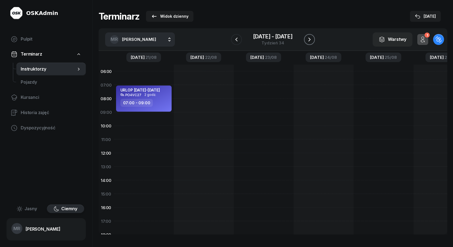
click at [310, 38] on icon "button" at bounding box center [309, 39] width 7 height 7
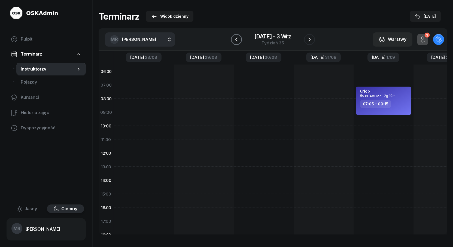
click at [237, 39] on icon "button" at bounding box center [236, 39] width 7 height 7
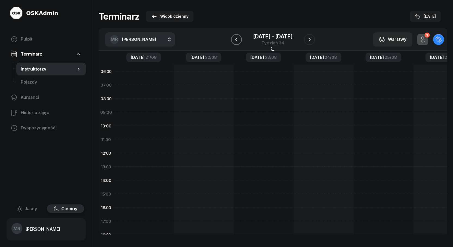
click at [237, 39] on icon "button" at bounding box center [236, 39] width 7 height 7
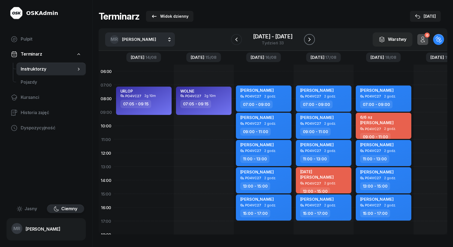
click at [311, 40] on icon "button" at bounding box center [309, 39] width 7 height 7
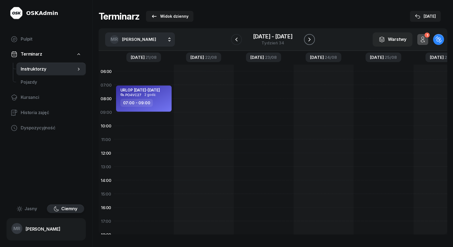
click at [311, 40] on icon "button" at bounding box center [309, 39] width 7 height 7
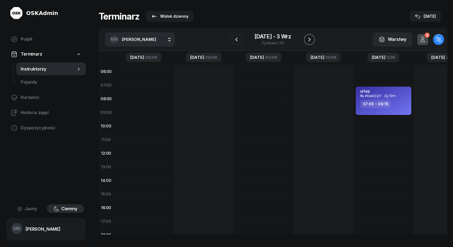
click at [311, 39] on icon "button" at bounding box center [309, 39] width 7 height 7
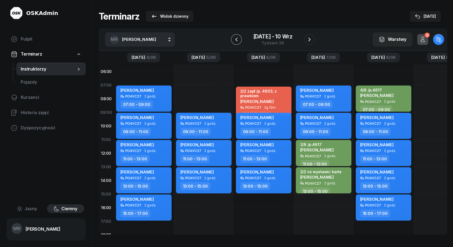
click at [238, 41] on icon "button" at bounding box center [236, 39] width 7 height 7
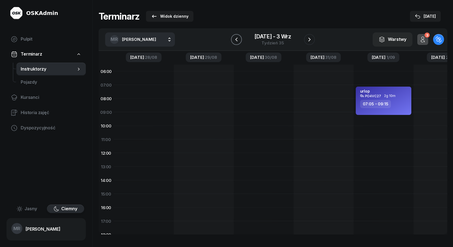
click at [236, 39] on icon "button" at bounding box center [236, 39] width 2 height 4
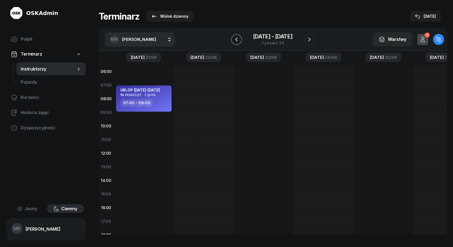
click at [236, 39] on icon "button" at bounding box center [236, 39] width 2 height 4
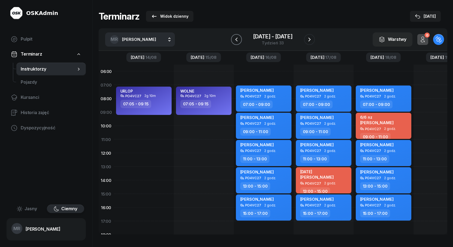
click at [240, 39] on button "button" at bounding box center [236, 39] width 11 height 11
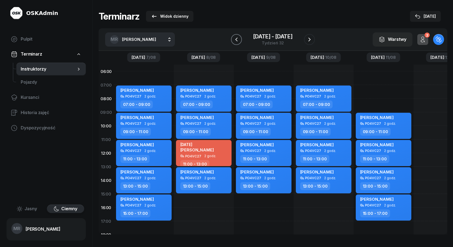
click at [240, 39] on button "button" at bounding box center [236, 39] width 11 height 11
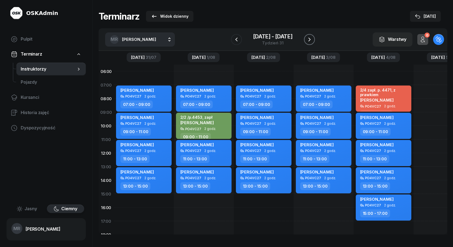
click at [312, 39] on icon "button" at bounding box center [309, 39] width 7 height 7
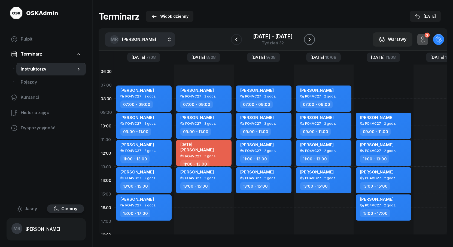
click at [312, 39] on icon "button" at bounding box center [309, 39] width 7 height 7
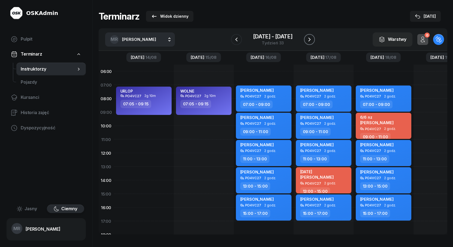
click at [312, 39] on icon "button" at bounding box center [309, 39] width 7 height 7
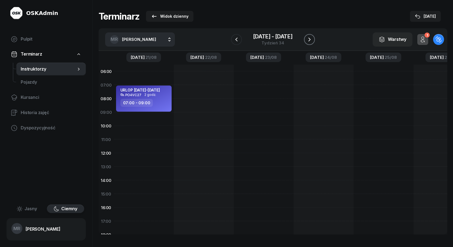
click at [312, 39] on icon "button" at bounding box center [309, 39] width 7 height 7
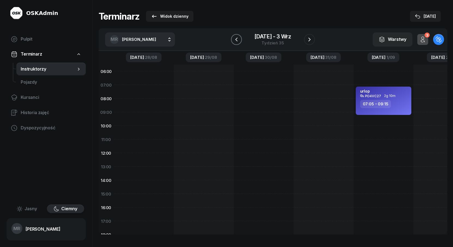
click at [235, 39] on icon "button" at bounding box center [236, 39] width 7 height 7
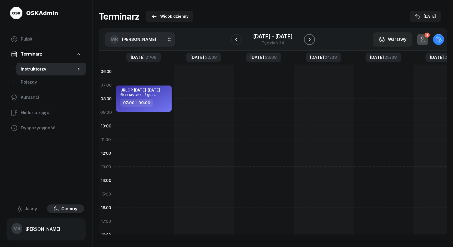
click at [309, 39] on icon "button" at bounding box center [310, 40] width 2 height 4
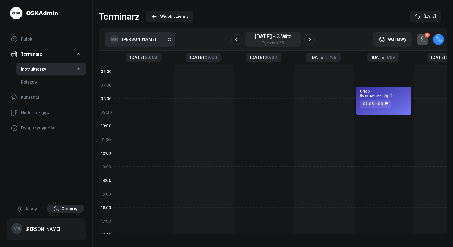
click at [270, 38] on div "[DATE] - [DATE]" at bounding box center [273, 36] width 37 height 5
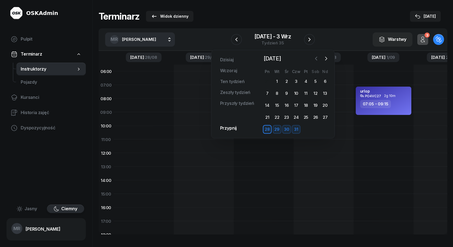
click at [316, 59] on icon "button" at bounding box center [316, 58] width 5 height 5
click at [306, 93] on div "9" at bounding box center [306, 93] width 9 height 9
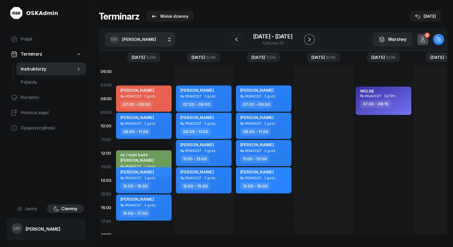
click at [310, 39] on icon "button" at bounding box center [310, 40] width 2 height 4
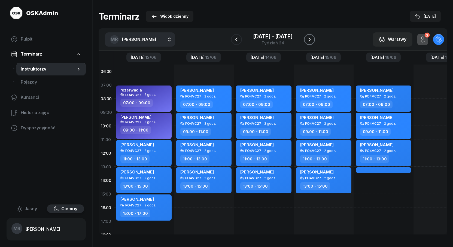
click at [310, 39] on icon "button" at bounding box center [310, 40] width 2 height 4
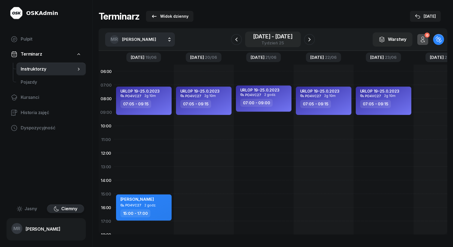
click at [277, 37] on div "[DATE] - [DATE]" at bounding box center [273, 36] width 40 height 5
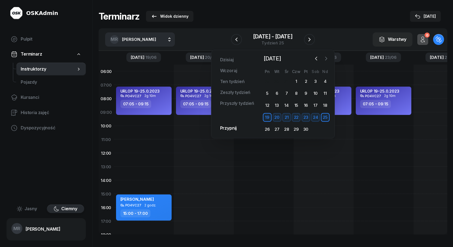
click at [325, 59] on icon "button" at bounding box center [326, 58] width 5 height 5
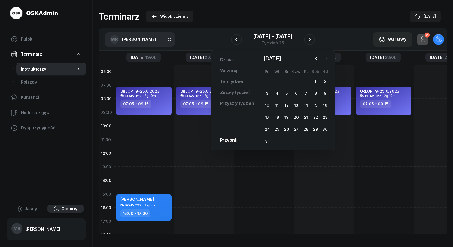
click at [325, 59] on icon "button" at bounding box center [326, 58] width 5 height 5
click at [305, 81] on div "1" at bounding box center [306, 81] width 9 height 9
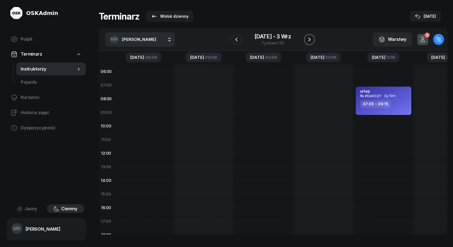
click at [309, 38] on icon "button" at bounding box center [310, 40] width 2 height 4
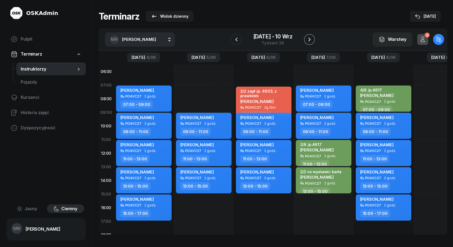
click at [306, 40] on icon "button" at bounding box center [309, 39] width 7 height 7
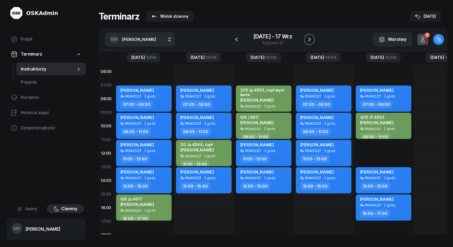
click at [306, 40] on icon "button" at bounding box center [309, 39] width 7 height 7
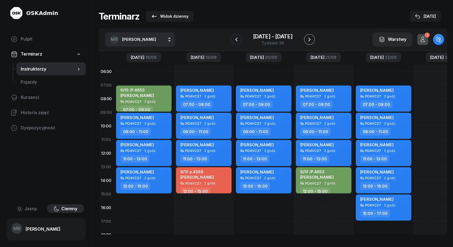
click at [306, 40] on icon "button" at bounding box center [309, 39] width 7 height 7
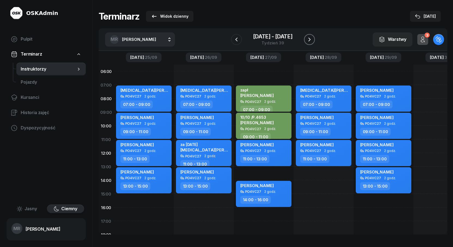
click at [306, 40] on icon "button" at bounding box center [309, 39] width 7 height 7
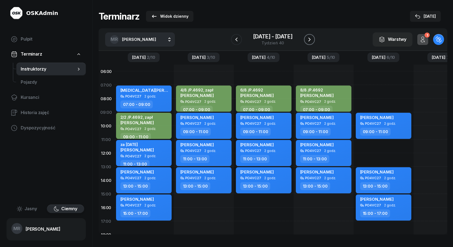
click at [306, 40] on icon "button" at bounding box center [309, 39] width 7 height 7
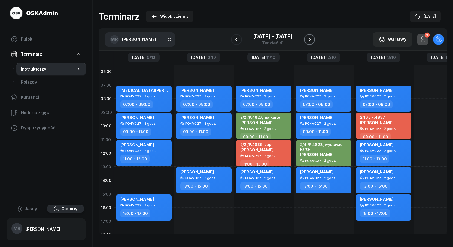
click at [306, 40] on icon "button" at bounding box center [309, 39] width 7 height 7
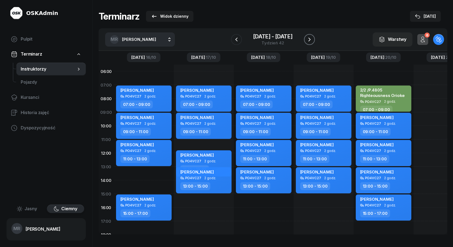
click at [306, 40] on icon "button" at bounding box center [309, 39] width 7 height 7
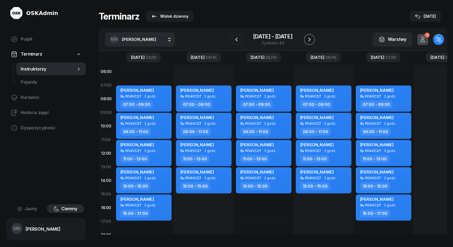
click at [306, 40] on icon "button" at bounding box center [309, 39] width 7 height 7
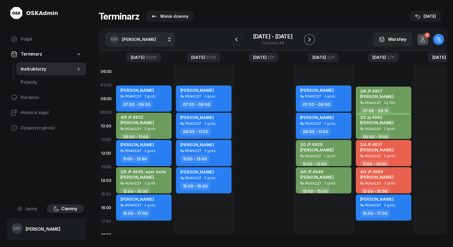
click at [306, 40] on icon "button" at bounding box center [309, 39] width 7 height 7
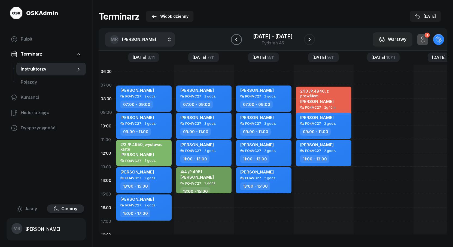
click at [236, 38] on icon "button" at bounding box center [236, 39] width 7 height 7
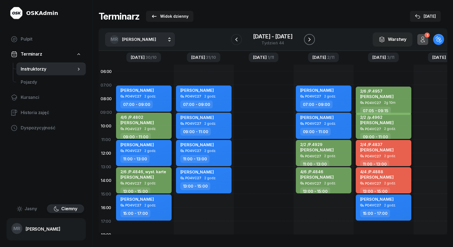
click at [308, 39] on icon "button" at bounding box center [309, 39] width 7 height 7
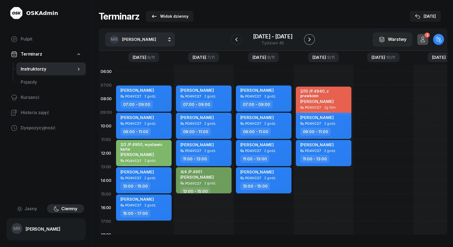
click at [308, 39] on icon "button" at bounding box center [309, 39] width 7 height 7
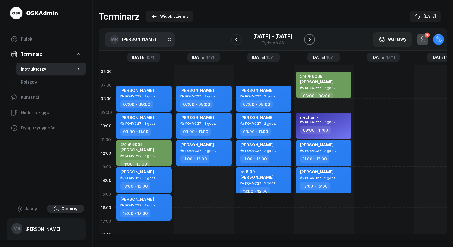
click at [308, 38] on icon "button" at bounding box center [309, 39] width 7 height 7
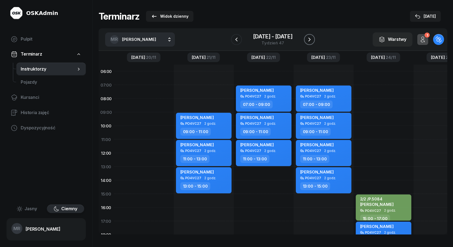
click at [307, 37] on icon "button" at bounding box center [309, 39] width 7 height 7
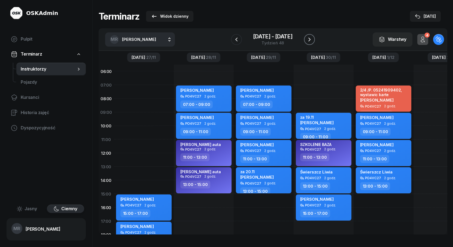
click at [309, 38] on icon "button" at bounding box center [310, 40] width 2 height 4
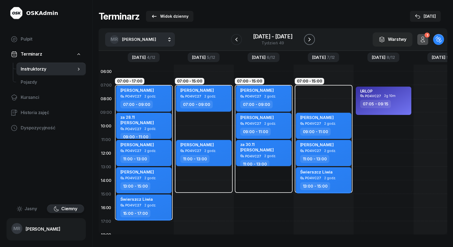
click at [310, 35] on button "button" at bounding box center [309, 39] width 11 height 11
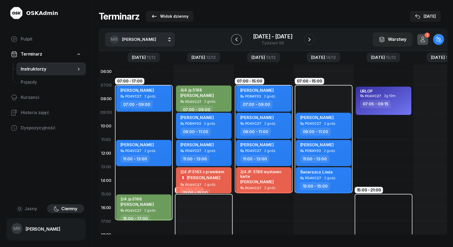
click at [234, 38] on icon "button" at bounding box center [236, 39] width 7 height 7
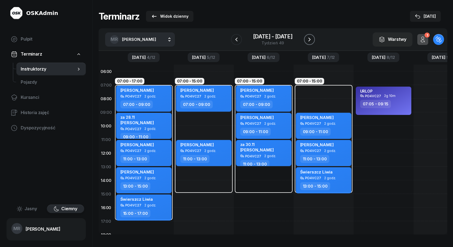
click at [307, 39] on icon "button" at bounding box center [309, 39] width 7 height 7
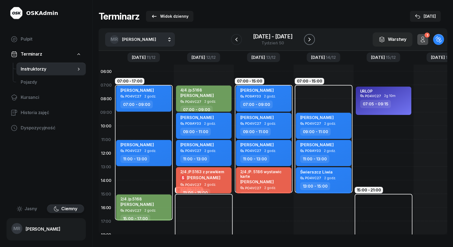
click at [307, 39] on icon "button" at bounding box center [309, 39] width 7 height 7
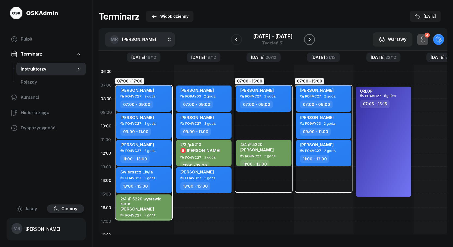
click at [307, 39] on icon "button" at bounding box center [309, 39] width 7 height 7
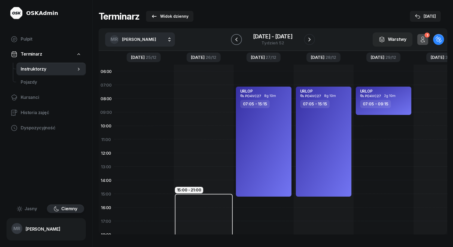
click at [238, 40] on icon "button" at bounding box center [236, 39] width 7 height 7
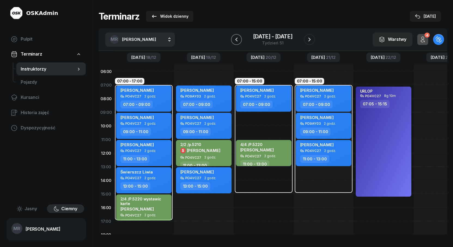
drag, startPoint x: 235, startPoint y: 41, endPoint x: 239, endPoint y: 41, distance: 4.4
click at [235, 41] on icon "button" at bounding box center [236, 39] width 7 height 7
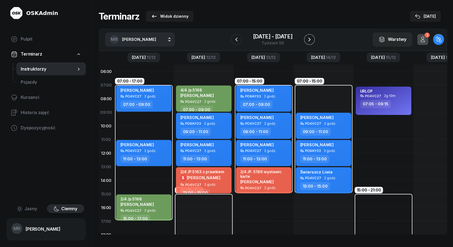
click at [307, 40] on icon "button" at bounding box center [309, 39] width 7 height 7
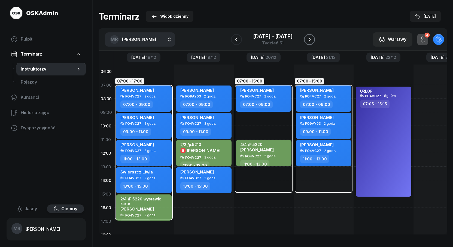
click at [308, 39] on icon "button" at bounding box center [309, 39] width 7 height 7
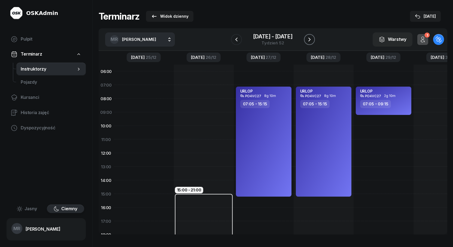
click at [309, 41] on icon "button" at bounding box center [310, 40] width 2 height 4
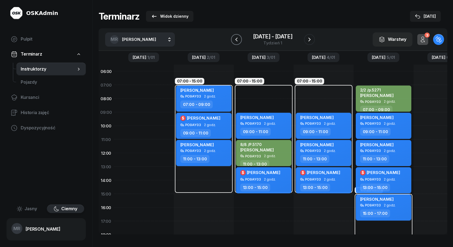
click at [237, 40] on icon "button" at bounding box center [236, 39] width 7 height 7
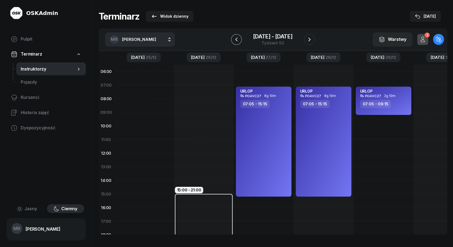
click at [238, 39] on icon "button" at bounding box center [236, 39] width 7 height 7
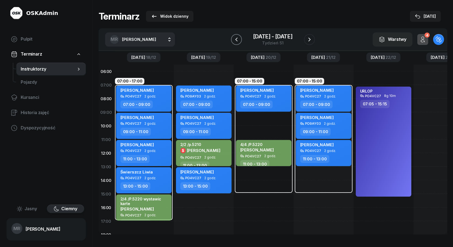
click at [238, 39] on icon "button" at bounding box center [236, 39] width 7 height 7
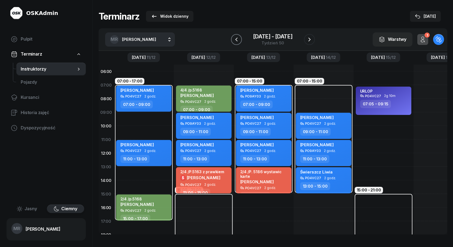
click at [238, 39] on icon "button" at bounding box center [236, 39] width 7 height 7
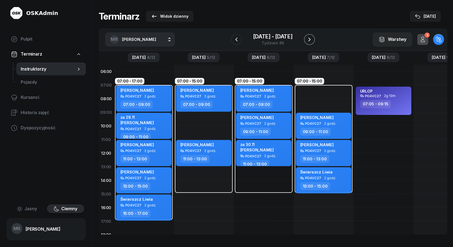
click at [310, 39] on icon "button" at bounding box center [309, 39] width 7 height 7
click at [310, 38] on icon "button" at bounding box center [309, 39] width 7 height 7
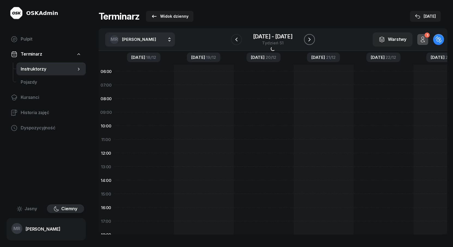
click at [310, 38] on icon "button" at bounding box center [309, 39] width 7 height 7
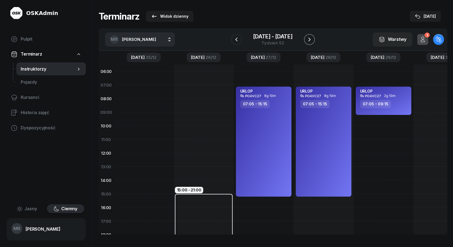
click at [310, 38] on icon "button" at bounding box center [309, 39] width 7 height 7
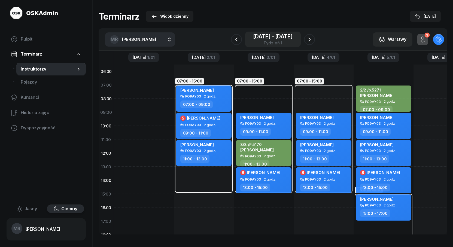
click at [273, 36] on span "-" at bounding box center [273, 36] width 2 height 5
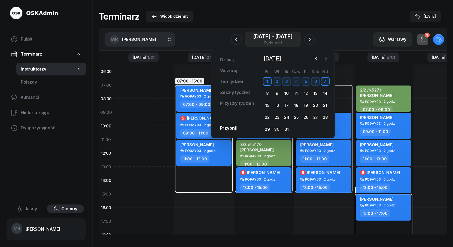
click at [273, 36] on span "-" at bounding box center [273, 36] width 2 height 5
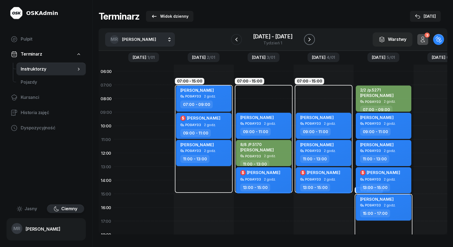
click at [308, 38] on icon "button" at bounding box center [309, 39] width 7 height 7
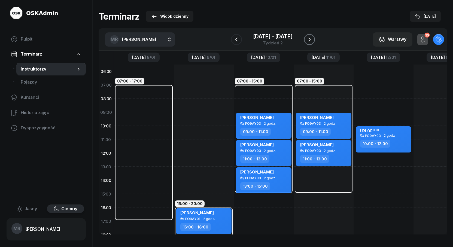
click at [308, 39] on icon "button" at bounding box center [309, 39] width 7 height 7
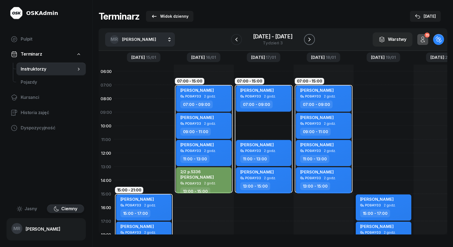
click at [308, 39] on icon "button" at bounding box center [309, 39] width 7 height 7
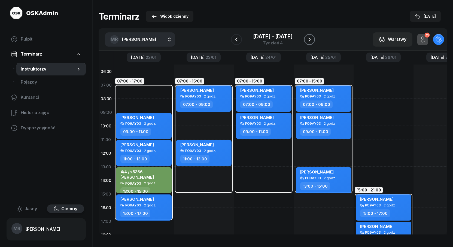
click at [308, 39] on icon "button" at bounding box center [309, 39] width 7 height 7
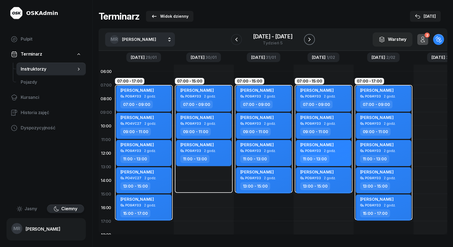
click at [308, 39] on icon "button" at bounding box center [309, 39] width 7 height 7
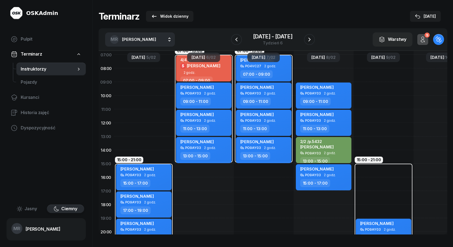
scroll to position [29, 0]
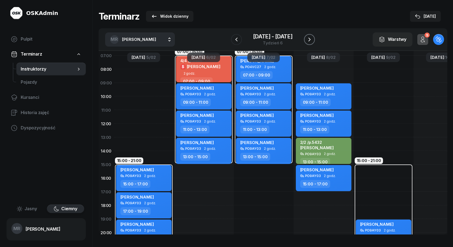
click at [308, 39] on icon "button" at bounding box center [309, 39] width 7 height 7
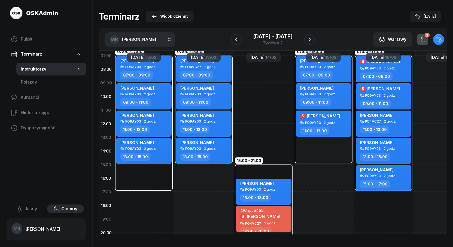
scroll to position [28, 0]
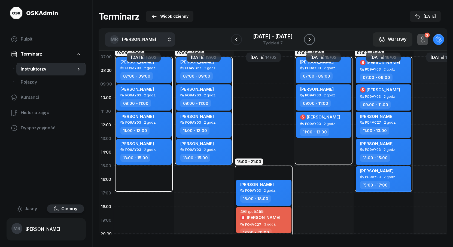
click at [310, 40] on icon "button" at bounding box center [310, 40] width 2 height 4
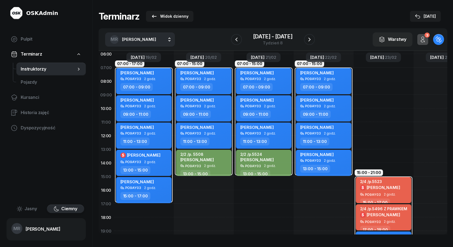
scroll to position [15, 0]
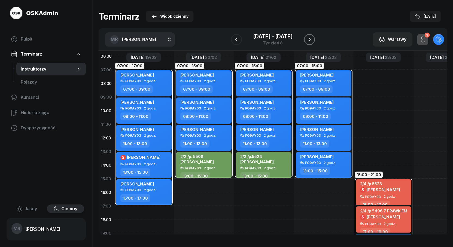
click at [309, 40] on icon "button" at bounding box center [309, 39] width 7 height 7
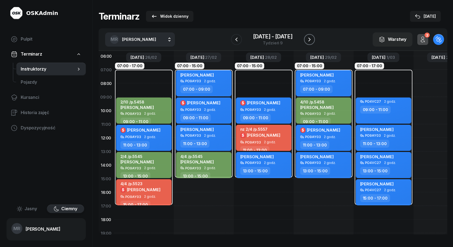
click at [309, 40] on icon "button" at bounding box center [309, 39] width 7 height 7
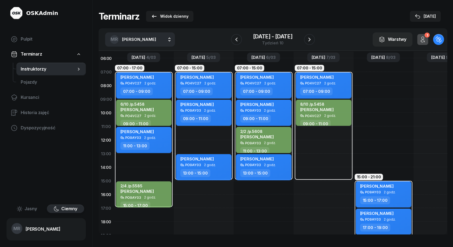
scroll to position [12, 0]
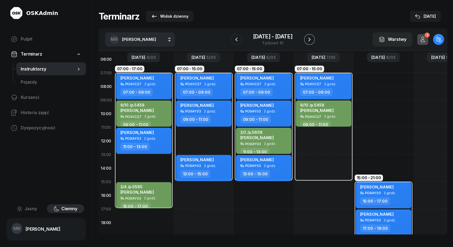
click at [310, 40] on icon "button" at bounding box center [309, 39] width 7 height 7
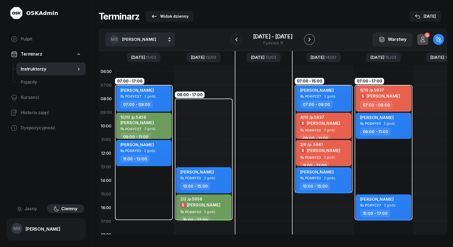
click at [310, 40] on icon "button" at bounding box center [310, 40] width 2 height 4
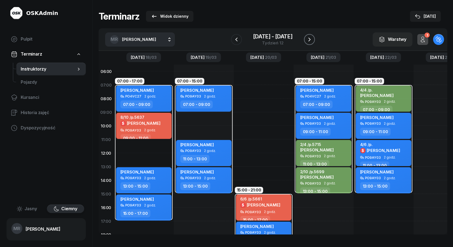
click at [310, 40] on icon "button" at bounding box center [310, 40] width 2 height 4
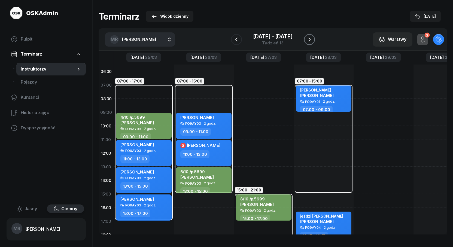
click at [310, 40] on icon "button" at bounding box center [310, 40] width 2 height 4
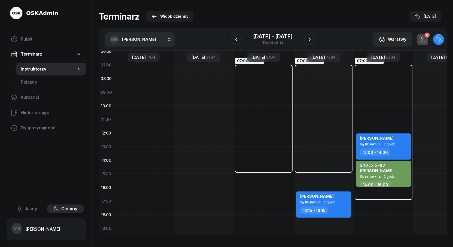
scroll to position [21, 0]
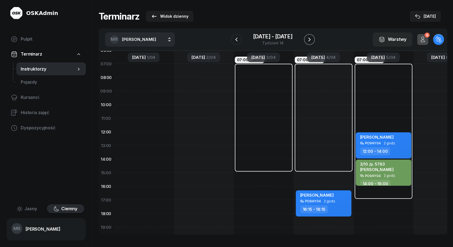
click at [308, 41] on icon "button" at bounding box center [309, 39] width 7 height 7
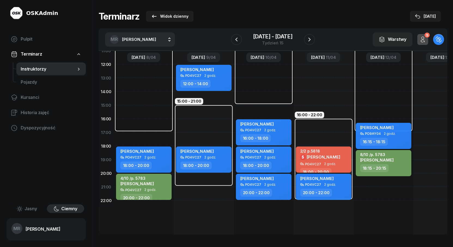
scroll to position [39, 0]
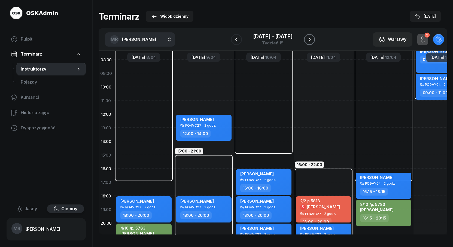
click at [309, 37] on icon "button" at bounding box center [309, 39] width 7 height 7
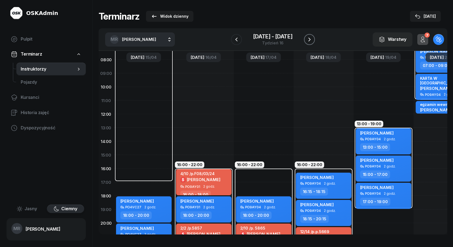
click at [309, 37] on icon "button" at bounding box center [309, 39] width 7 height 7
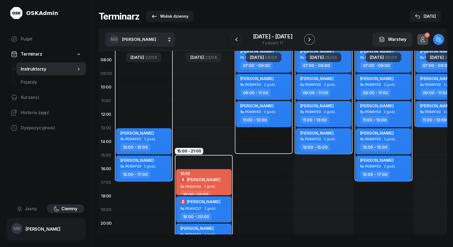
click at [311, 38] on icon "button" at bounding box center [309, 39] width 7 height 7
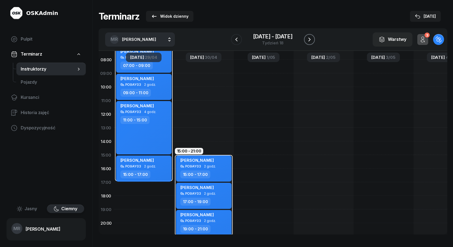
click at [311, 37] on icon "button" at bounding box center [309, 39] width 7 height 7
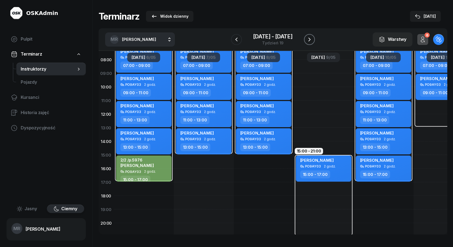
click at [308, 40] on icon "button" at bounding box center [309, 39] width 7 height 7
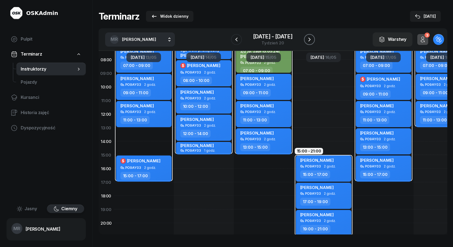
click at [308, 40] on icon "button" at bounding box center [309, 39] width 7 height 7
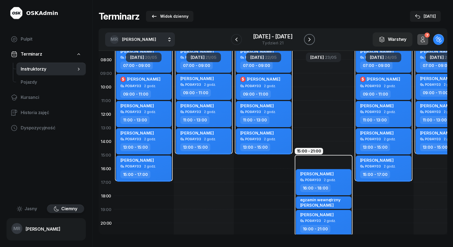
click at [308, 39] on icon "button" at bounding box center [309, 39] width 7 height 7
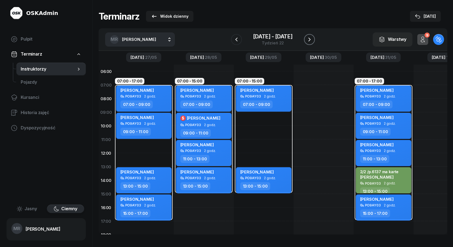
click at [309, 38] on icon "button" at bounding box center [309, 39] width 7 height 7
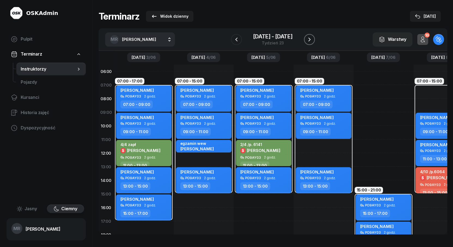
click at [308, 38] on icon "button" at bounding box center [309, 39] width 7 height 7
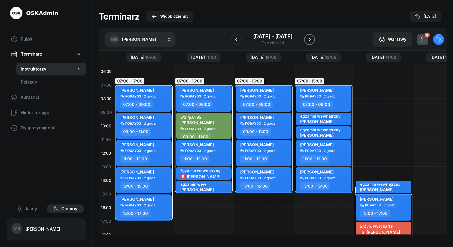
click at [308, 38] on icon "button" at bounding box center [309, 39] width 7 height 7
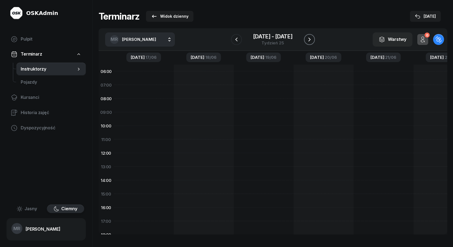
click at [309, 40] on icon "button" at bounding box center [310, 40] width 2 height 4
click at [309, 40] on icon "button" at bounding box center [309, 39] width 7 height 7
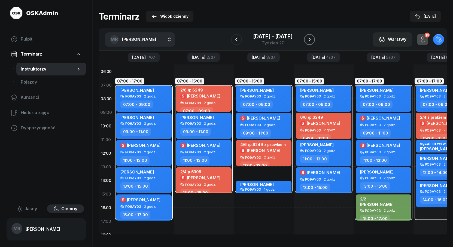
click at [312, 39] on icon "button" at bounding box center [309, 39] width 7 height 7
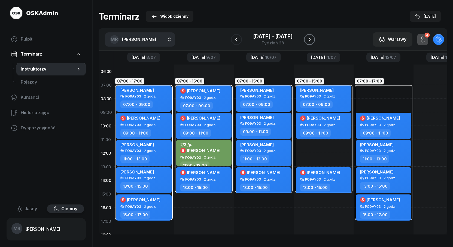
click at [312, 39] on icon "button" at bounding box center [309, 39] width 7 height 7
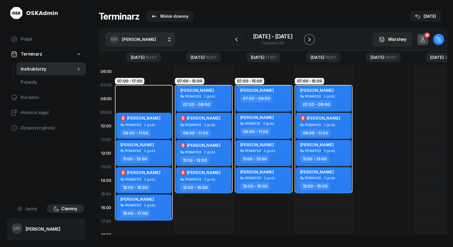
click at [312, 39] on icon "button" at bounding box center [309, 39] width 7 height 7
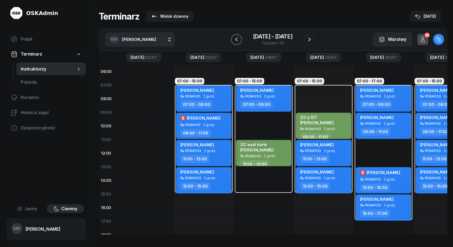
click at [240, 39] on button "button" at bounding box center [236, 39] width 11 height 11
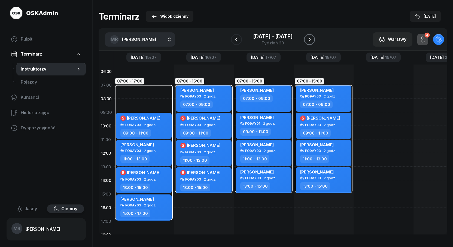
click at [309, 40] on icon "button" at bounding box center [309, 39] width 7 height 7
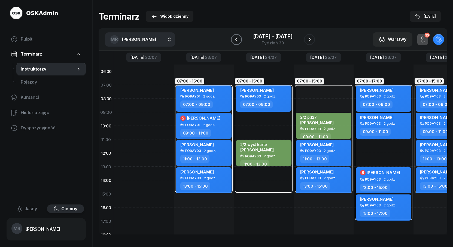
click at [236, 40] on icon "button" at bounding box center [236, 39] width 2 height 4
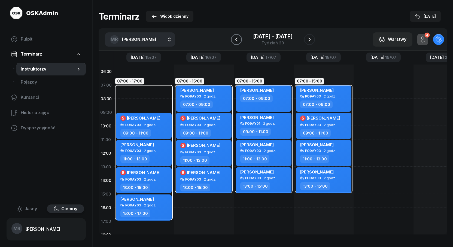
click at [235, 37] on icon "button" at bounding box center [236, 39] width 7 height 7
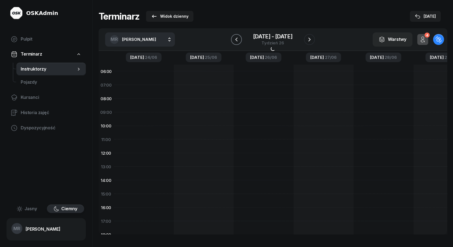
click at [235, 37] on icon "button" at bounding box center [236, 39] width 7 height 7
click at [310, 41] on icon "button" at bounding box center [309, 39] width 7 height 7
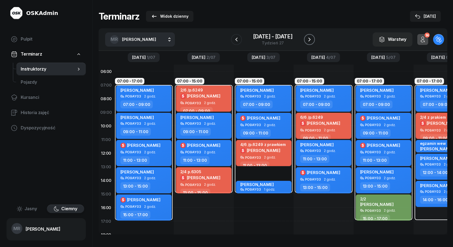
click at [310, 41] on icon "button" at bounding box center [309, 39] width 7 height 7
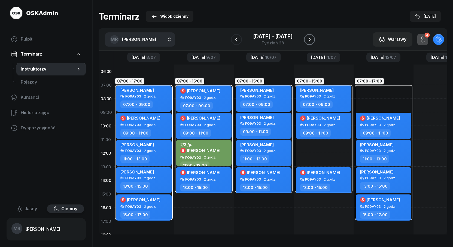
click at [310, 41] on icon "button" at bounding box center [309, 39] width 7 height 7
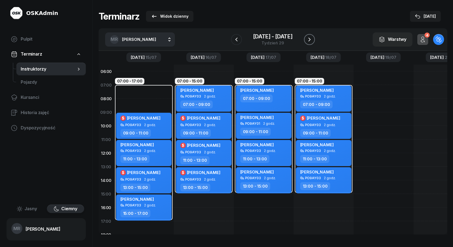
click at [310, 41] on icon "button" at bounding box center [309, 39] width 7 height 7
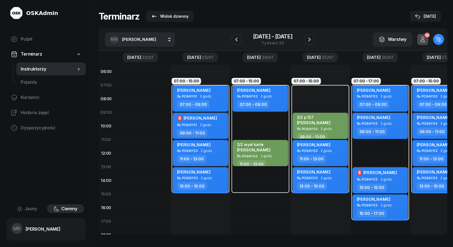
scroll to position [0, 4]
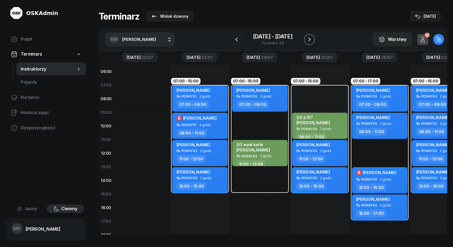
click at [307, 39] on icon "button" at bounding box center [309, 39] width 7 height 7
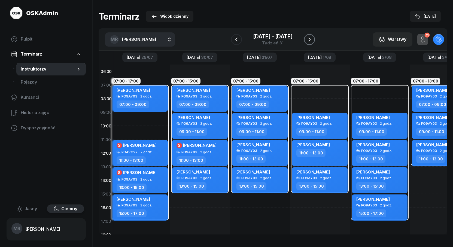
click at [308, 39] on icon "button" at bounding box center [309, 39] width 7 height 7
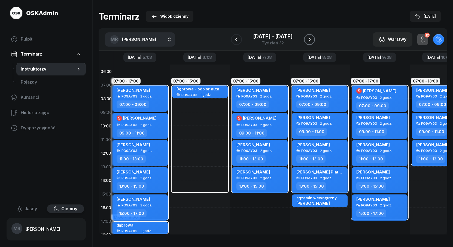
click at [308, 38] on icon "button" at bounding box center [309, 39] width 7 height 7
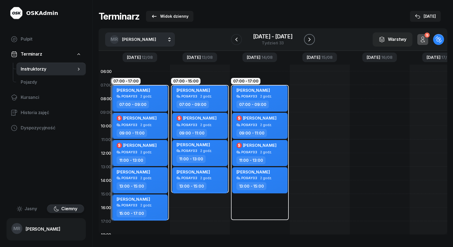
click at [309, 38] on icon "button" at bounding box center [310, 40] width 2 height 4
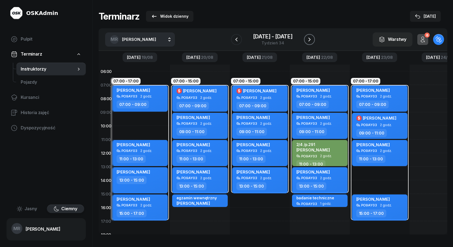
click at [309, 38] on icon "button" at bounding box center [310, 40] width 2 height 4
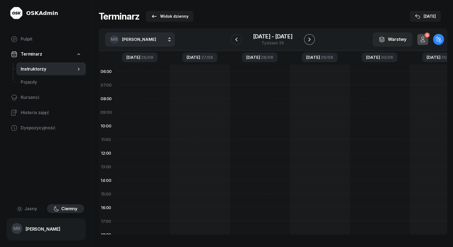
click at [310, 40] on icon "button" at bounding box center [310, 40] width 2 height 4
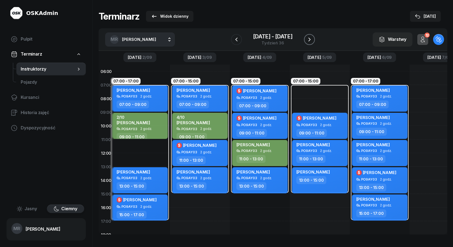
click at [310, 40] on icon "button" at bounding box center [310, 40] width 2 height 4
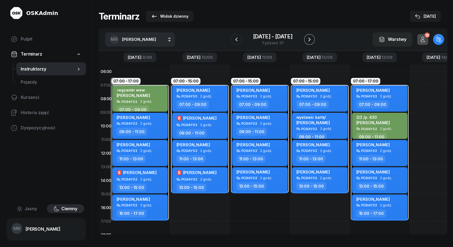
click at [309, 40] on icon "button" at bounding box center [309, 39] width 7 height 7
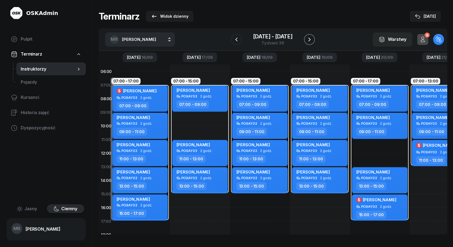
click at [309, 40] on icon "button" at bounding box center [309, 39] width 7 height 7
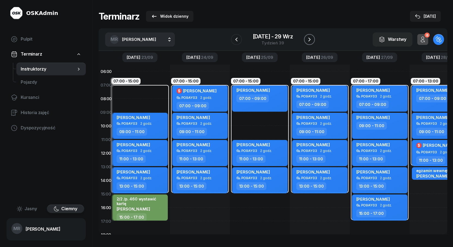
click at [309, 40] on icon "button" at bounding box center [309, 39] width 7 height 7
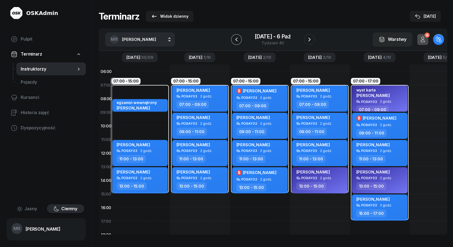
click at [236, 40] on icon "button" at bounding box center [236, 39] width 7 height 7
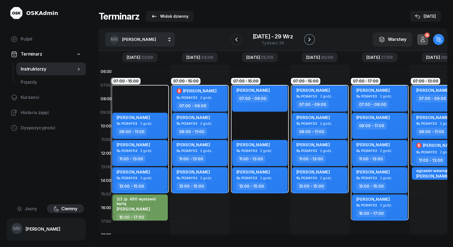
click at [310, 40] on icon "button" at bounding box center [310, 40] width 2 height 4
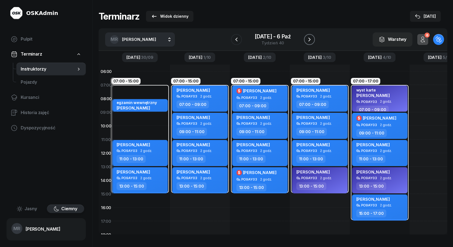
click at [310, 40] on icon "button" at bounding box center [309, 39] width 7 height 7
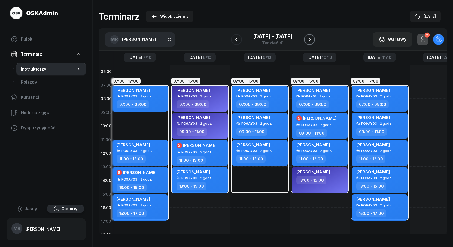
click at [310, 40] on icon "button" at bounding box center [309, 39] width 7 height 7
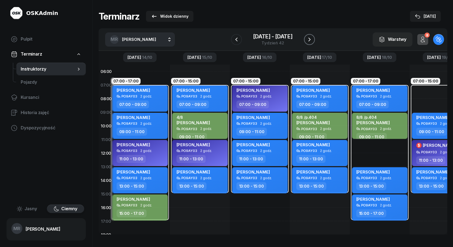
click at [310, 40] on icon "button" at bounding box center [309, 39] width 7 height 7
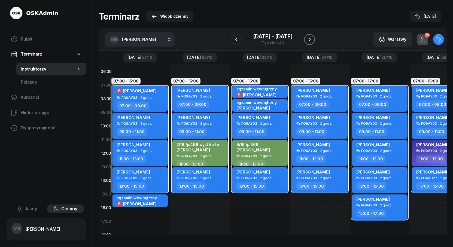
click at [310, 40] on icon "button" at bounding box center [309, 39] width 7 height 7
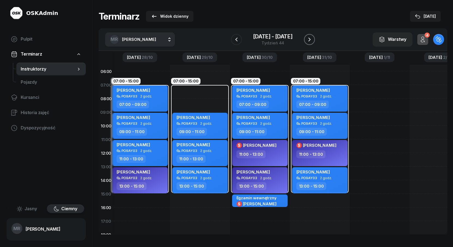
click at [310, 40] on icon "button" at bounding box center [309, 39] width 7 height 7
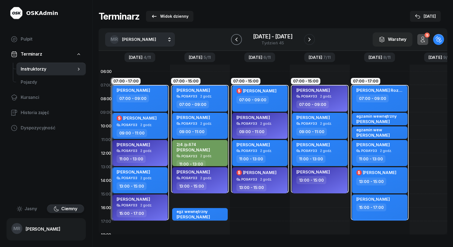
click at [237, 40] on icon "button" at bounding box center [236, 39] width 2 height 4
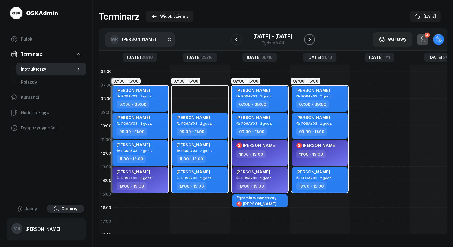
click at [310, 40] on icon "button" at bounding box center [310, 40] width 2 height 4
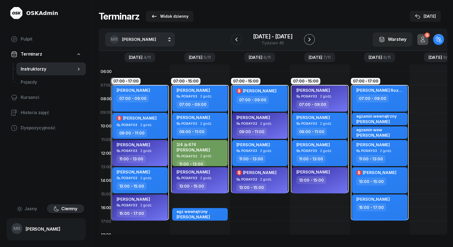
click at [310, 40] on icon "button" at bounding box center [309, 39] width 7 height 7
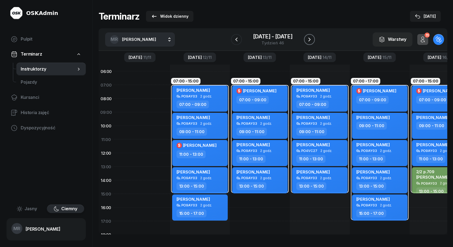
click at [310, 40] on icon "button" at bounding box center [309, 39] width 7 height 7
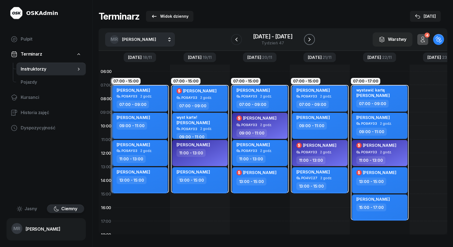
click at [310, 40] on icon "button" at bounding box center [309, 39] width 7 height 7
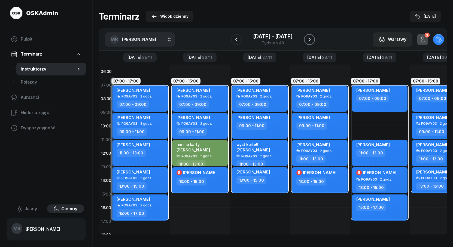
click at [310, 40] on icon "button" at bounding box center [309, 39] width 7 height 7
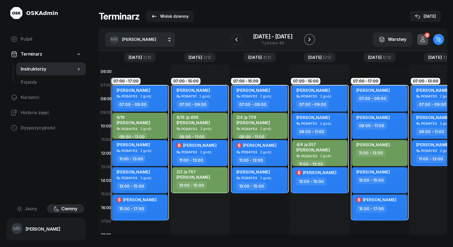
click at [310, 40] on icon "button" at bounding box center [309, 39] width 7 height 7
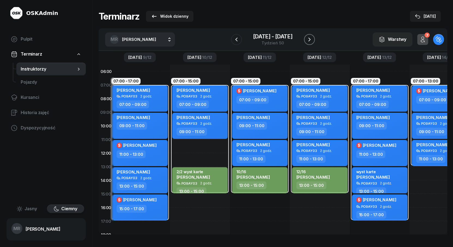
click at [310, 40] on icon "button" at bounding box center [309, 39] width 7 height 7
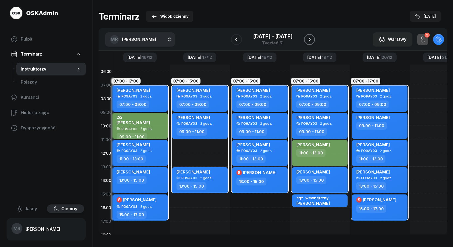
click at [309, 38] on icon "button" at bounding box center [310, 40] width 2 height 4
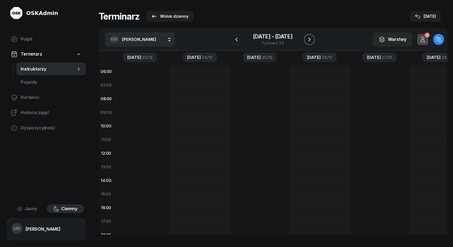
click at [307, 38] on icon "button" at bounding box center [309, 39] width 7 height 7
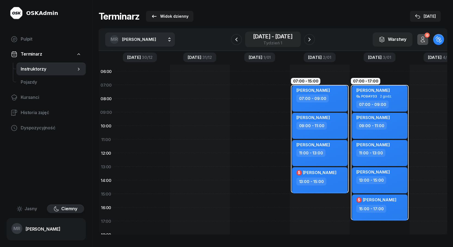
click at [274, 39] on span "-" at bounding box center [273, 36] width 2 height 5
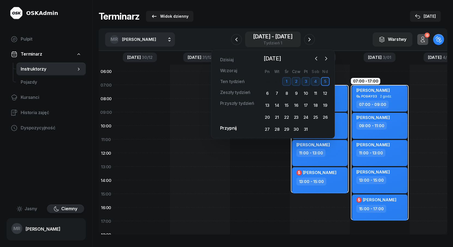
click at [274, 39] on span "-" at bounding box center [273, 36] width 2 height 5
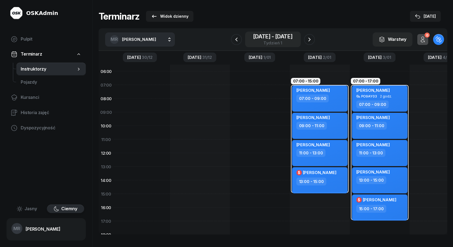
click at [271, 38] on div "[DATE] - [DATE]" at bounding box center [273, 36] width 40 height 5
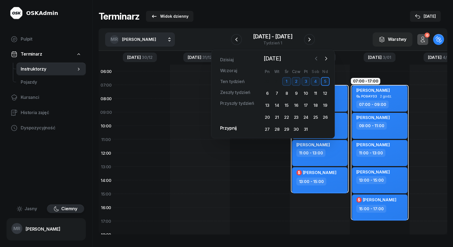
click at [317, 60] on icon "button" at bounding box center [316, 58] width 5 height 5
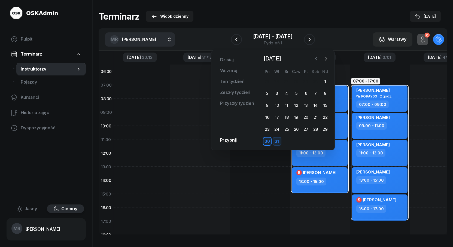
click at [317, 60] on icon "button" at bounding box center [316, 58] width 5 height 5
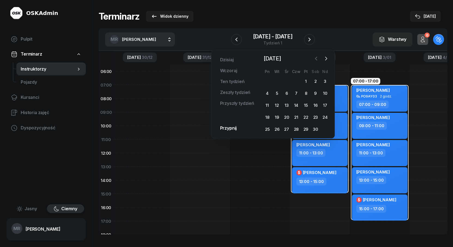
click at [317, 60] on icon "button" at bounding box center [316, 58] width 5 height 5
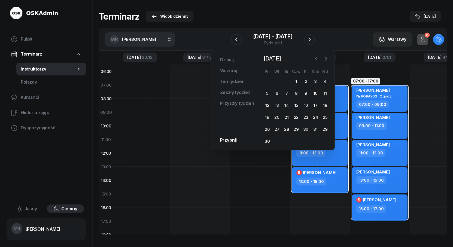
click at [317, 60] on icon "button" at bounding box center [316, 58] width 5 height 5
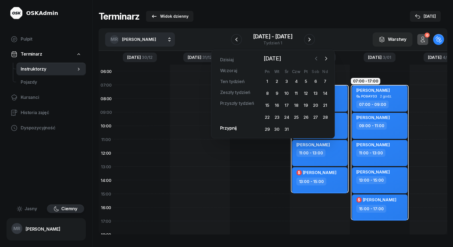
click at [317, 60] on icon "button" at bounding box center [316, 58] width 5 height 5
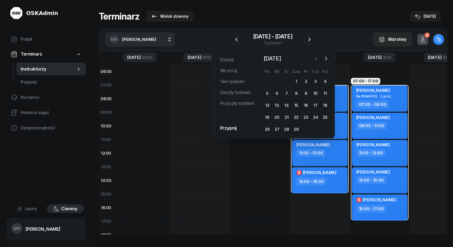
click at [317, 60] on icon "button" at bounding box center [316, 58] width 5 height 5
click at [236, 39] on icon "button" at bounding box center [236, 39] width 7 height 7
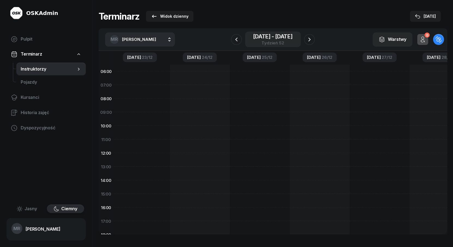
click at [266, 39] on div "[DATE] - [DATE]" at bounding box center [273, 36] width 40 height 5
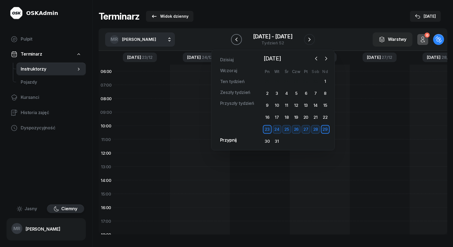
click at [236, 39] on icon "button" at bounding box center [236, 39] width 2 height 4
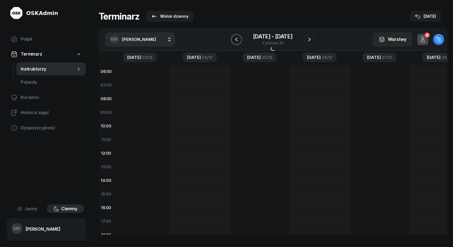
click at [236, 39] on icon "button" at bounding box center [236, 39] width 2 height 4
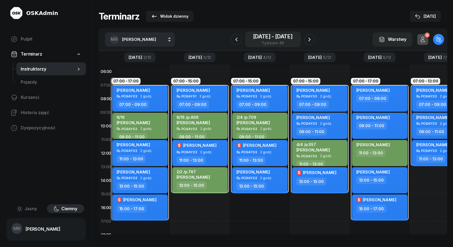
click at [275, 38] on div "[DATE] - [DATE]" at bounding box center [273, 36] width 40 height 5
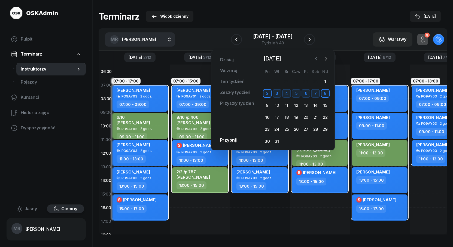
click at [315, 57] on icon "button" at bounding box center [316, 58] width 5 height 5
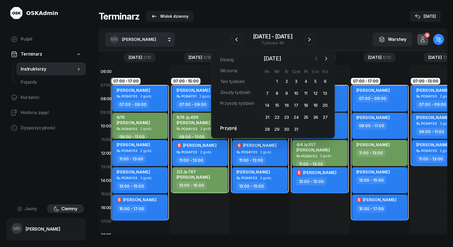
click at [315, 57] on icon "button" at bounding box center [316, 58] width 5 height 5
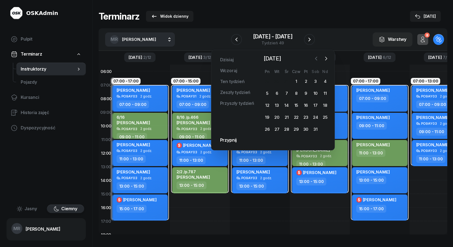
click at [315, 57] on icon "button" at bounding box center [316, 58] width 5 height 5
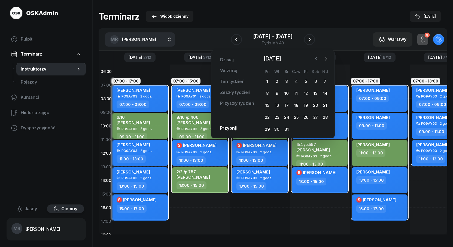
click at [315, 57] on icon "button" at bounding box center [316, 58] width 5 height 5
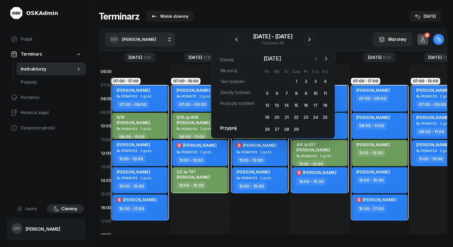
click at [315, 57] on icon "button" at bounding box center [316, 58] width 5 height 5
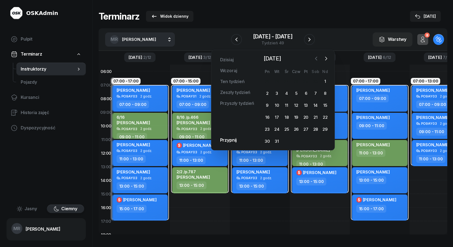
click at [315, 57] on icon "button" at bounding box center [316, 58] width 5 height 5
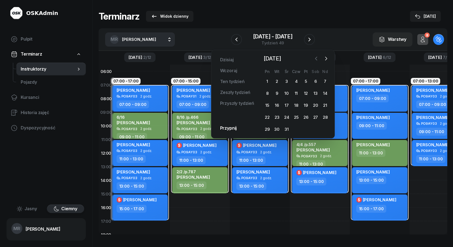
click at [315, 57] on icon "button" at bounding box center [316, 58] width 5 height 5
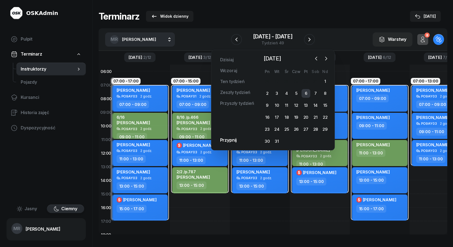
click at [305, 92] on div "6" at bounding box center [306, 93] width 9 height 9
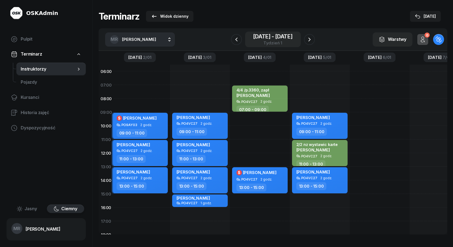
click at [274, 42] on div "Tydzień 1" at bounding box center [273, 43] width 40 height 4
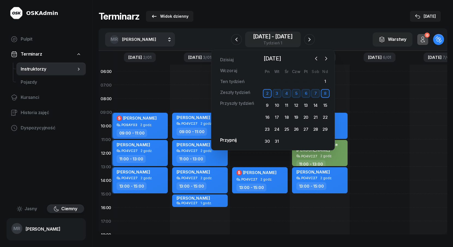
click at [274, 42] on div "Tydzień 1" at bounding box center [273, 43] width 40 height 4
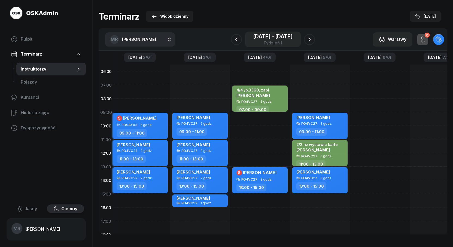
click at [277, 38] on div "[DATE] - [DATE]" at bounding box center [273, 36] width 40 height 5
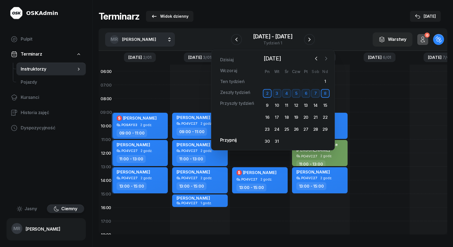
click at [326, 58] on icon "button" at bounding box center [326, 58] width 5 height 5
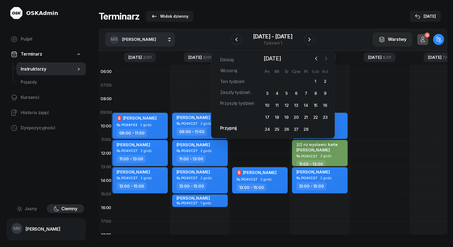
click at [326, 58] on icon "button" at bounding box center [326, 58] width 5 height 5
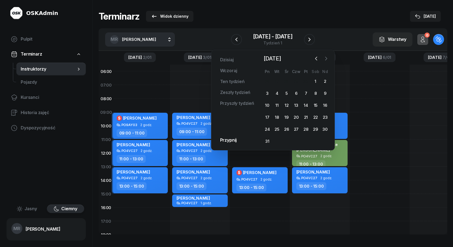
click at [326, 58] on icon "button" at bounding box center [326, 58] width 5 height 5
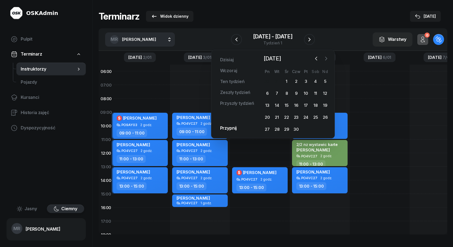
click at [326, 58] on icon "button" at bounding box center [326, 58] width 5 height 5
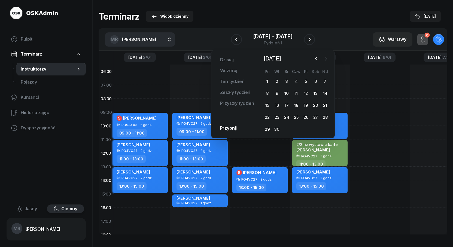
click at [326, 58] on icon "button" at bounding box center [326, 58] width 5 height 5
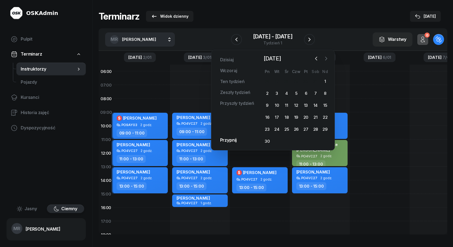
click at [326, 58] on icon "button" at bounding box center [326, 58] width 5 height 5
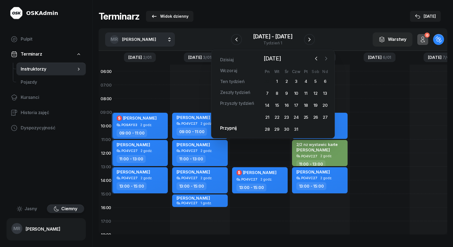
click at [326, 58] on icon "button" at bounding box center [326, 58] width 5 height 5
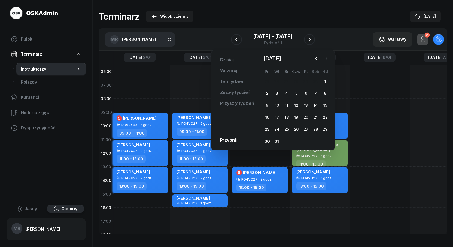
click at [328, 57] on icon "button" at bounding box center [326, 58] width 5 height 5
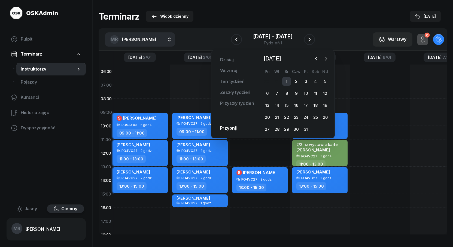
click at [288, 82] on div "1" at bounding box center [286, 81] width 9 height 9
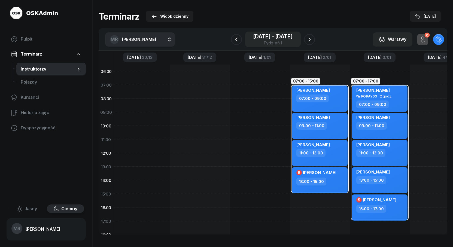
click at [276, 42] on div "Tydzień 1" at bounding box center [273, 43] width 40 height 4
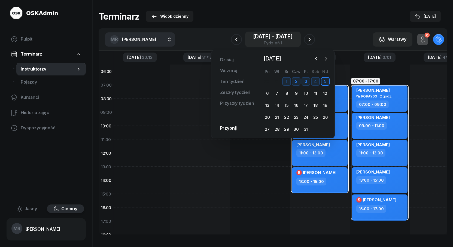
click at [277, 43] on div "Tydzień 1" at bounding box center [273, 43] width 40 height 4
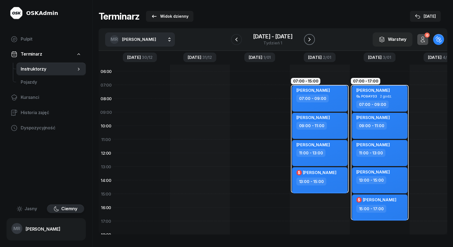
click at [307, 39] on icon "button" at bounding box center [309, 39] width 7 height 7
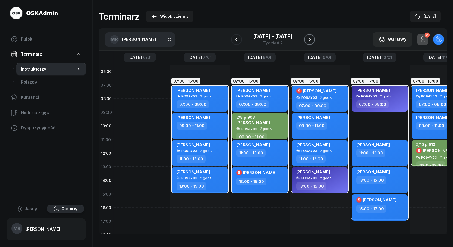
click at [307, 39] on icon "button" at bounding box center [309, 39] width 7 height 7
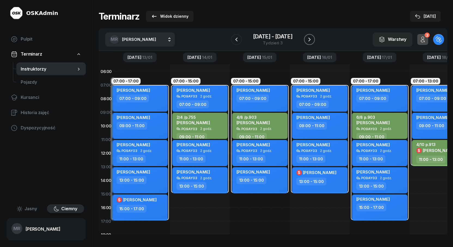
click at [307, 39] on icon "button" at bounding box center [309, 39] width 7 height 7
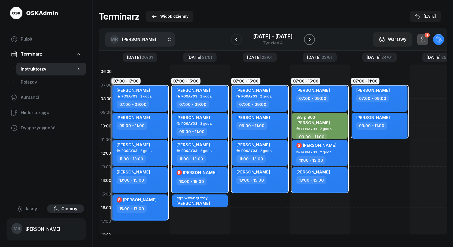
click at [307, 39] on icon "button" at bounding box center [309, 39] width 7 height 7
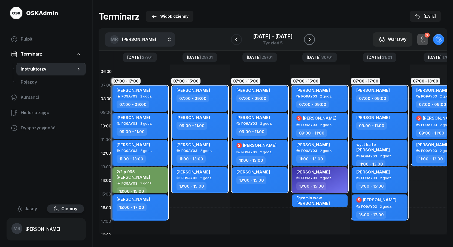
click at [307, 39] on icon "button" at bounding box center [309, 39] width 7 height 7
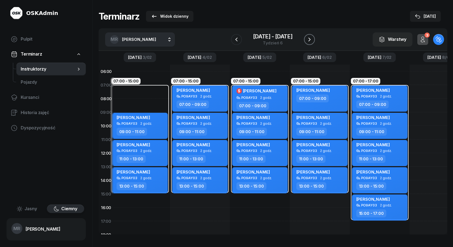
click at [310, 38] on icon "button" at bounding box center [309, 39] width 7 height 7
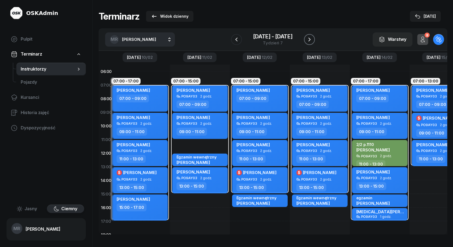
click at [310, 38] on icon "button" at bounding box center [309, 39] width 7 height 7
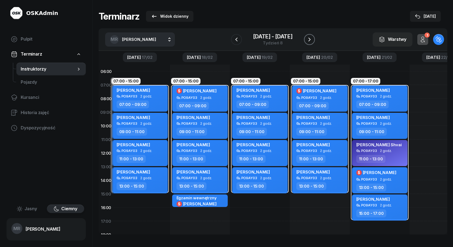
click at [310, 38] on icon "button" at bounding box center [309, 39] width 7 height 7
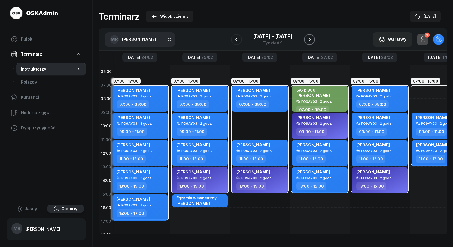
click at [310, 38] on icon "button" at bounding box center [309, 39] width 7 height 7
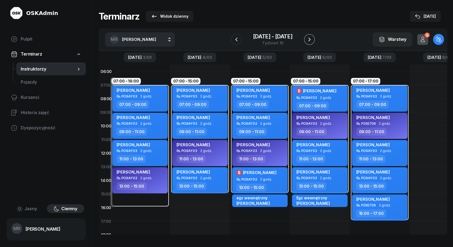
click at [310, 38] on icon "button" at bounding box center [309, 39] width 7 height 7
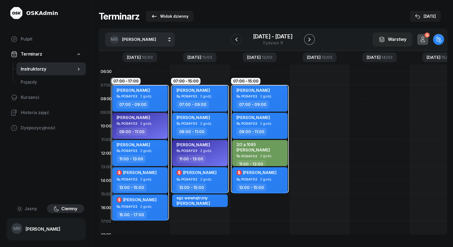
click at [309, 40] on icon "button" at bounding box center [309, 39] width 7 height 7
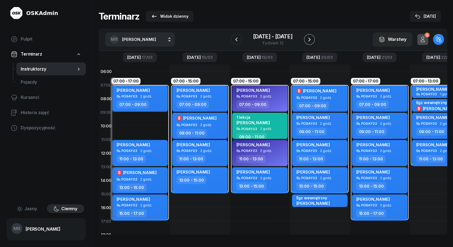
click at [309, 40] on icon "button" at bounding box center [309, 39] width 7 height 7
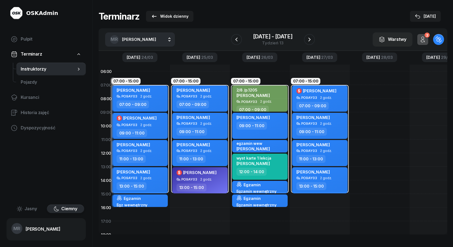
drag, startPoint x: 237, startPoint y: 38, endPoint x: 300, endPoint y: 47, distance: 63.3
click at [238, 38] on icon "button" at bounding box center [236, 39] width 7 height 7
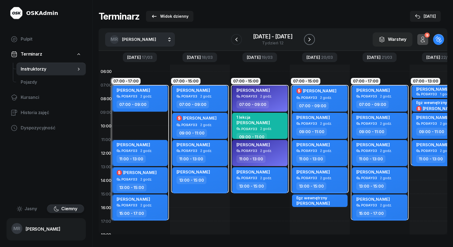
click at [309, 39] on icon "button" at bounding box center [309, 39] width 7 height 7
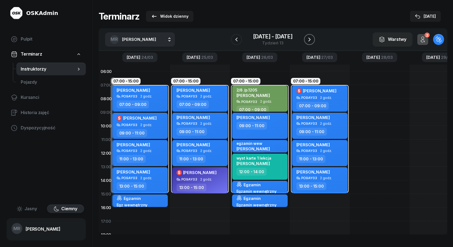
click at [309, 39] on icon "button" at bounding box center [309, 39] width 7 height 7
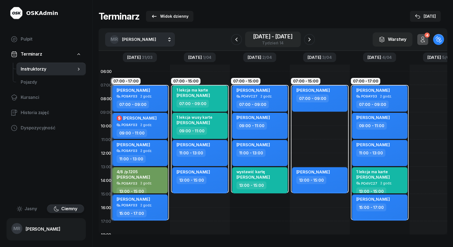
drag, startPoint x: 236, startPoint y: 39, endPoint x: 273, endPoint y: 40, distance: 37.6
click at [237, 39] on icon "button" at bounding box center [236, 39] width 7 height 7
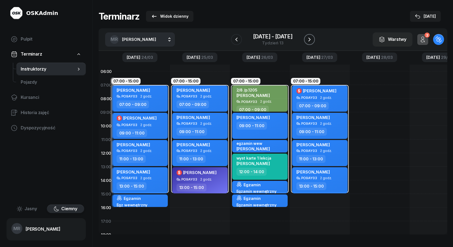
click at [309, 39] on icon "button" at bounding box center [309, 39] width 7 height 7
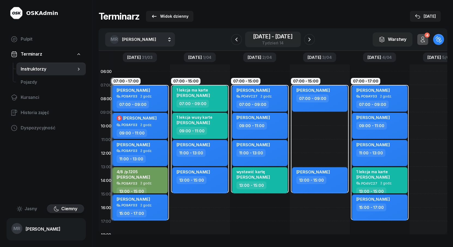
click at [234, 38] on icon "button" at bounding box center [236, 39] width 7 height 7
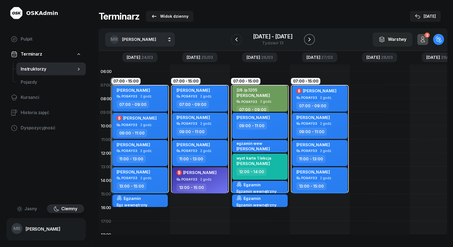
click at [310, 39] on icon "button" at bounding box center [309, 39] width 7 height 7
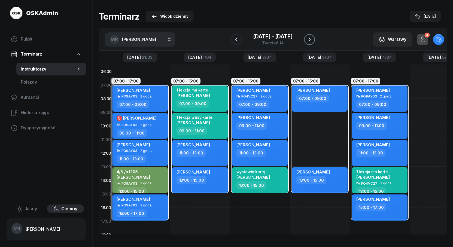
click at [310, 39] on icon "button" at bounding box center [310, 40] width 2 height 4
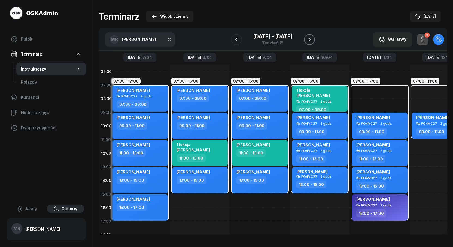
click at [310, 39] on icon "button" at bounding box center [310, 40] width 2 height 4
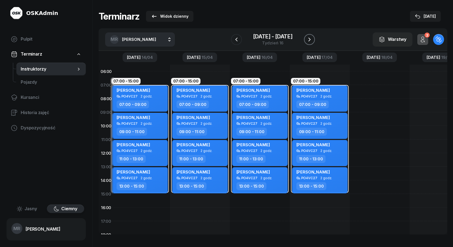
click at [309, 38] on icon "button" at bounding box center [309, 39] width 7 height 7
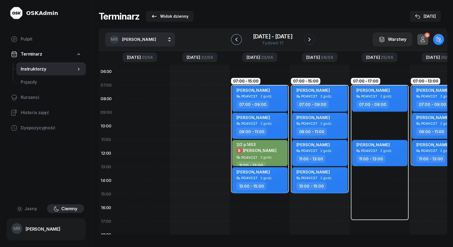
click at [234, 39] on icon "button" at bounding box center [236, 39] width 7 height 7
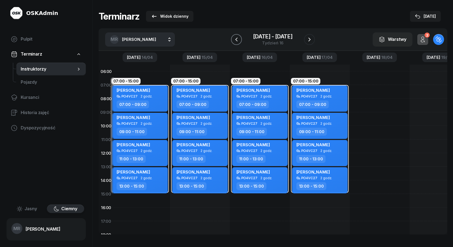
click at [234, 39] on icon "button" at bounding box center [236, 39] width 7 height 7
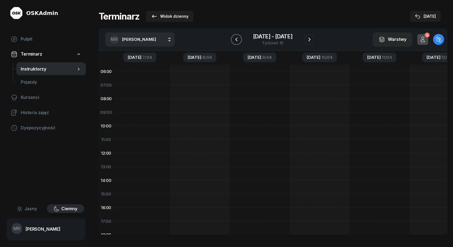
click at [234, 39] on icon "button" at bounding box center [236, 39] width 7 height 7
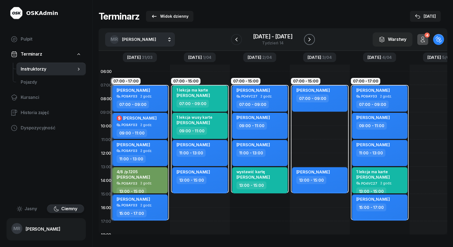
click at [310, 39] on icon "button" at bounding box center [310, 40] width 2 height 4
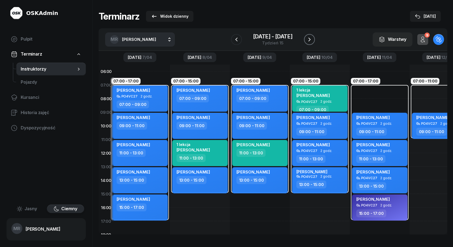
click at [310, 39] on icon "button" at bounding box center [310, 40] width 2 height 4
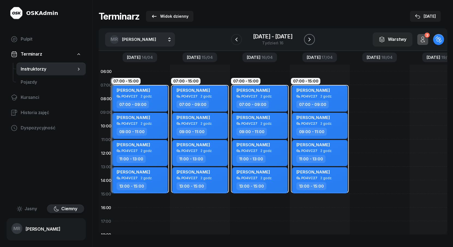
click at [309, 39] on icon "button" at bounding box center [309, 39] width 7 height 7
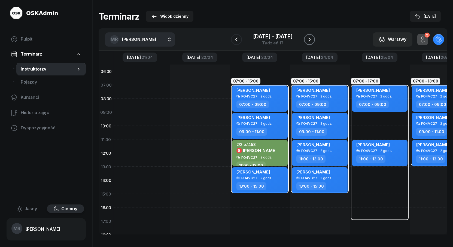
click at [310, 37] on icon "button" at bounding box center [309, 39] width 7 height 7
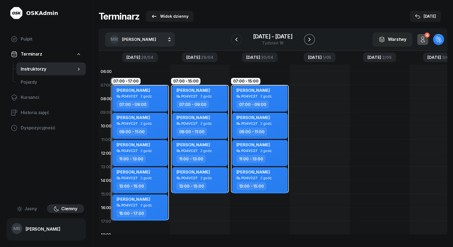
click at [311, 40] on icon "button" at bounding box center [309, 39] width 7 height 7
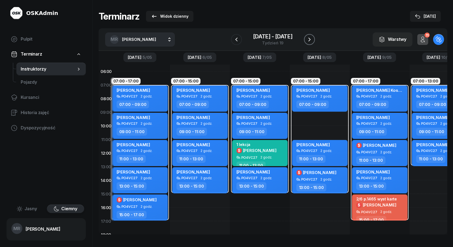
click at [307, 41] on icon "button" at bounding box center [309, 39] width 7 height 7
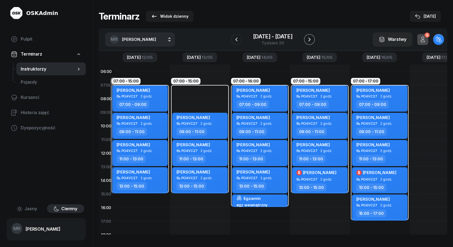
click at [307, 41] on icon "button" at bounding box center [309, 39] width 7 height 7
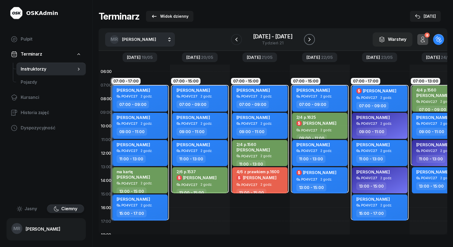
click at [307, 41] on icon "button" at bounding box center [309, 39] width 7 height 7
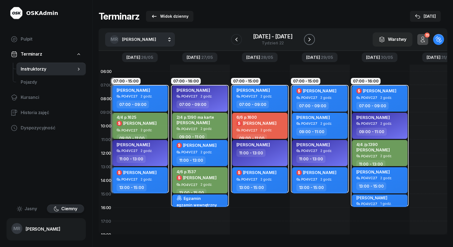
click at [307, 41] on icon "button" at bounding box center [309, 39] width 7 height 7
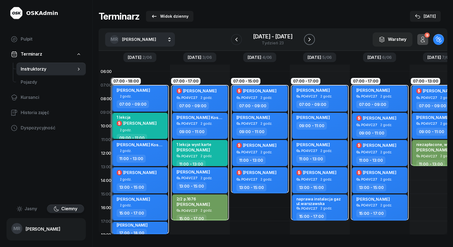
click at [310, 37] on icon "button" at bounding box center [309, 39] width 7 height 7
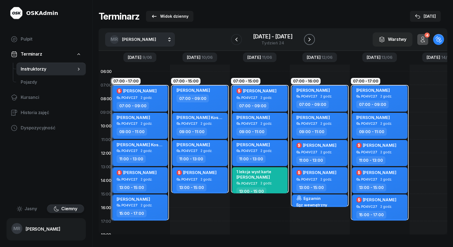
click at [310, 37] on icon "button" at bounding box center [309, 39] width 7 height 7
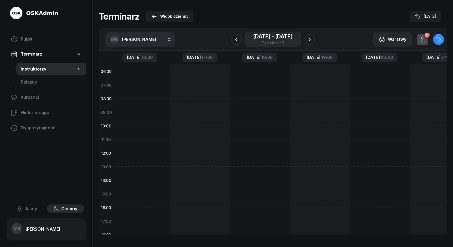
click at [266, 39] on div "[DATE] - [DATE]" at bounding box center [273, 36] width 40 height 5
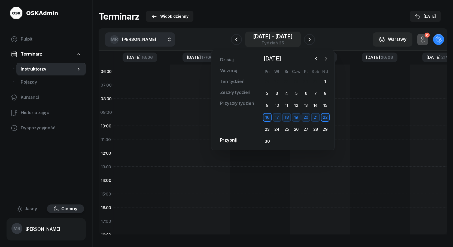
click at [267, 38] on div "[DATE] - [DATE]" at bounding box center [273, 36] width 40 height 5
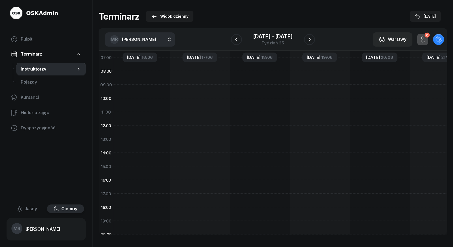
scroll to position [0, 4]
click at [310, 40] on icon "button" at bounding box center [310, 40] width 2 height 4
click at [310, 40] on icon "button" at bounding box center [309, 39] width 7 height 7
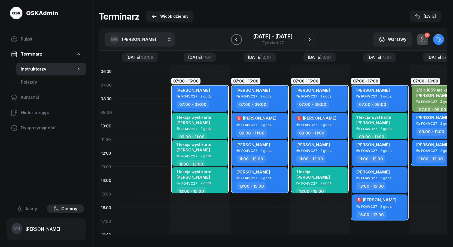
click at [237, 40] on icon "button" at bounding box center [236, 39] width 7 height 7
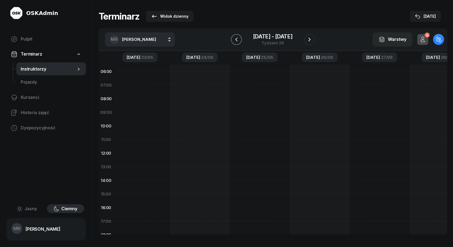
click at [237, 40] on icon "button" at bounding box center [236, 39] width 7 height 7
click at [309, 39] on icon "button" at bounding box center [309, 39] width 7 height 7
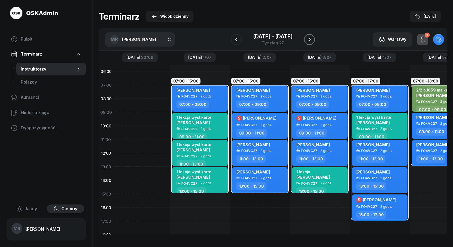
click at [309, 39] on icon "button" at bounding box center [309, 39] width 7 height 7
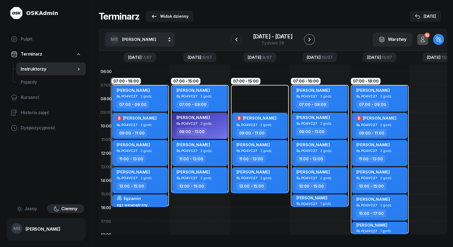
click at [309, 39] on icon "button" at bounding box center [309, 39] width 7 height 7
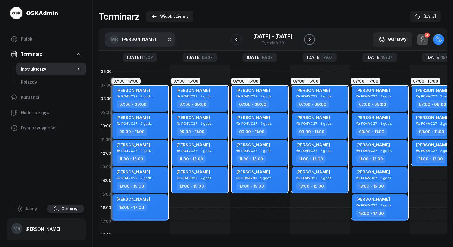
click at [309, 39] on icon "button" at bounding box center [309, 39] width 7 height 7
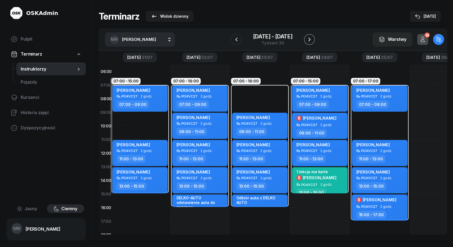
click at [309, 39] on icon "button" at bounding box center [309, 39] width 7 height 7
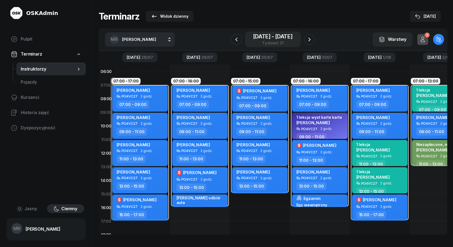
drag, startPoint x: 240, startPoint y: 40, endPoint x: 297, endPoint y: 40, distance: 57.0
click at [240, 40] on button "button" at bounding box center [236, 39] width 11 height 11
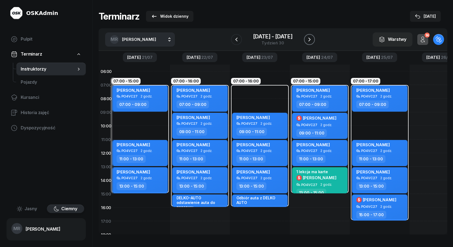
click at [309, 40] on icon "button" at bounding box center [309, 39] width 7 height 7
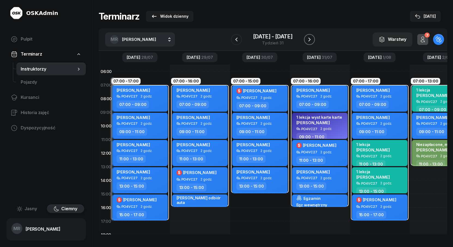
click at [309, 40] on icon "button" at bounding box center [309, 39] width 7 height 7
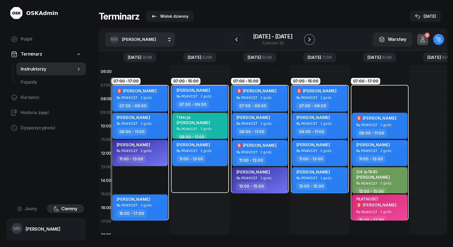
click at [309, 40] on icon "button" at bounding box center [309, 39] width 7 height 7
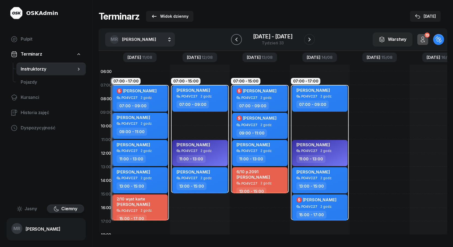
drag, startPoint x: 237, startPoint y: 39, endPoint x: 314, endPoint y: 45, distance: 77.9
click at [238, 38] on icon "button" at bounding box center [236, 39] width 7 height 7
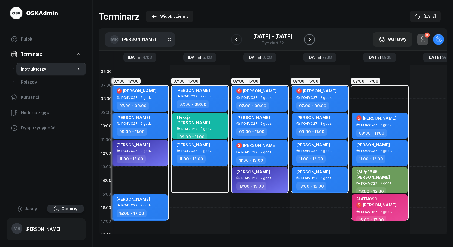
click at [309, 39] on icon "button" at bounding box center [309, 39] width 7 height 7
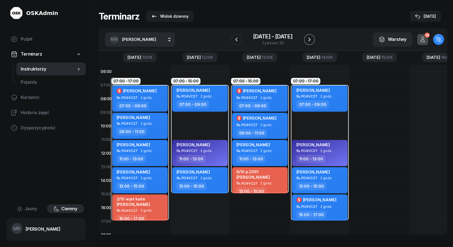
click at [309, 39] on icon "button" at bounding box center [309, 39] width 7 height 7
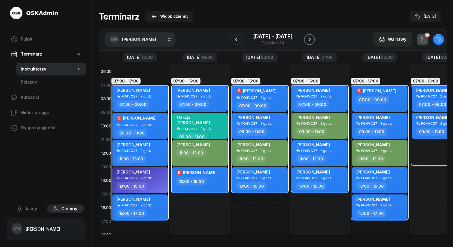
click at [309, 39] on icon "button" at bounding box center [309, 39] width 7 height 7
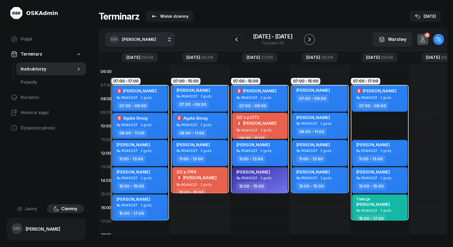
click at [307, 38] on icon "button" at bounding box center [309, 39] width 7 height 7
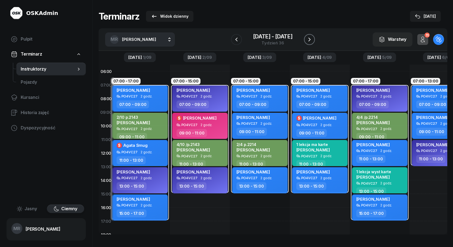
click at [307, 38] on icon "button" at bounding box center [309, 39] width 7 height 7
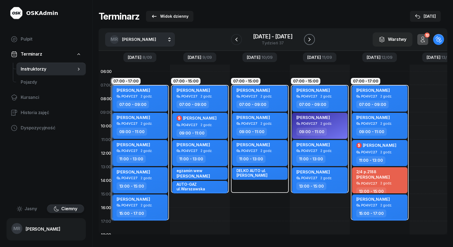
click at [307, 38] on icon "button" at bounding box center [309, 39] width 7 height 7
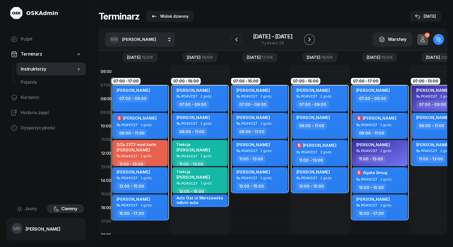
click at [307, 38] on icon "button" at bounding box center [309, 39] width 7 height 7
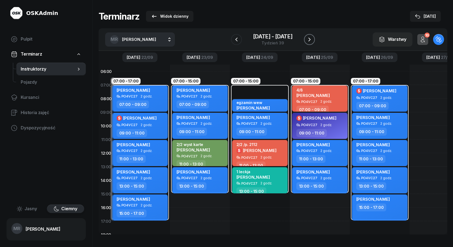
click at [307, 38] on icon "button" at bounding box center [309, 39] width 7 height 7
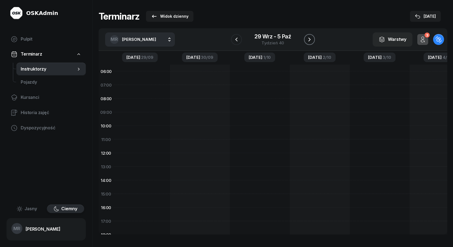
click at [307, 38] on icon "button" at bounding box center [309, 39] width 7 height 7
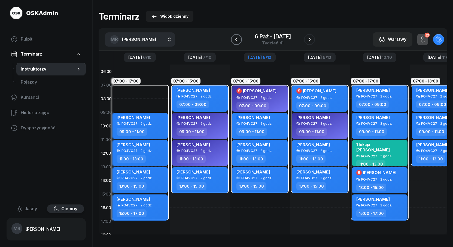
click at [238, 40] on icon "button" at bounding box center [236, 39] width 7 height 7
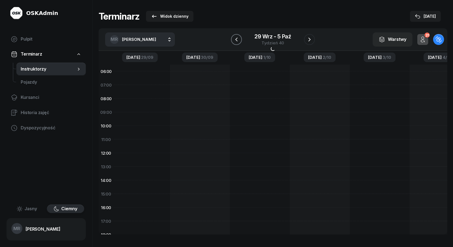
click at [238, 40] on icon "button" at bounding box center [236, 39] width 7 height 7
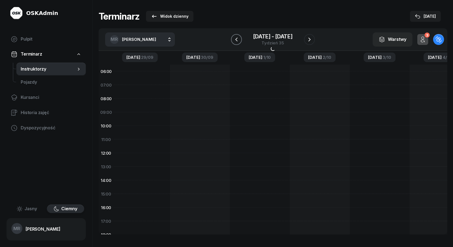
click at [238, 40] on icon "button" at bounding box center [236, 39] width 7 height 7
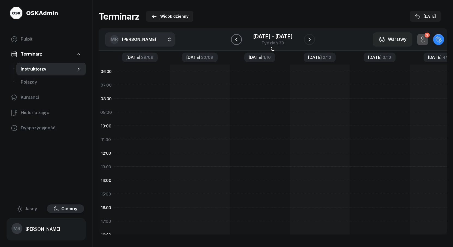
click at [238, 40] on icon "button" at bounding box center [236, 39] width 7 height 7
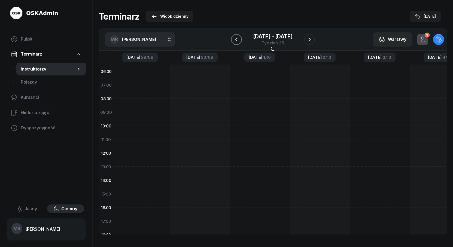
click at [238, 40] on icon "button" at bounding box center [236, 39] width 7 height 7
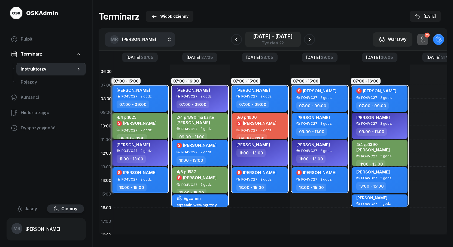
click at [275, 43] on div "Tydzień 22" at bounding box center [273, 43] width 40 height 4
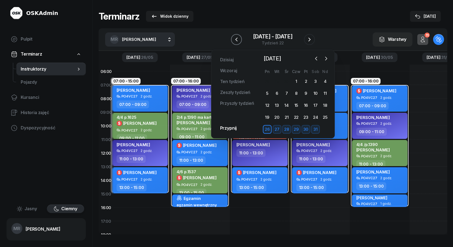
click at [238, 40] on icon "button" at bounding box center [236, 39] width 7 height 7
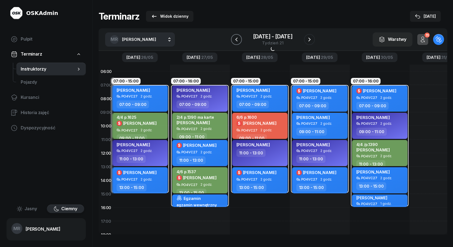
click at [238, 40] on icon "button" at bounding box center [236, 39] width 7 height 7
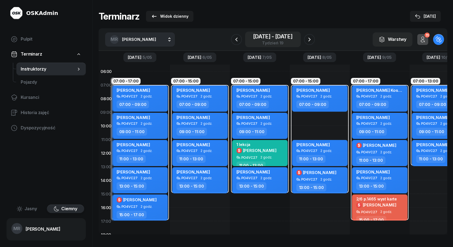
click at [272, 39] on span "-" at bounding box center [273, 36] width 2 height 5
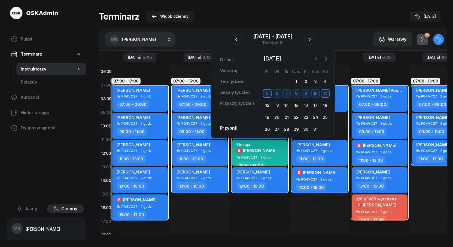
click at [315, 58] on icon "button" at bounding box center [316, 58] width 5 height 5
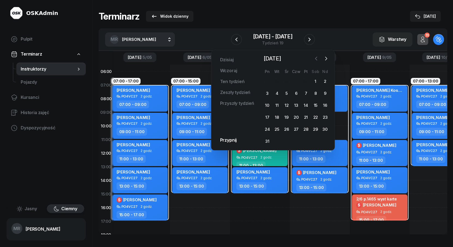
click at [315, 58] on icon "button" at bounding box center [316, 58] width 5 height 5
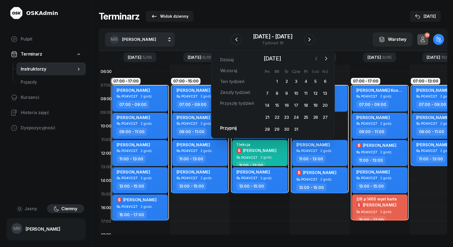
click at [315, 58] on icon "button" at bounding box center [316, 58] width 5 height 5
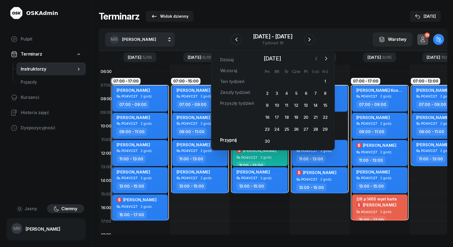
click at [315, 58] on icon "button" at bounding box center [316, 58] width 5 height 5
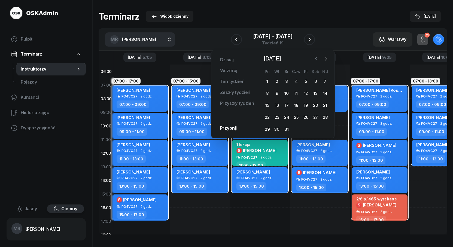
click at [315, 58] on icon "button" at bounding box center [316, 58] width 5 height 5
click at [266, 80] on div "1" at bounding box center [267, 81] width 9 height 9
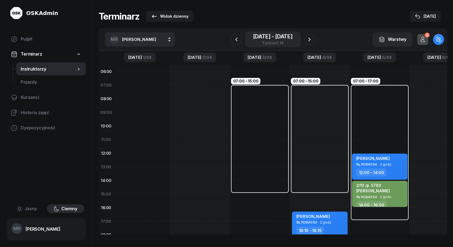
click at [274, 40] on div "[DATE] - [DATE] Tydzień 14" at bounding box center [273, 39] width 40 height 11
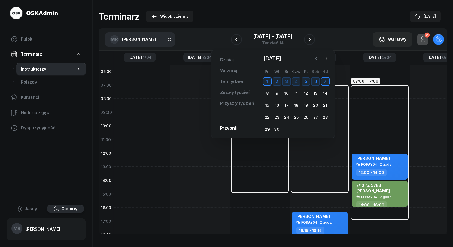
click at [314, 58] on icon "button" at bounding box center [316, 58] width 5 height 5
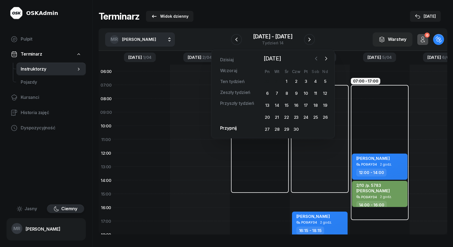
click at [314, 58] on icon "button" at bounding box center [316, 58] width 5 height 5
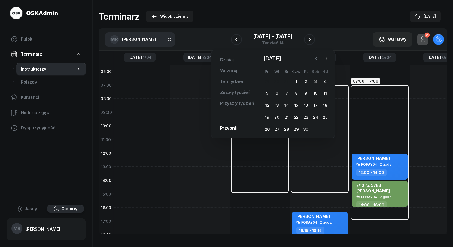
click at [314, 58] on icon "button" at bounding box center [316, 58] width 5 height 5
click at [326, 60] on icon "button" at bounding box center [326, 58] width 2 height 3
click at [269, 105] on div "10" at bounding box center [267, 105] width 9 height 9
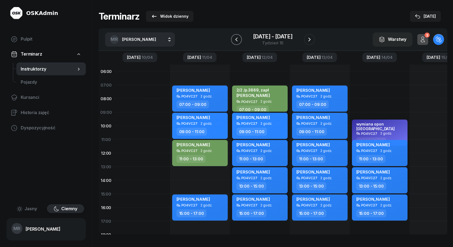
click at [237, 40] on icon "button" at bounding box center [236, 39] width 2 height 4
